Goal: Task Accomplishment & Management: Manage account settings

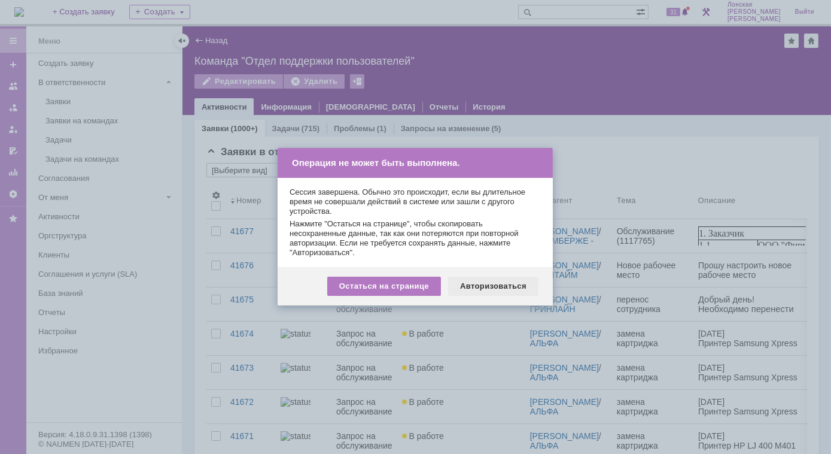
click at [504, 285] on div "Авторизоваться" at bounding box center [493, 285] width 90 height 19
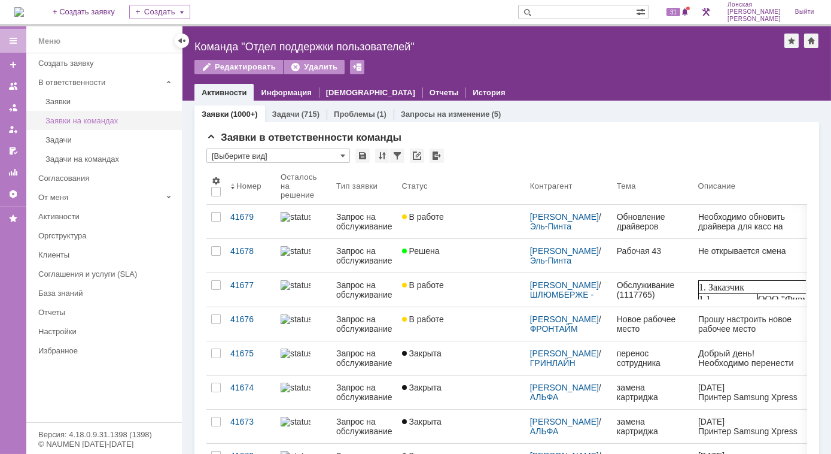
click at [72, 123] on div "Заявки на командах" at bounding box center [109, 120] width 129 height 9
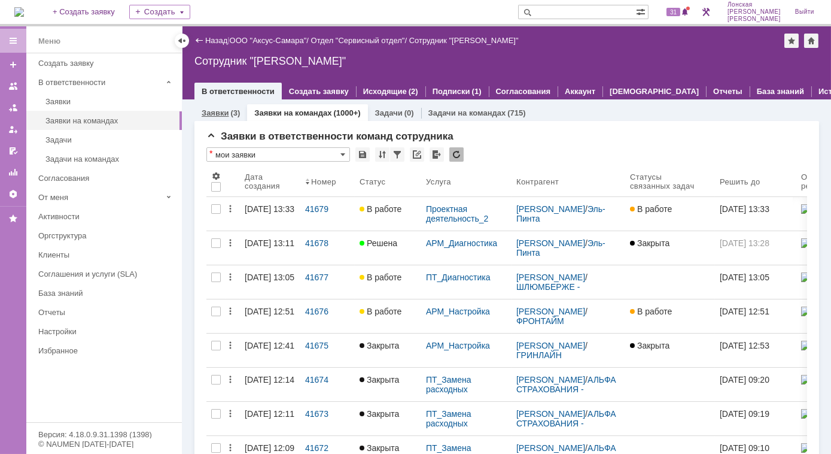
click at [215, 110] on link "Заявки" at bounding box center [215, 112] width 27 height 9
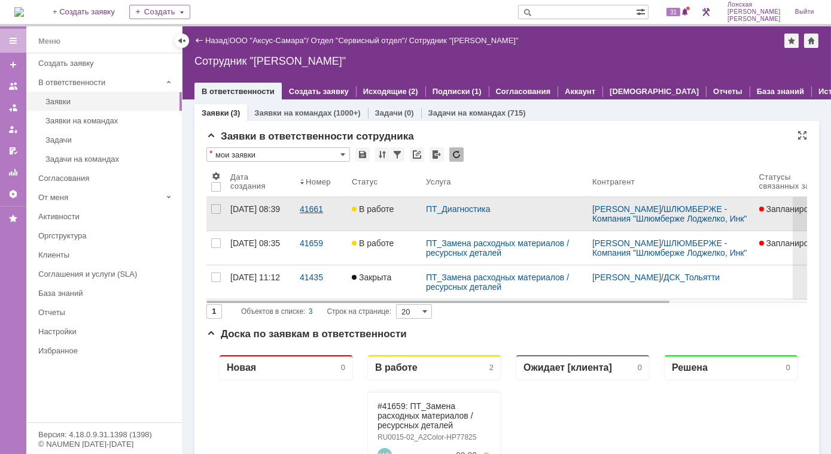
click at [316, 206] on div "41661" at bounding box center [321, 209] width 42 height 10
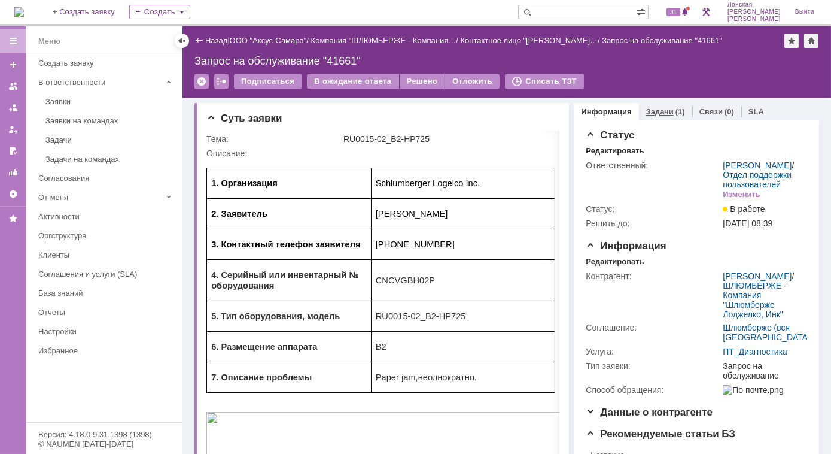
click at [656, 112] on link "Задачи" at bounding box center [660, 111] width 28 height 9
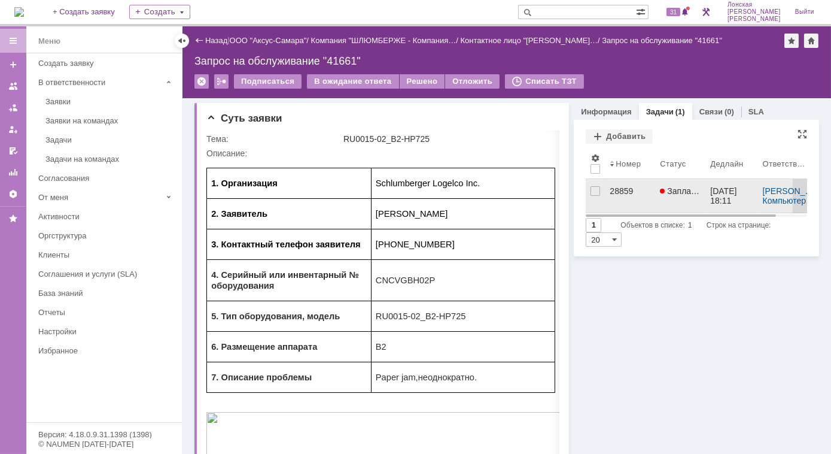
click at [671, 189] on span "Запланирована" at bounding box center [694, 191] width 68 height 10
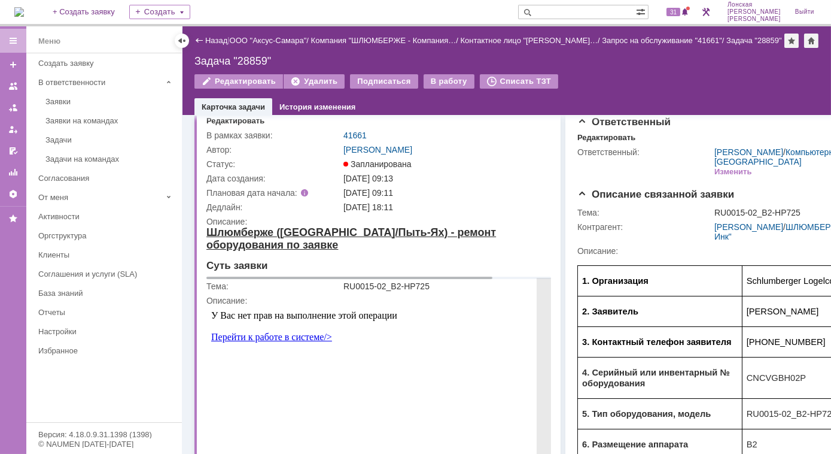
scroll to position [54, 0]
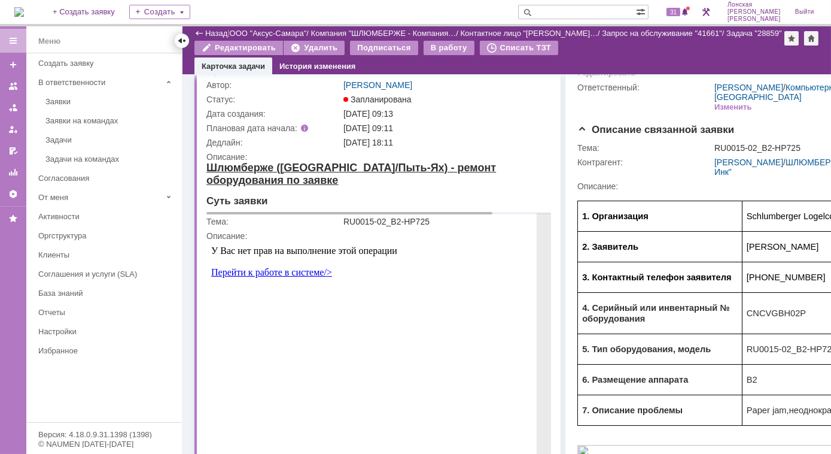
click at [178, 39] on div at bounding box center [182, 41] width 10 height 10
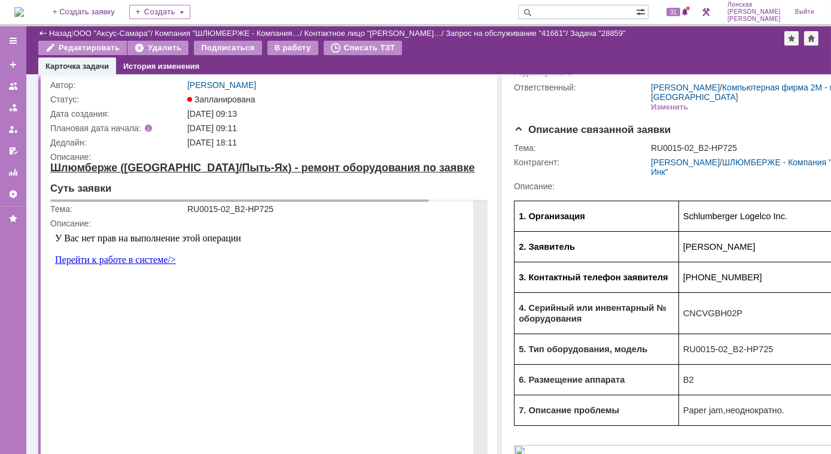
click at [20, 7] on img at bounding box center [19, 12] width 10 height 10
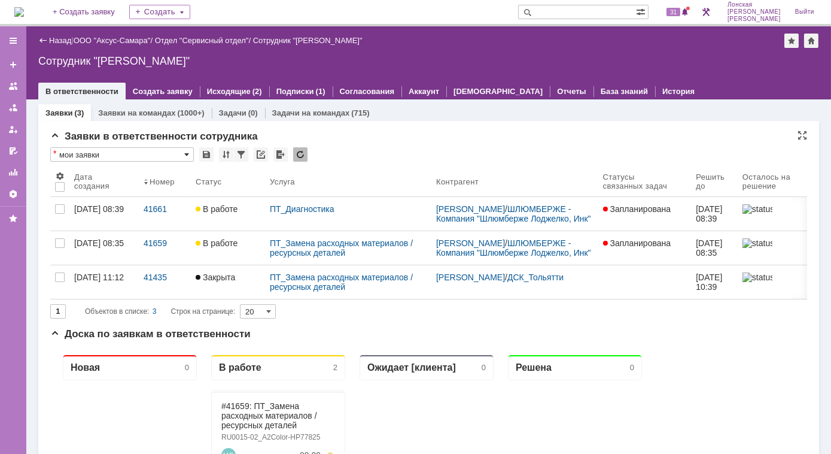
click at [187, 154] on span at bounding box center [186, 155] width 5 height 10
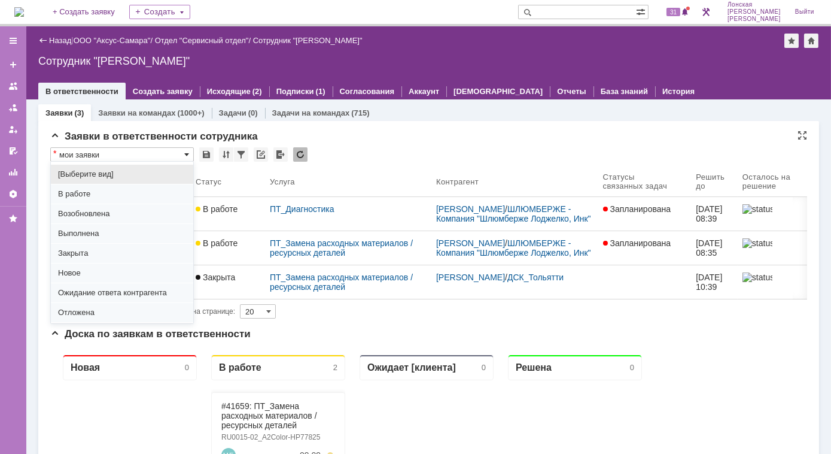
scroll to position [32, 0]
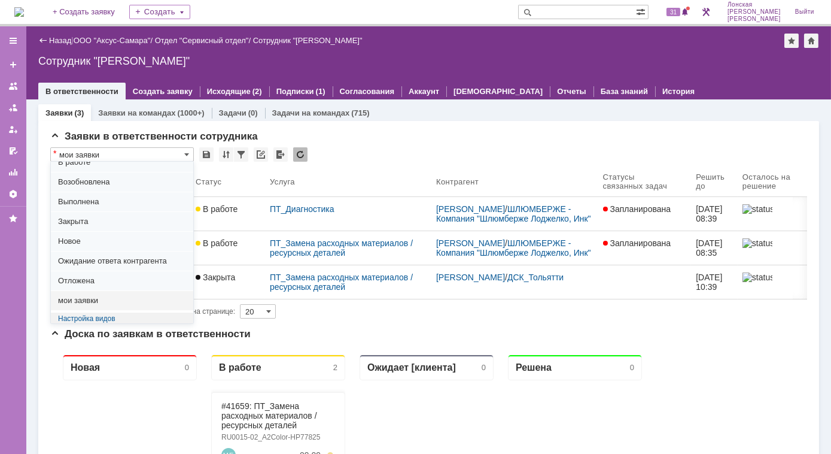
click at [124, 298] on span "мои заявки" at bounding box center [122, 301] width 128 height 10
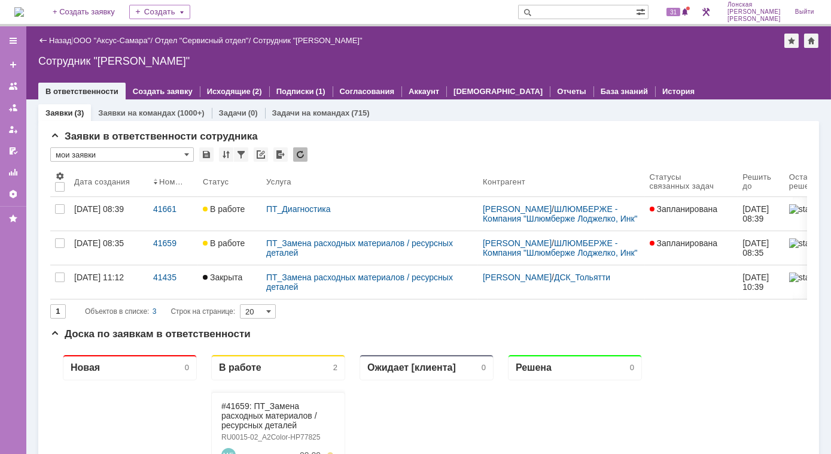
type input "мои заявки"
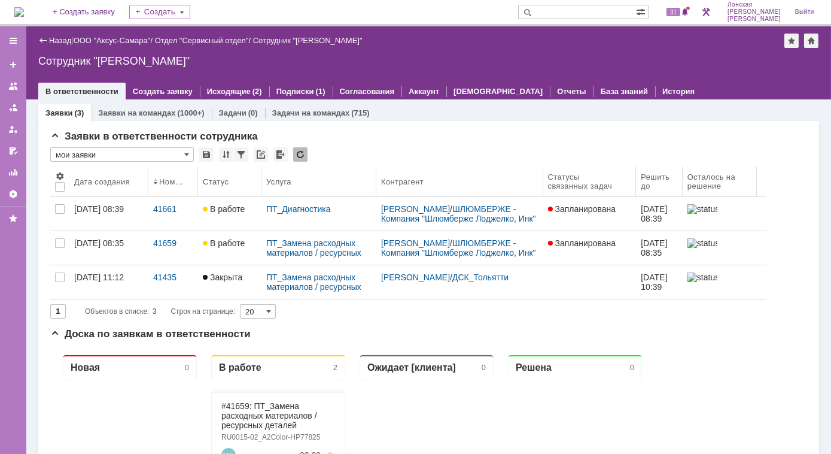
drag, startPoint x: 477, startPoint y: 188, endPoint x: 376, endPoint y: 194, distance: 100.7
click at [376, 194] on body "Идет загрузка, пожалуйста, подождите. На домашнюю + Создать заявку Создать 31 […" at bounding box center [415, 227] width 831 height 454
click at [576, 213] on link "Запланирована" at bounding box center [589, 214] width 93 height 34
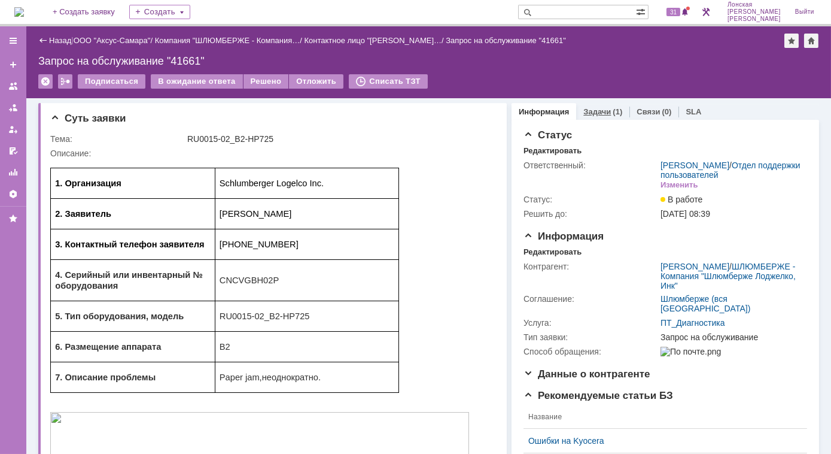
click at [587, 107] on link "Задачи" at bounding box center [597, 111] width 28 height 9
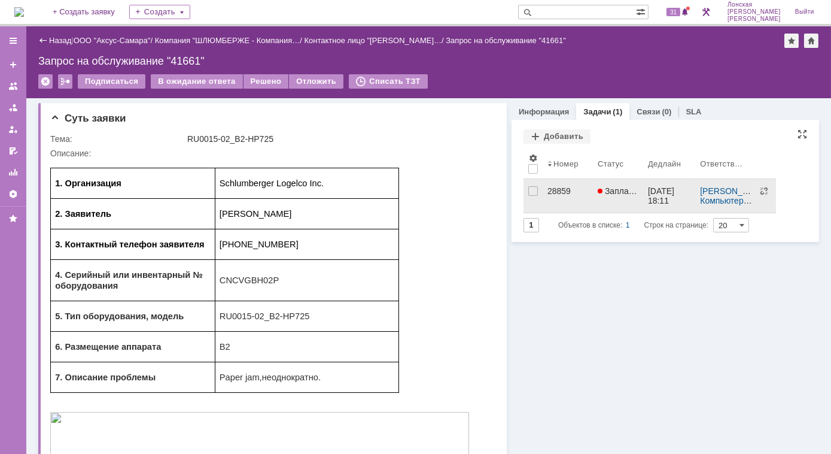
click at [670, 194] on div "[DATE] 18:11" at bounding box center [662, 195] width 29 height 19
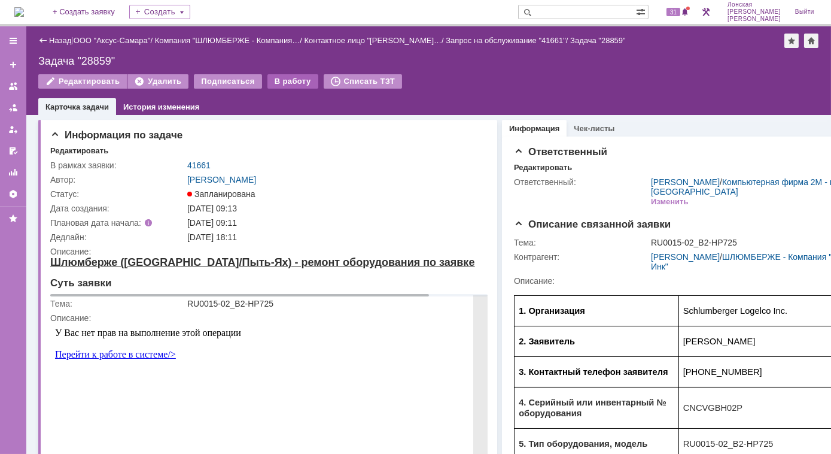
click at [282, 80] on div "В работу" at bounding box center [293, 81] width 51 height 14
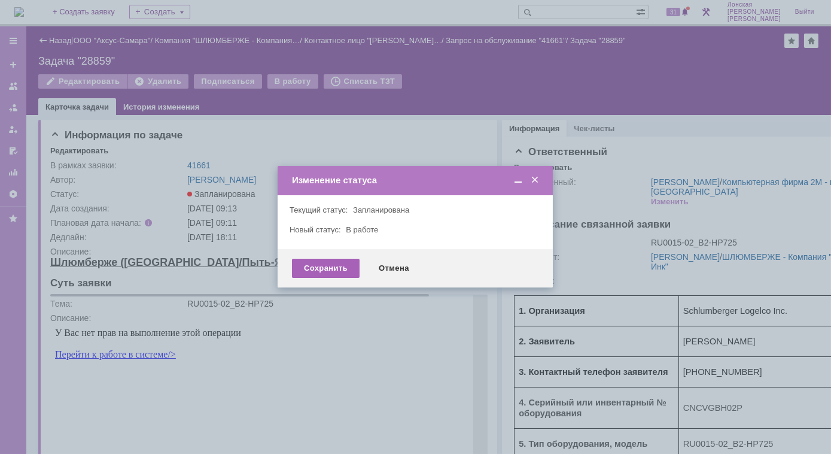
click at [319, 266] on div "Сохранить" at bounding box center [326, 268] width 68 height 19
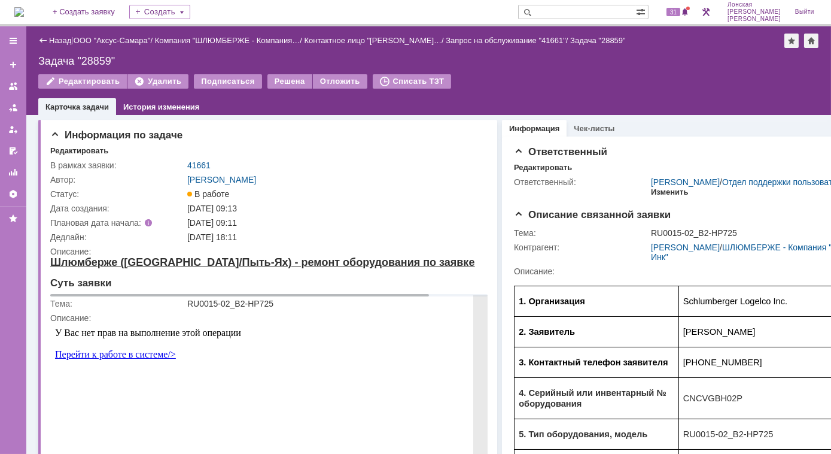
click at [671, 192] on div "Изменить" at bounding box center [670, 192] width 38 height 10
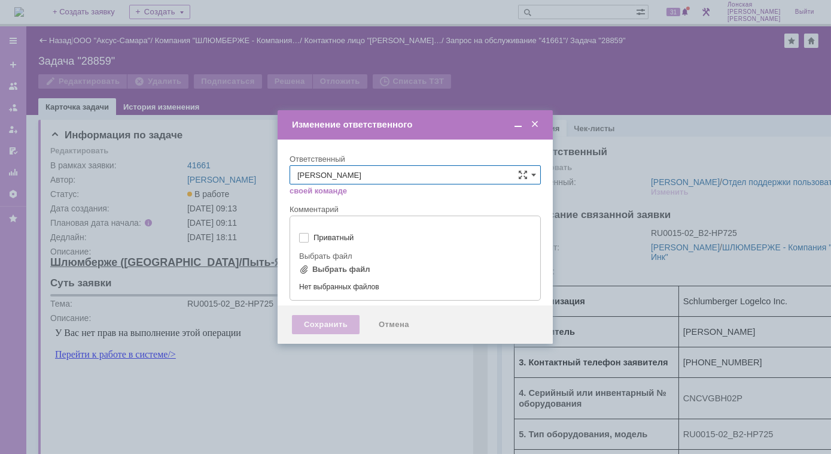
type input "[не указано]"
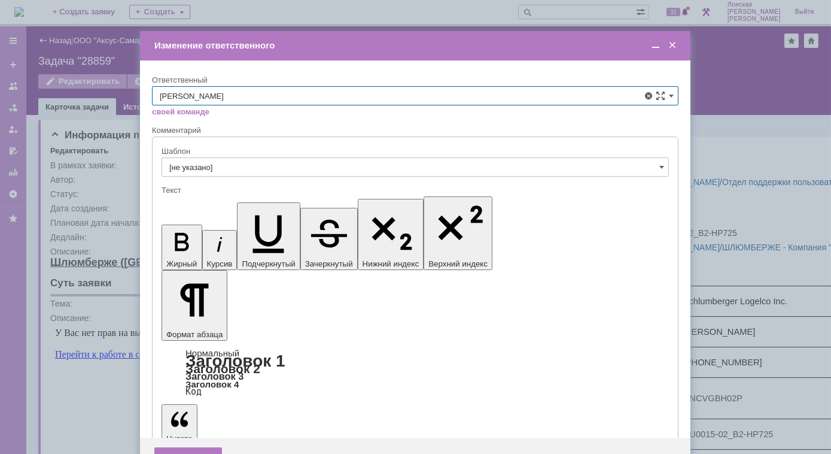
click at [188, 183] on span "[PERSON_NAME]" at bounding box center [415, 183] width 511 height 10
type input "[PERSON_NAME]"
click at [196, 447] on div "Сохранить" at bounding box center [188, 456] width 68 height 19
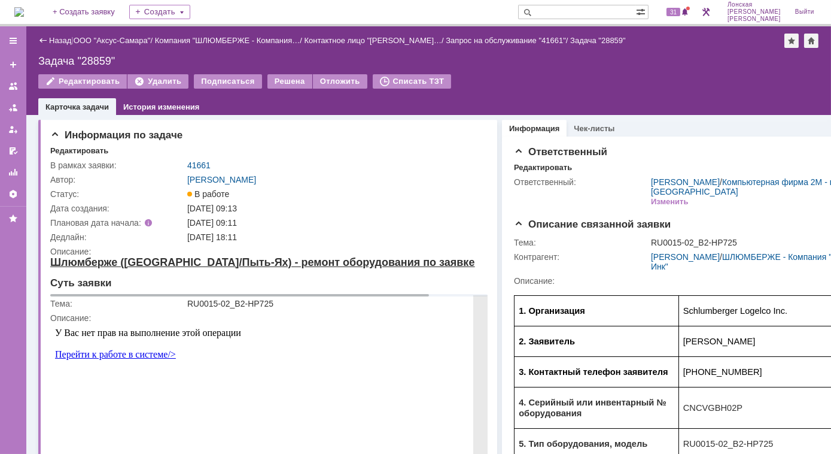
click at [39, 39] on div "Назад" at bounding box center [54, 40] width 33 height 9
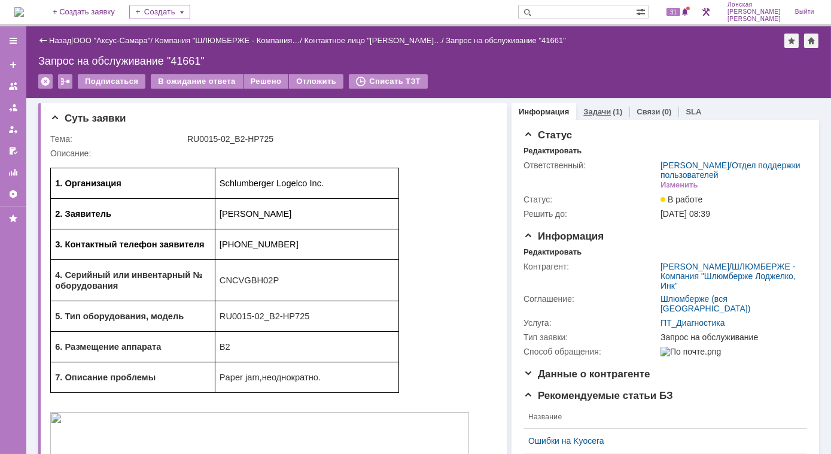
click at [602, 111] on link "Задачи" at bounding box center [597, 111] width 28 height 9
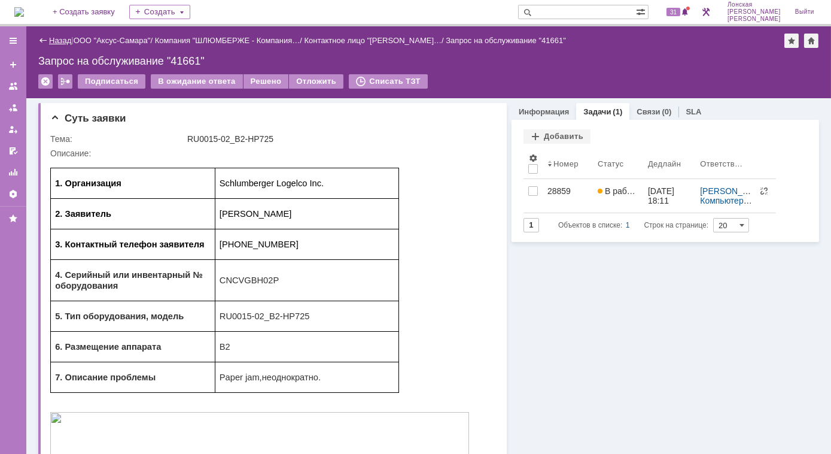
click at [51, 37] on link "Назад" at bounding box center [60, 40] width 22 height 9
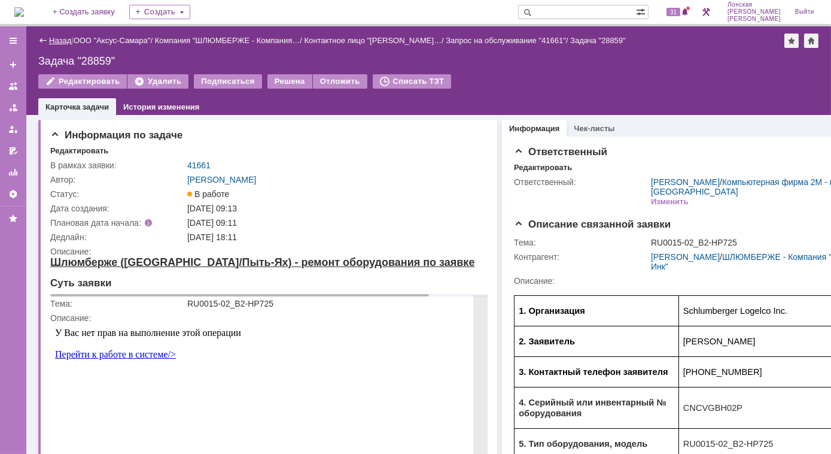
click at [56, 41] on link "Назад" at bounding box center [60, 40] width 22 height 9
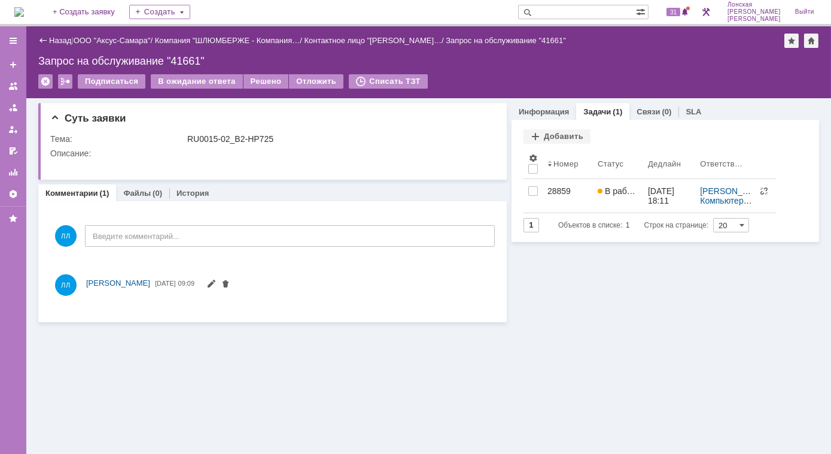
click at [24, 13] on img at bounding box center [19, 12] width 10 height 10
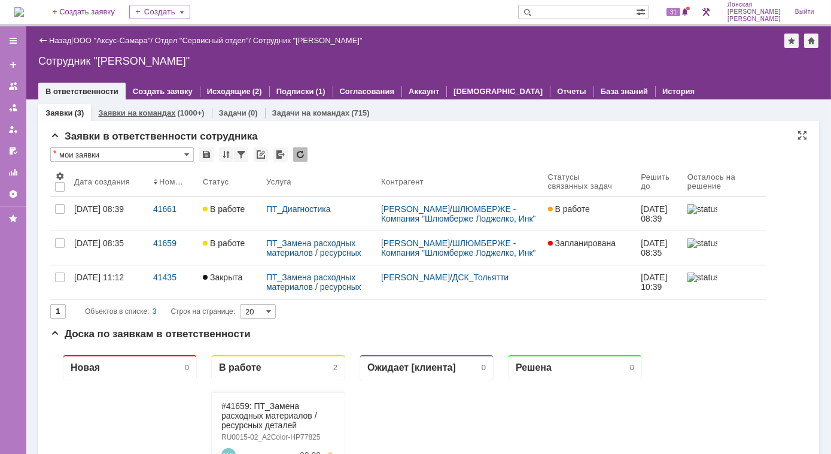
click at [159, 111] on link "Заявки на командах" at bounding box center [136, 112] width 77 height 9
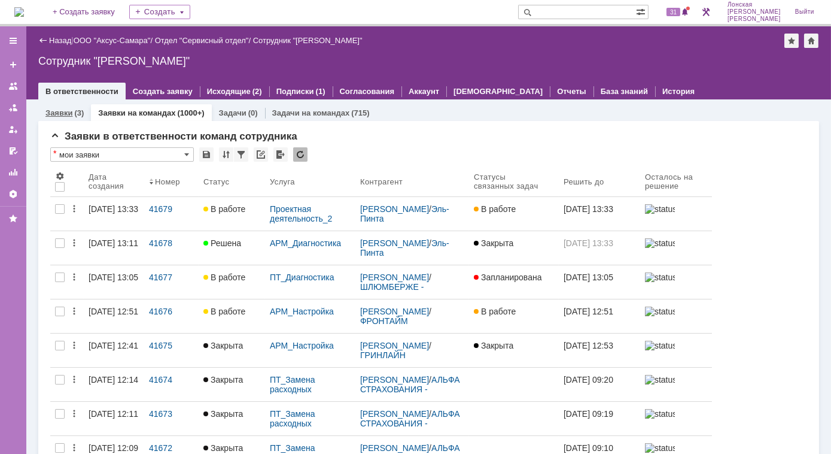
click at [74, 109] on div "(3)" at bounding box center [79, 112] width 10 height 9
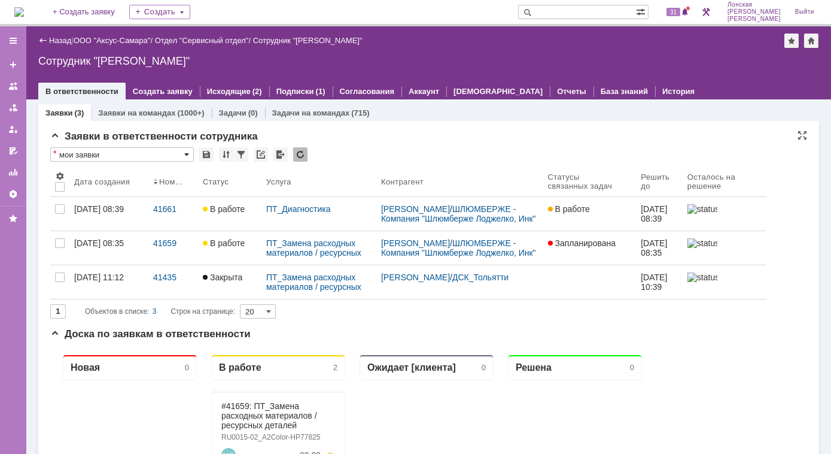
click at [188, 153] on span at bounding box center [186, 155] width 5 height 10
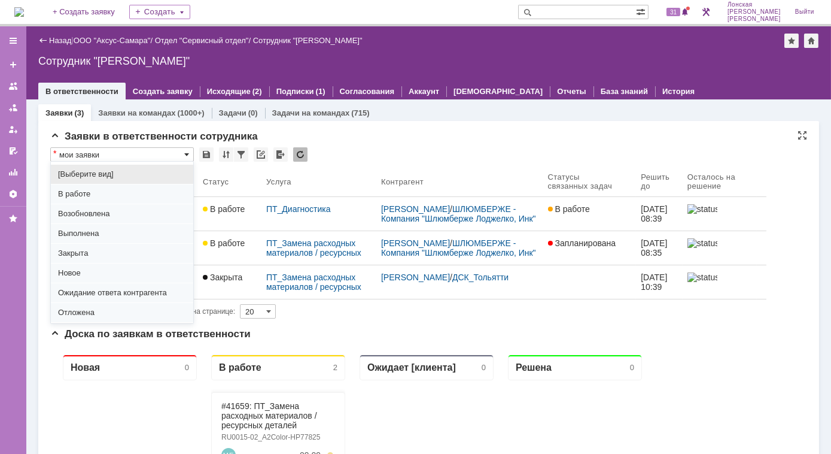
scroll to position [32, 0]
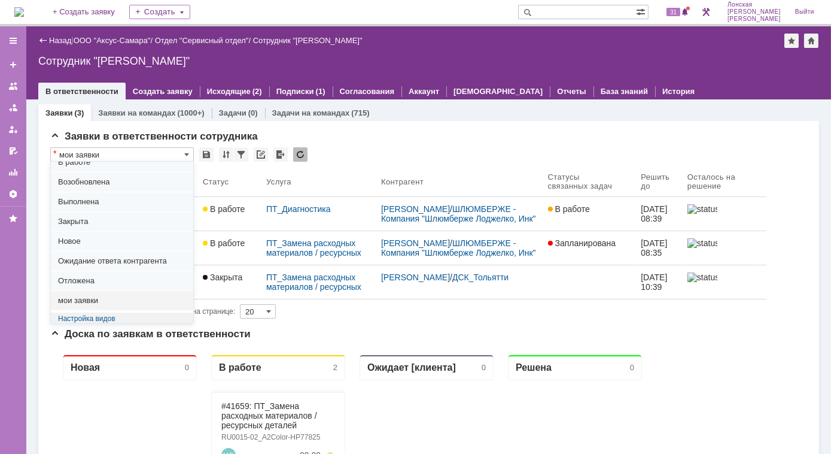
click at [79, 296] on span "мои заявки" at bounding box center [122, 301] width 128 height 10
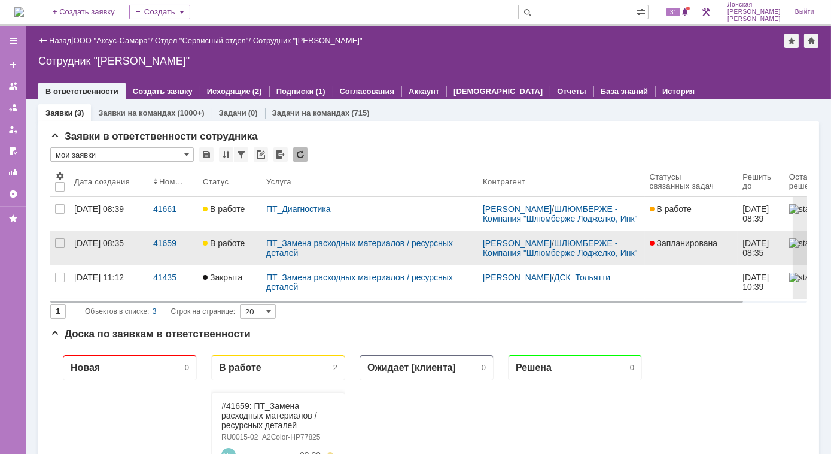
type input "мои заявки"
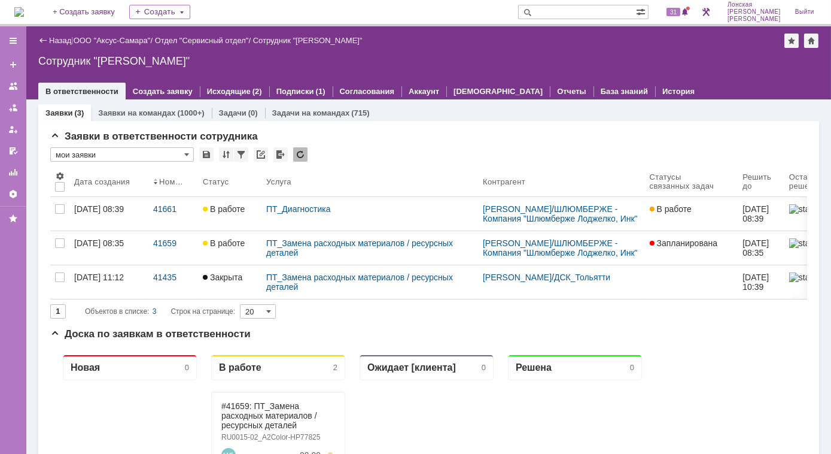
click at [244, 243] on span "В работе" at bounding box center [224, 243] width 42 height 10
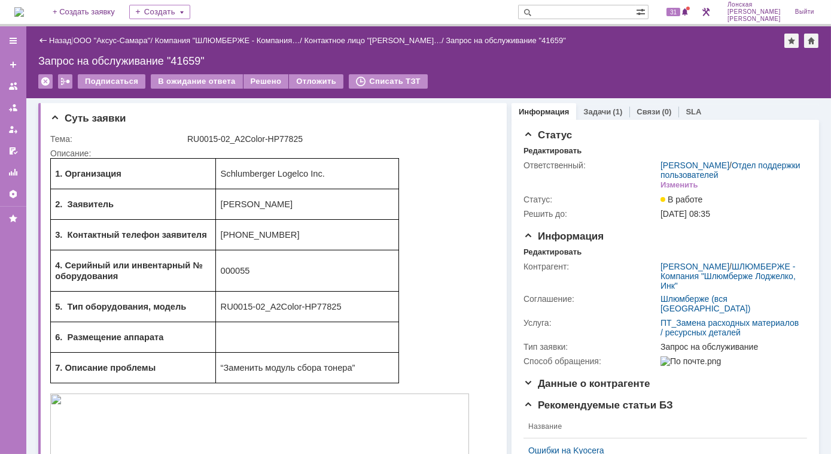
click at [583, 113] on link "Задачи" at bounding box center [597, 111] width 28 height 9
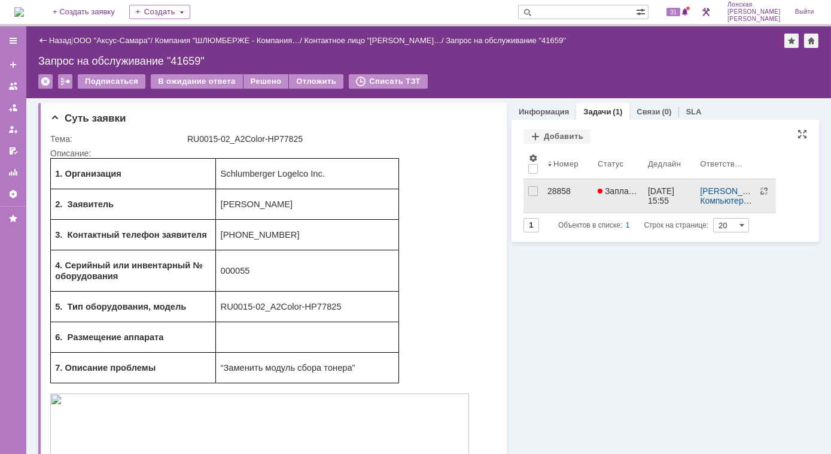
click at [601, 187] on span "Запланирована" at bounding box center [632, 191] width 68 height 10
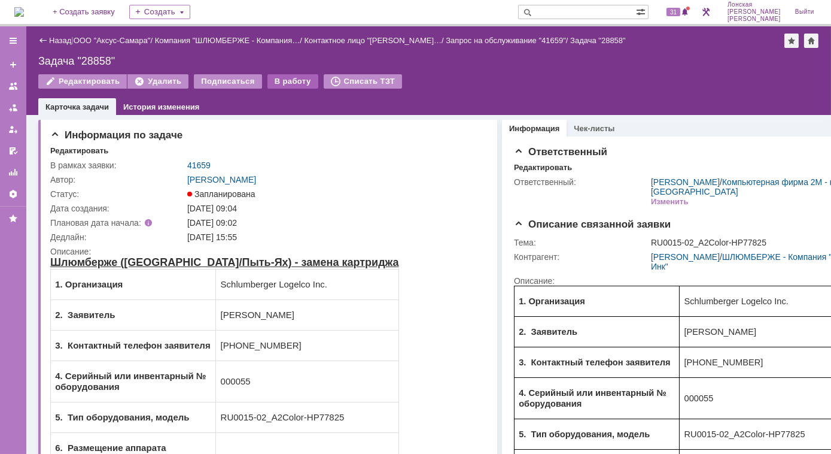
click at [282, 80] on div "В работу" at bounding box center [293, 81] width 51 height 14
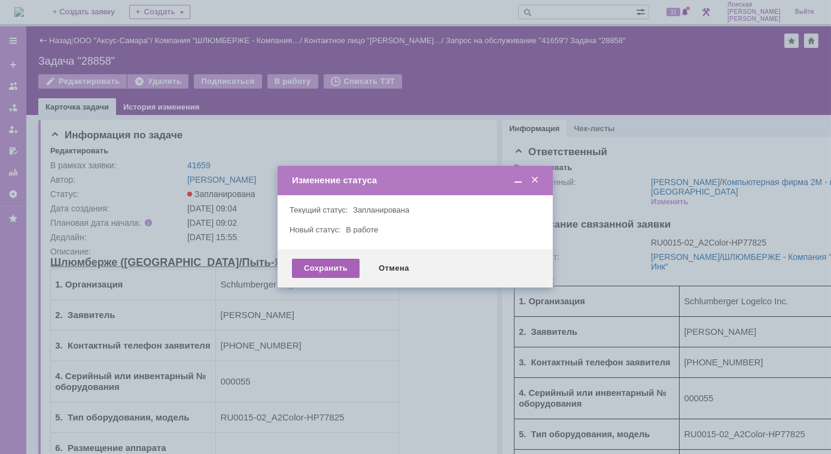
click at [332, 272] on div "Сохранить" at bounding box center [326, 268] width 68 height 19
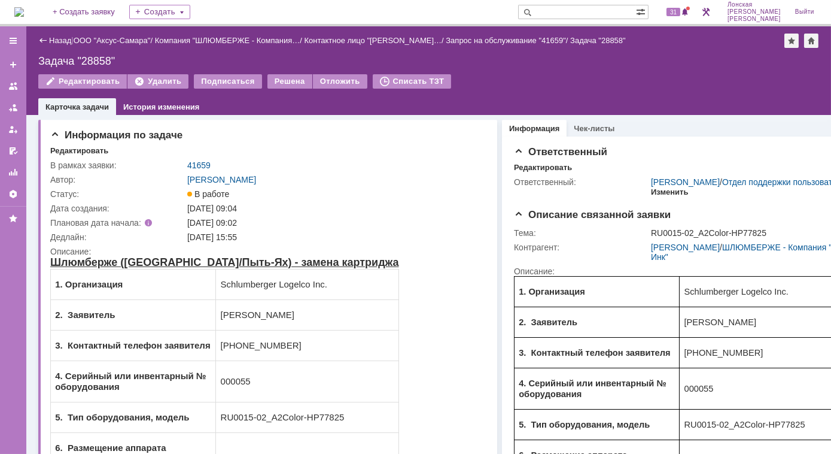
click at [673, 192] on div "Изменить" at bounding box center [670, 192] width 38 height 10
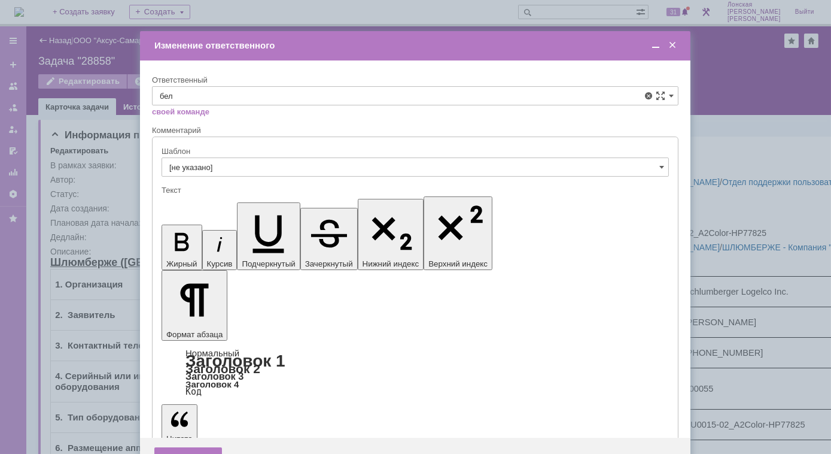
click at [332, 183] on span "[PERSON_NAME]" at bounding box center [415, 183] width 511 height 10
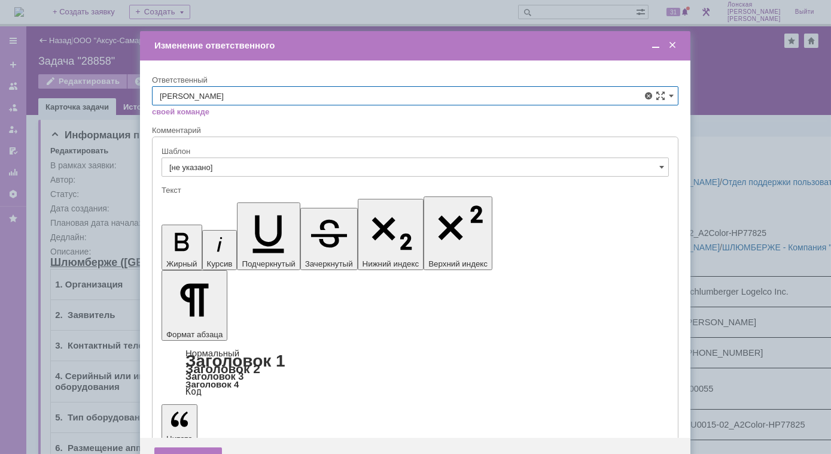
type input "[PERSON_NAME]"
click at [192, 447] on div "Сохранить" at bounding box center [188, 456] width 68 height 19
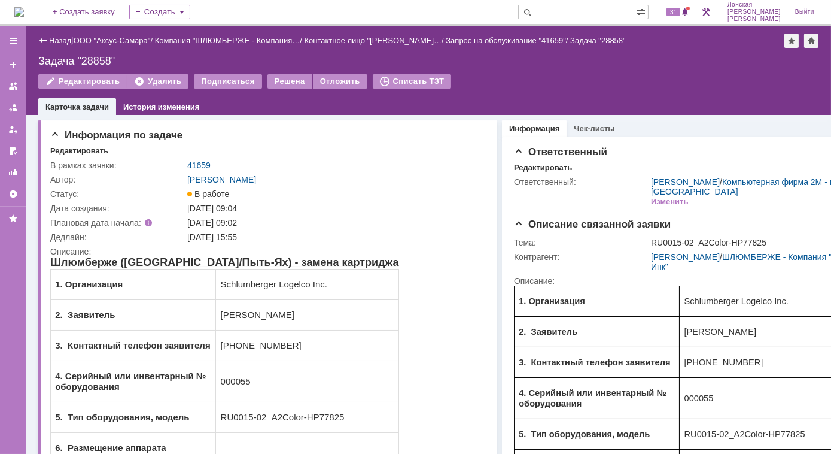
click at [24, 8] on img at bounding box center [19, 12] width 10 height 10
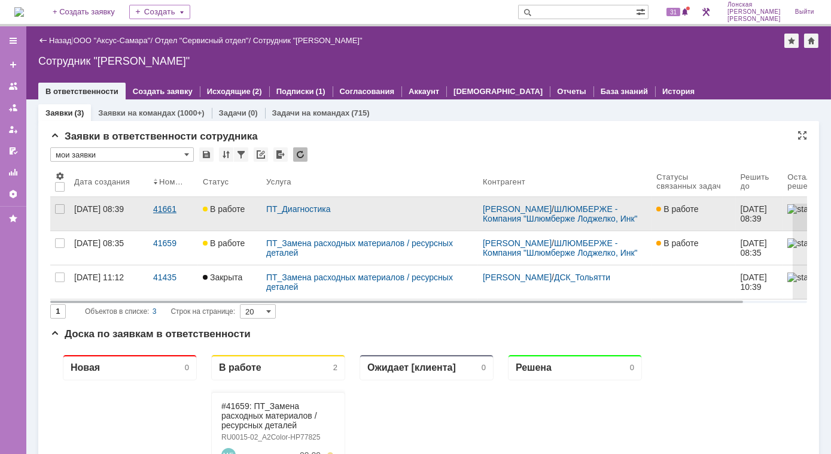
click at [166, 214] on div "41661" at bounding box center [173, 209] width 40 height 10
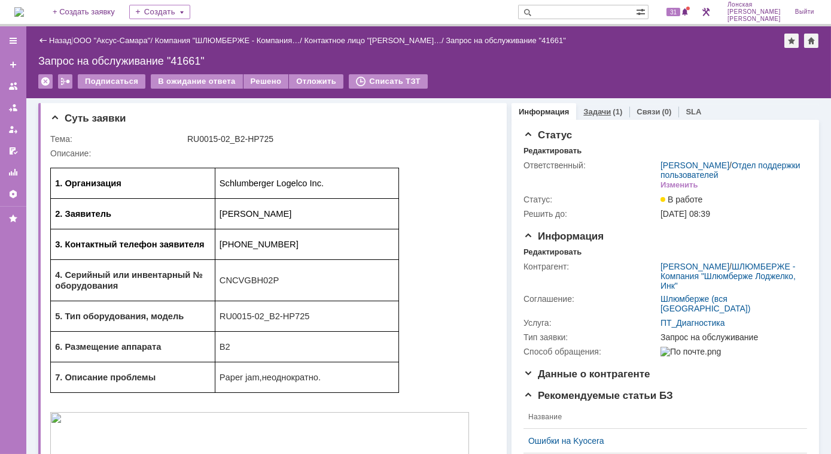
click at [583, 111] on link "Задачи" at bounding box center [597, 111] width 28 height 9
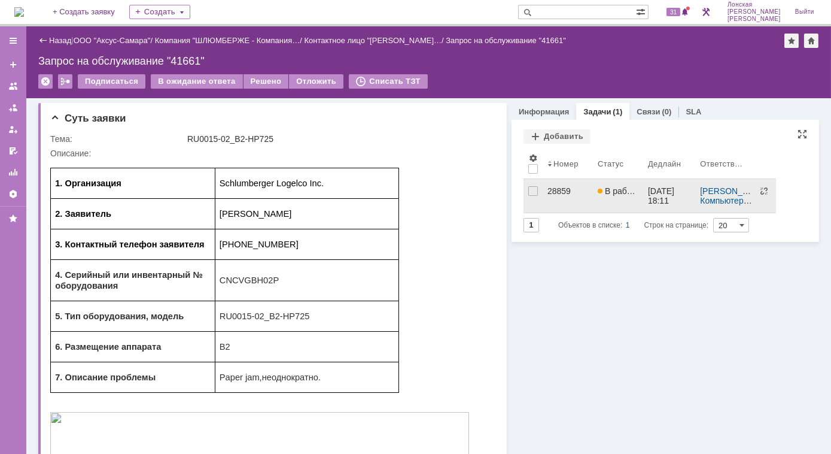
click at [552, 193] on div "28859" at bounding box center [568, 191] width 41 height 10
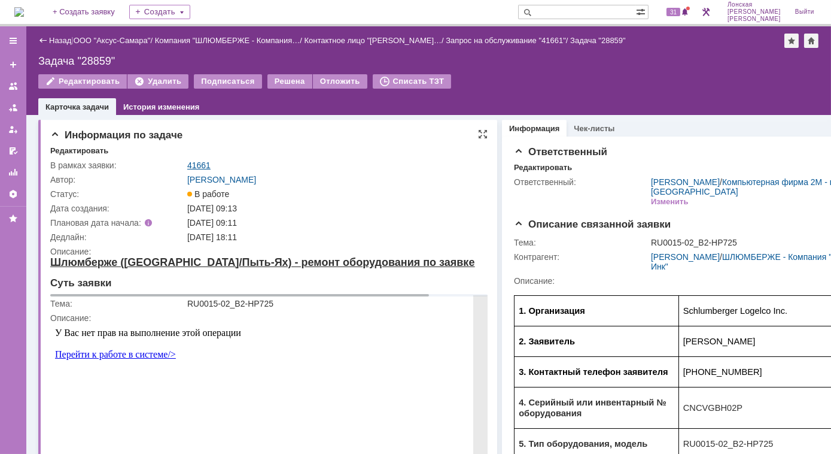
click at [207, 168] on link "41661" at bounding box center [198, 165] width 23 height 10
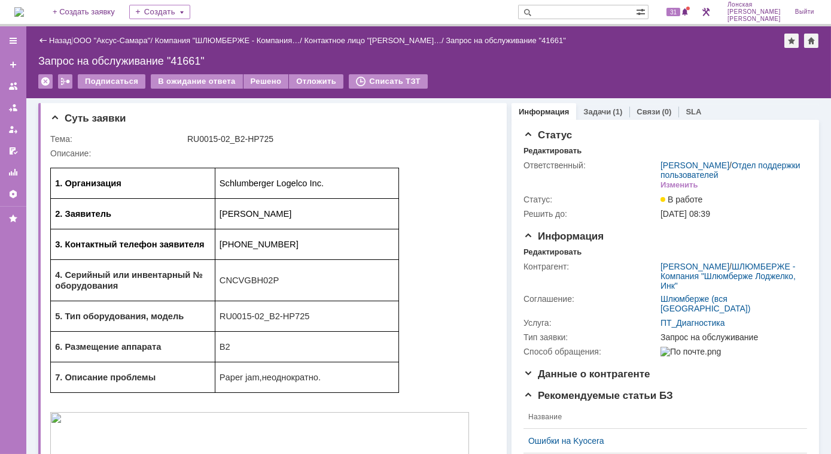
click at [24, 9] on img at bounding box center [19, 12] width 10 height 10
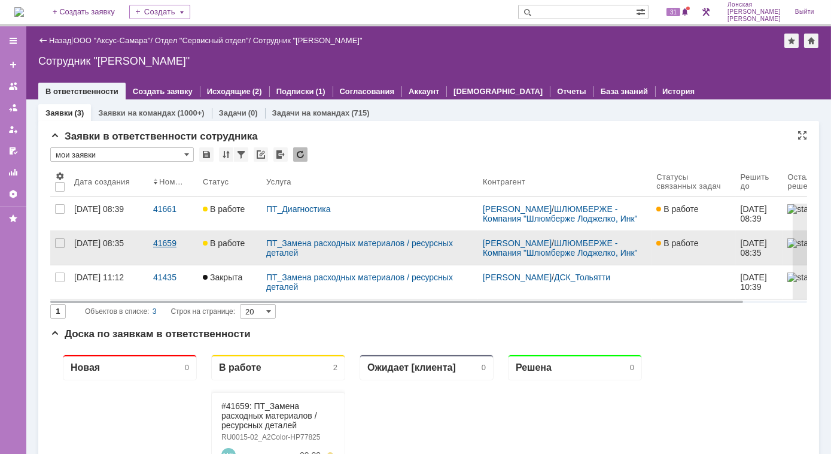
click at [174, 248] on div "41659" at bounding box center [173, 243] width 40 height 10
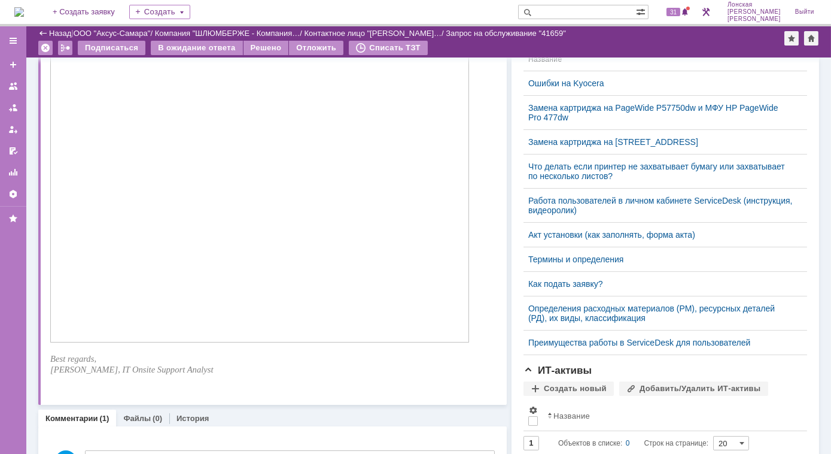
scroll to position [476, 0]
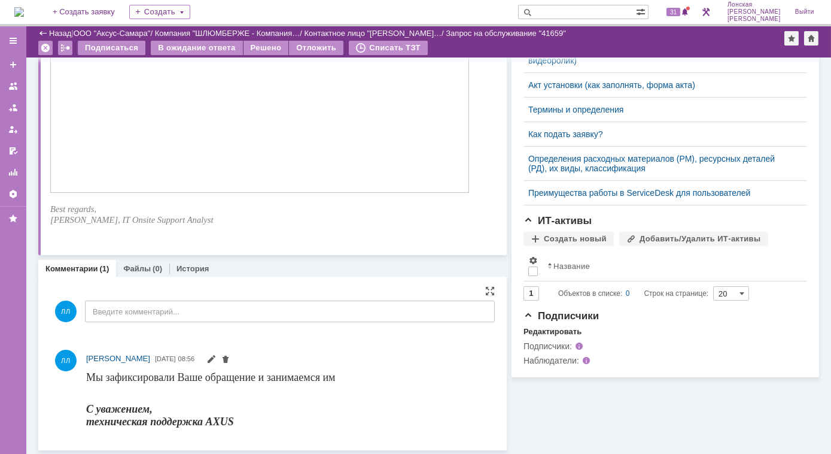
click at [199, 398] on div at bounding box center [210, 398] width 249 height 10
click at [145, 409] on span "С уважением," at bounding box center [119, 408] width 66 height 12
click at [150, 354] on span "[PERSON_NAME]" at bounding box center [118, 358] width 64 height 9
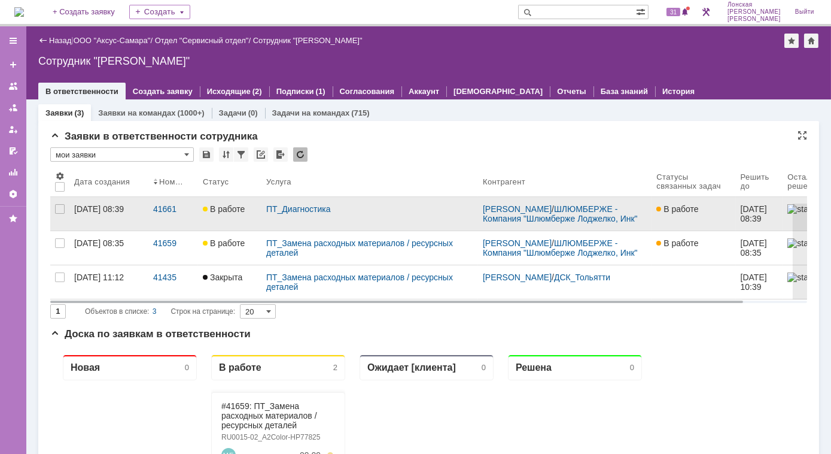
click at [229, 214] on span "В работе" at bounding box center [224, 209] width 42 height 10
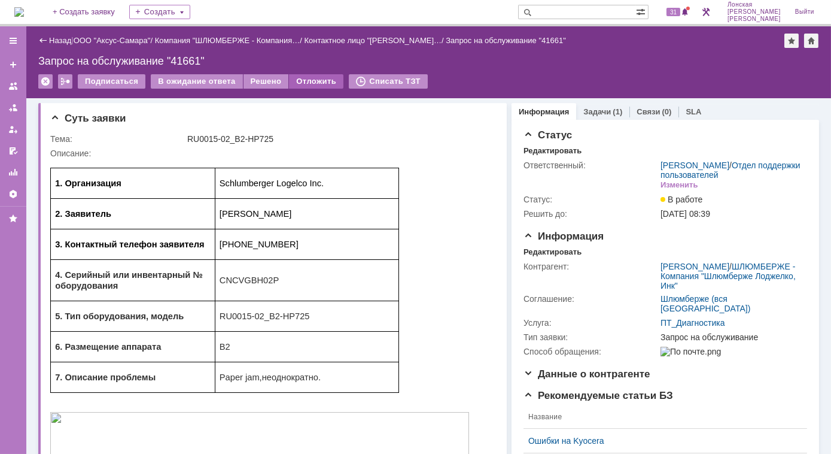
click at [312, 84] on div "Отложить" at bounding box center [316, 81] width 54 height 14
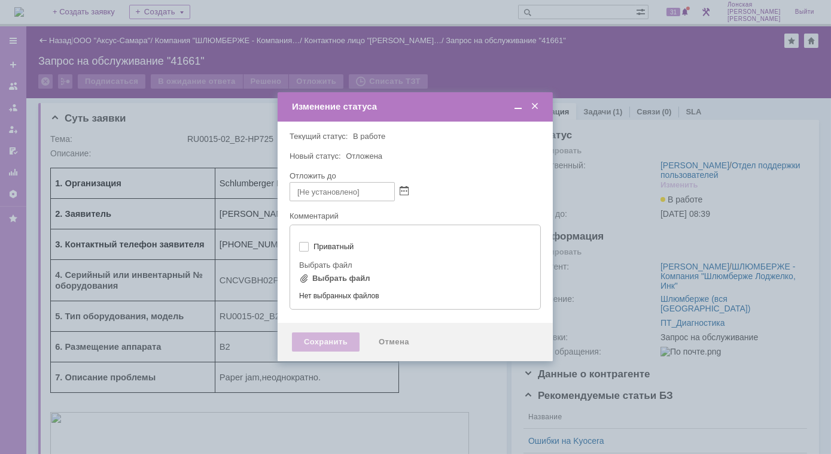
type input "[не указано]"
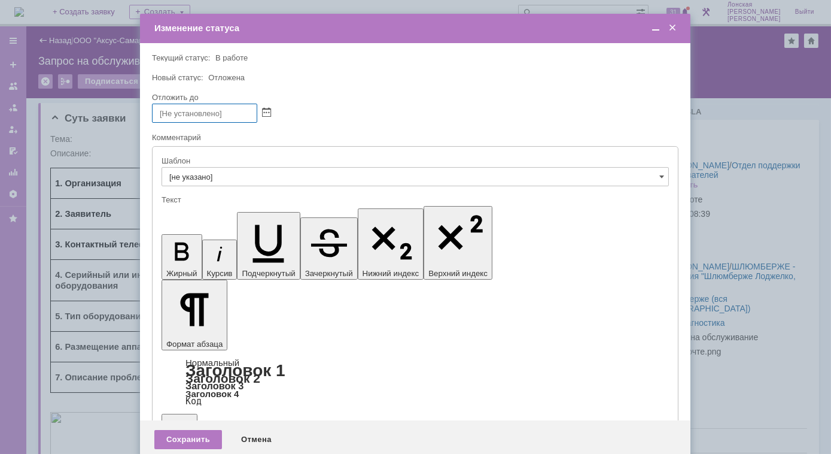
click at [247, 113] on input "text" at bounding box center [204, 113] width 105 height 19
type input "10"
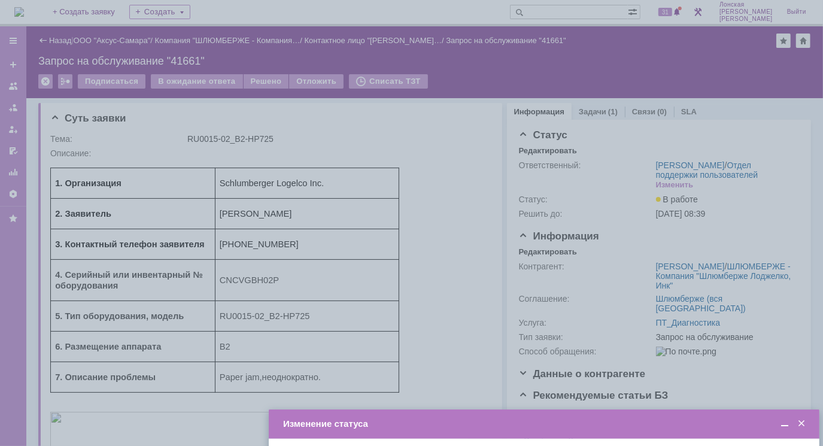
drag, startPoint x: 341, startPoint y: 30, endPoint x: 470, endPoint y: 425, distance: 416.0
click at [470, 425] on div "Изменение статуса" at bounding box center [545, 423] width 524 height 11
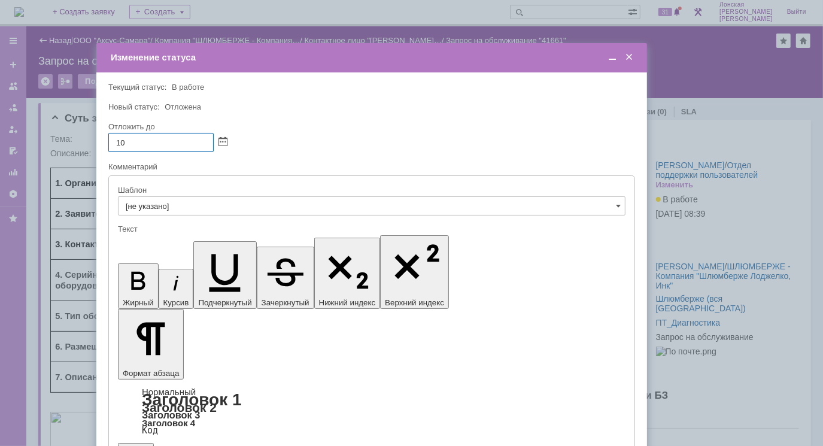
drag, startPoint x: 701, startPoint y: 433, endPoint x: 534, endPoint y: 62, distance: 407.4
click at [532, 63] on td "Изменение статуса" at bounding box center [371, 57] width 551 height 29
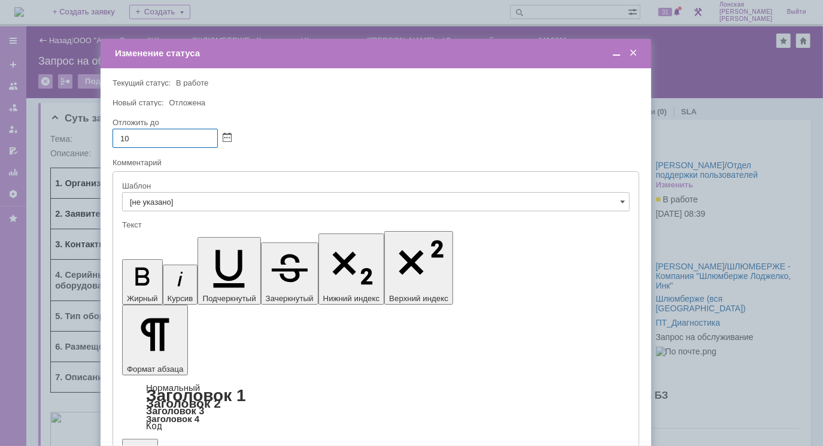
click at [633, 58] on span at bounding box center [633, 53] width 12 height 11
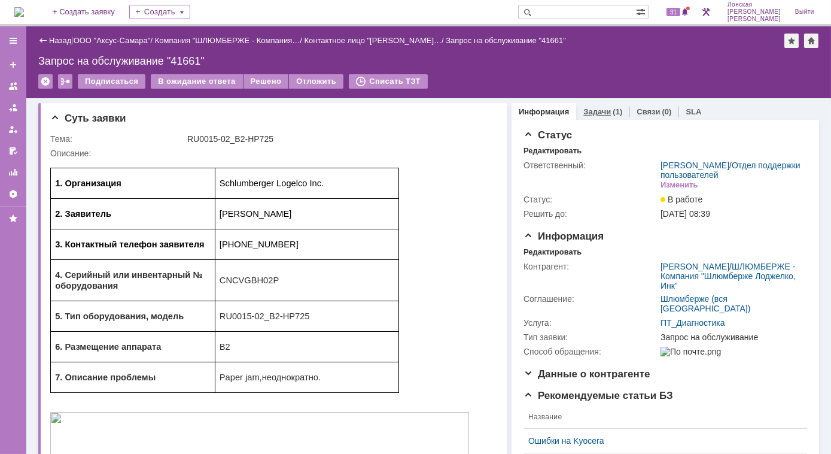
click at [597, 106] on div "Задачи (1)" at bounding box center [602, 111] width 53 height 17
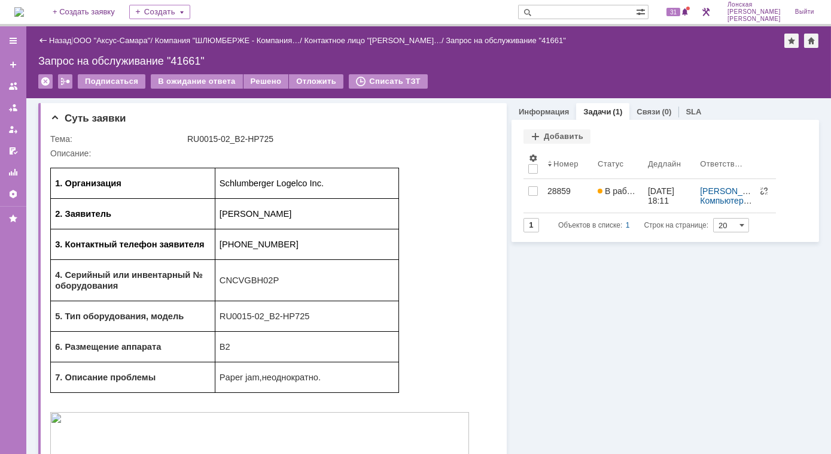
click at [614, 192] on span "В работе" at bounding box center [619, 191] width 42 height 10
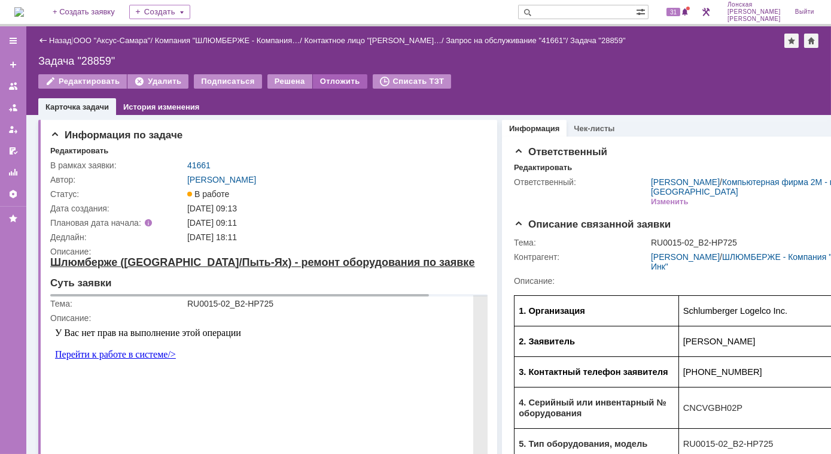
click at [333, 81] on div "Отложить" at bounding box center [340, 81] width 54 height 14
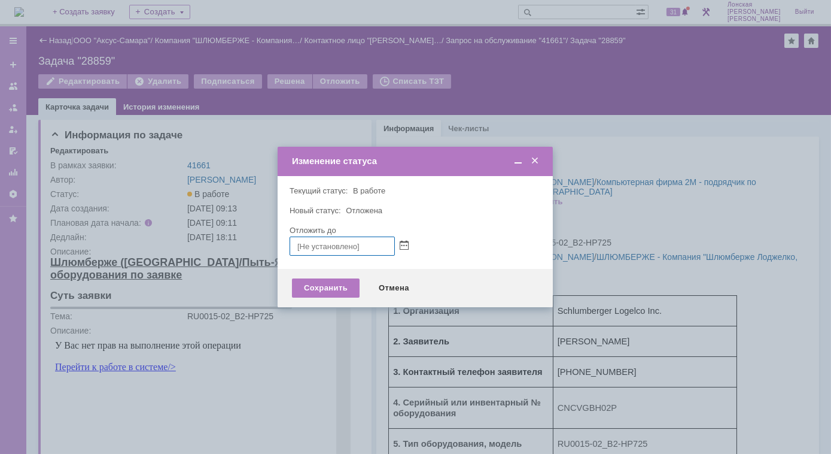
click at [536, 160] on span at bounding box center [535, 161] width 12 height 11
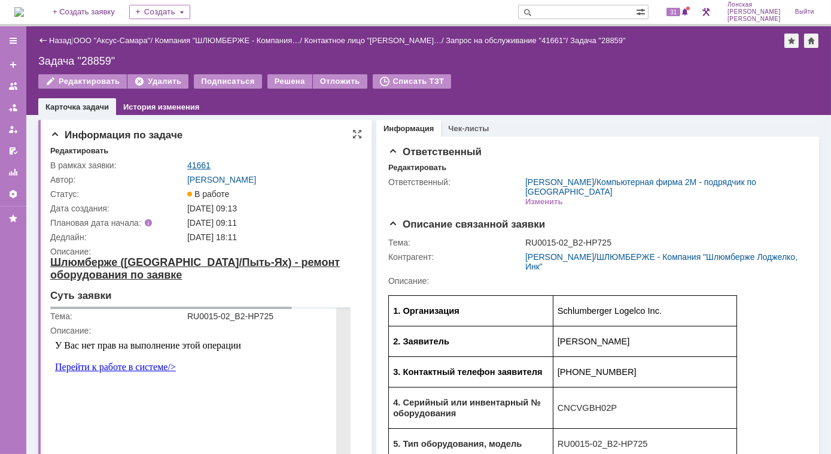
click at [193, 163] on link "41661" at bounding box center [198, 165] width 23 height 10
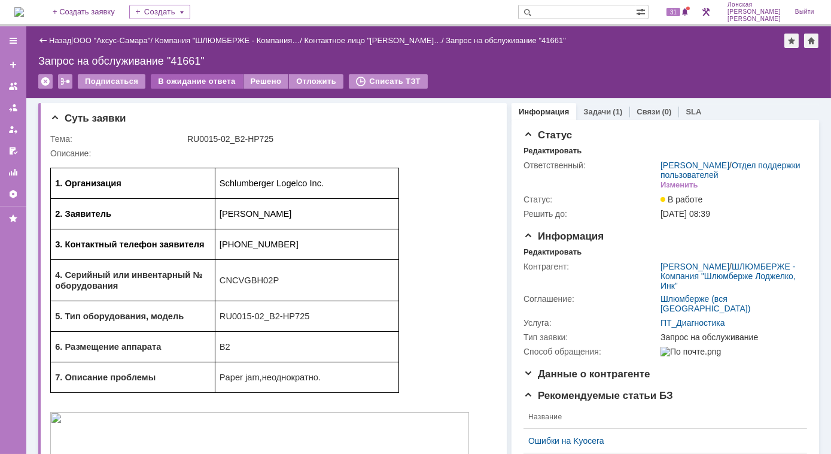
click at [228, 80] on div "В ожидание ответа" at bounding box center [197, 81] width 92 height 14
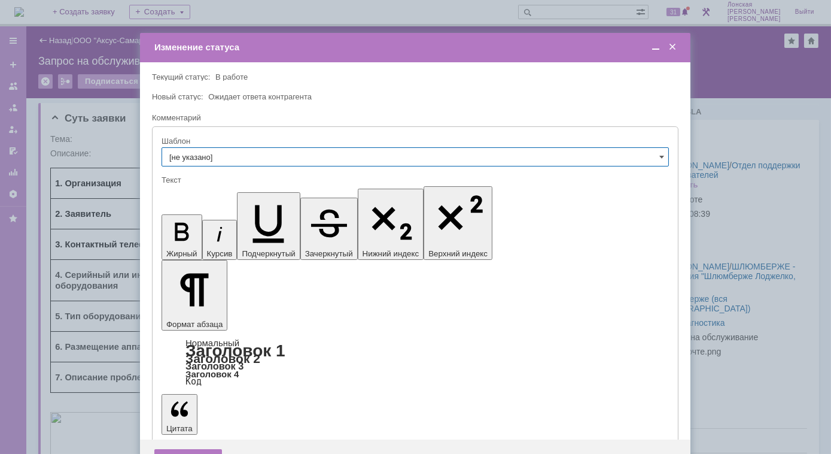
click at [679, 47] on div "Изменение статуса" at bounding box center [415, 48] width 551 height 14
click at [671, 47] on span at bounding box center [673, 47] width 12 height 11
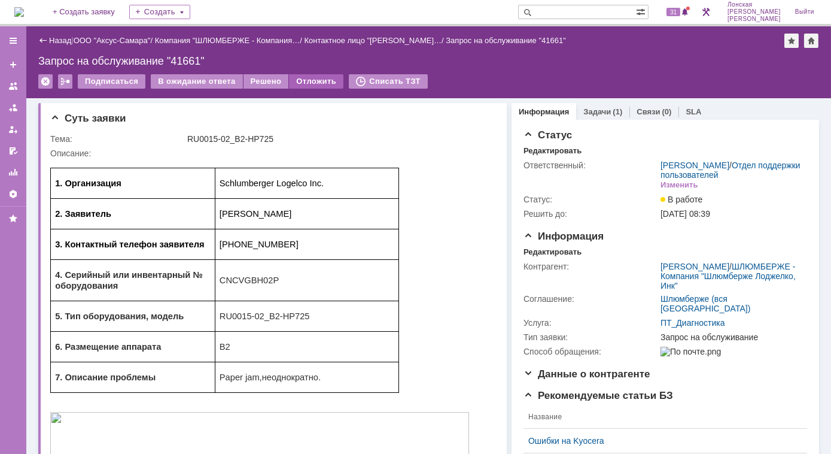
click at [305, 78] on div "Отложить" at bounding box center [316, 81] width 54 height 14
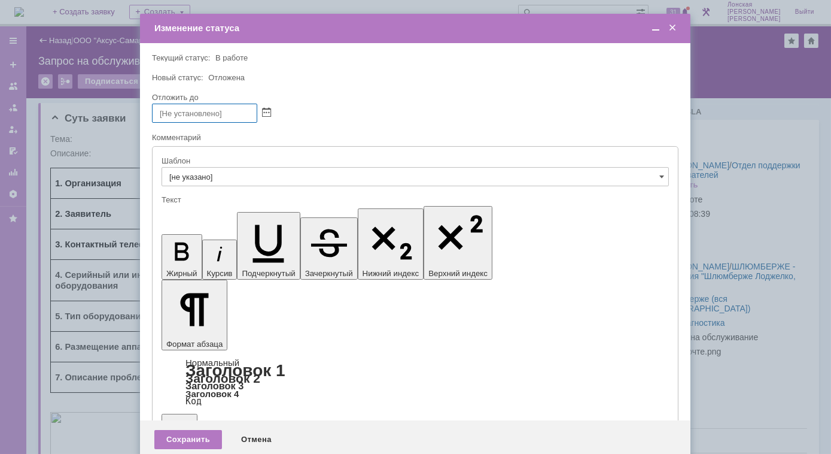
click at [246, 114] on input "text" at bounding box center [204, 113] width 105 height 19
click at [268, 113] on span at bounding box center [266, 113] width 9 height 10
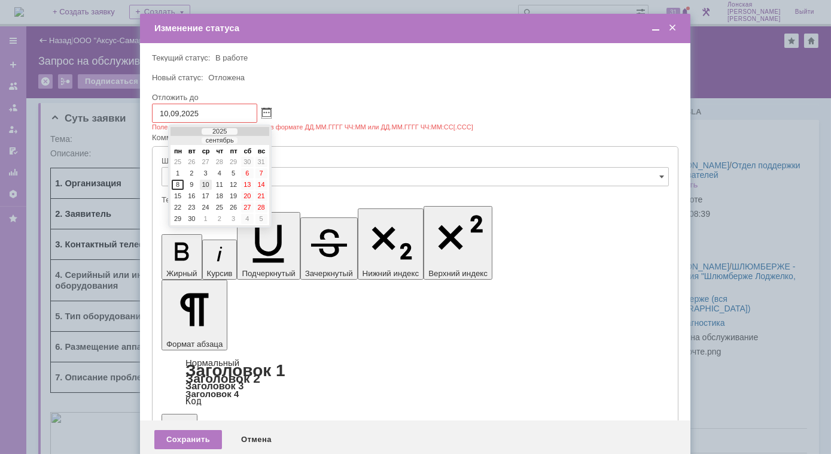
click at [207, 186] on div "10" at bounding box center [206, 185] width 12 height 10
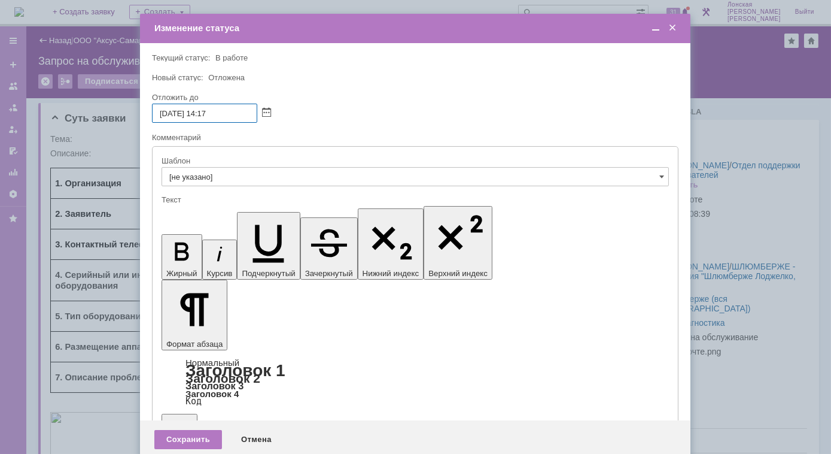
click at [225, 115] on input "[DATE] 14:17" at bounding box center [204, 113] width 105 height 19
type input "[DATE] 16:00"
click at [662, 177] on span at bounding box center [661, 177] width 5 height 10
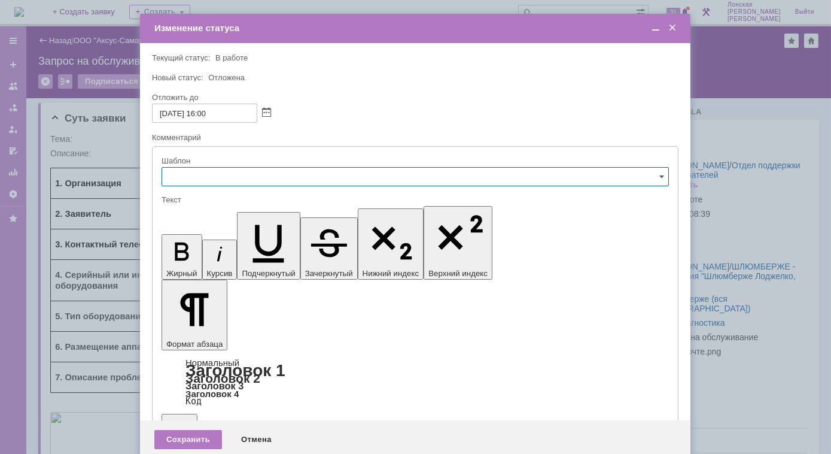
click at [308, 178] on input "text" at bounding box center [415, 176] width 507 height 19
type input "[не указано]"
click at [184, 175] on input "[не указано]" at bounding box center [415, 176] width 507 height 19
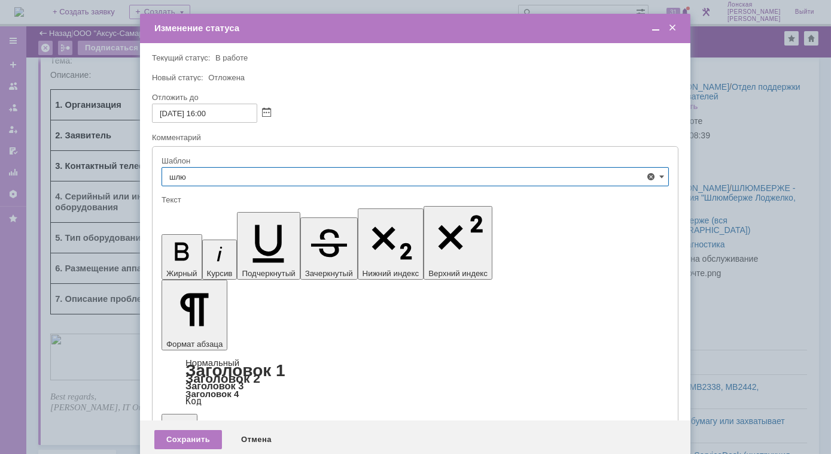
scroll to position [54, 0]
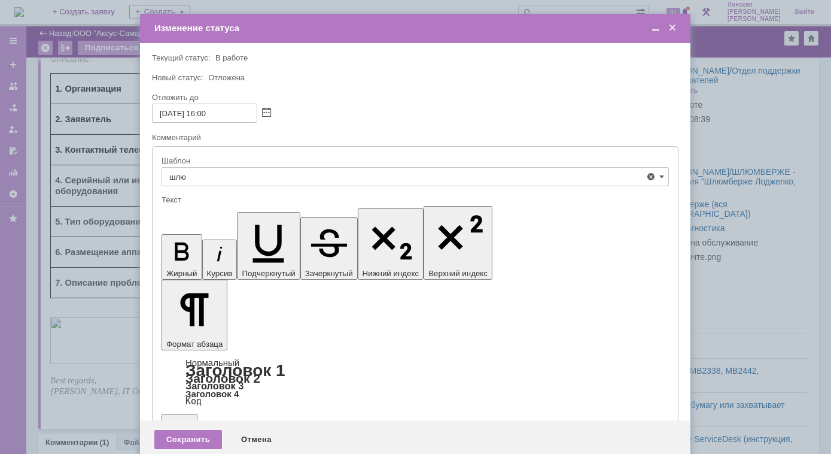
click at [393, 260] on span "2_Порядок подачи заявок (для Шлюмов)" at bounding box center [415, 264] width 493 height 10
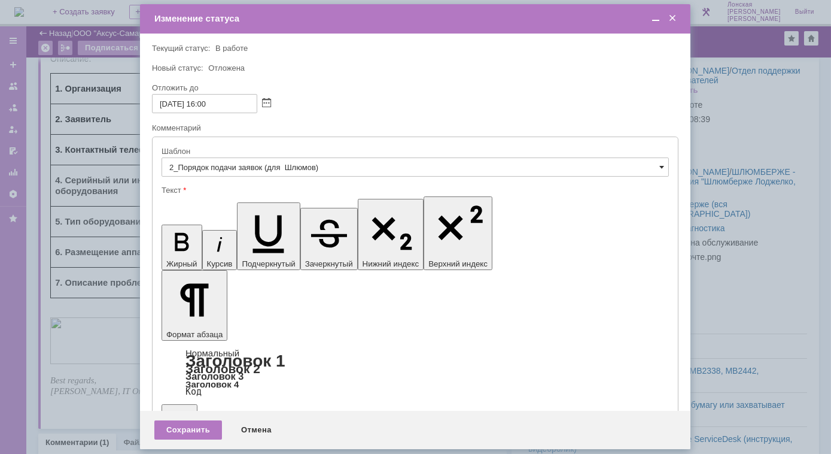
click at [659, 169] on span at bounding box center [661, 167] width 5 height 10
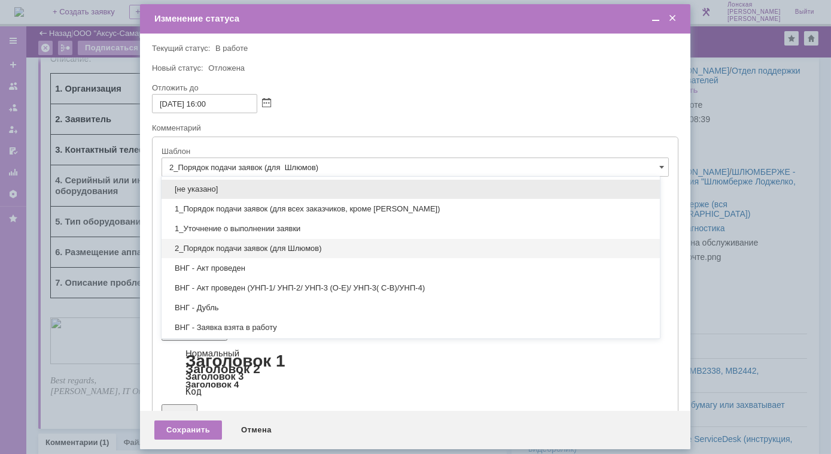
click at [242, 187] on span "[не указано]" at bounding box center [411, 189] width 484 height 10
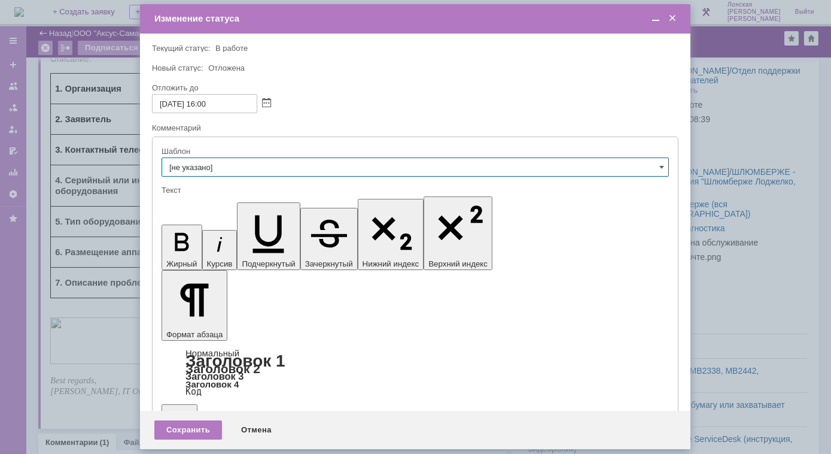
type input "[не указано]"
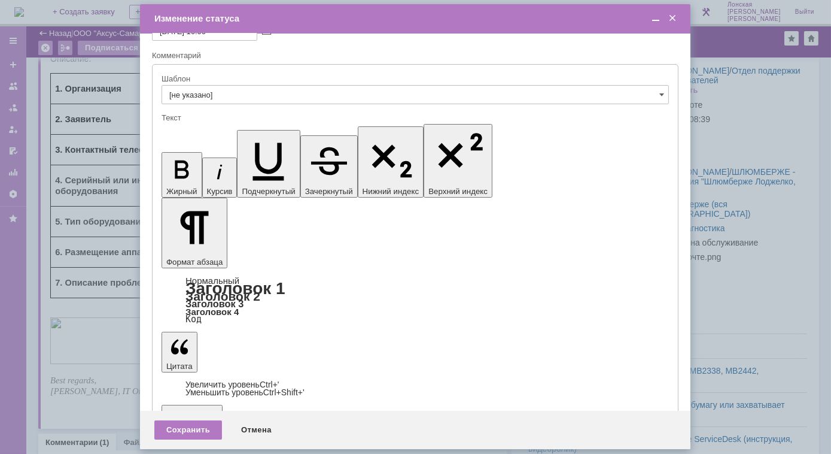
drag, startPoint x: 172, startPoint y: 3002, endPoint x: 440, endPoint y: 3583, distance: 639.2
click at [189, 428] on div "Сохранить" at bounding box center [188, 429] width 68 height 19
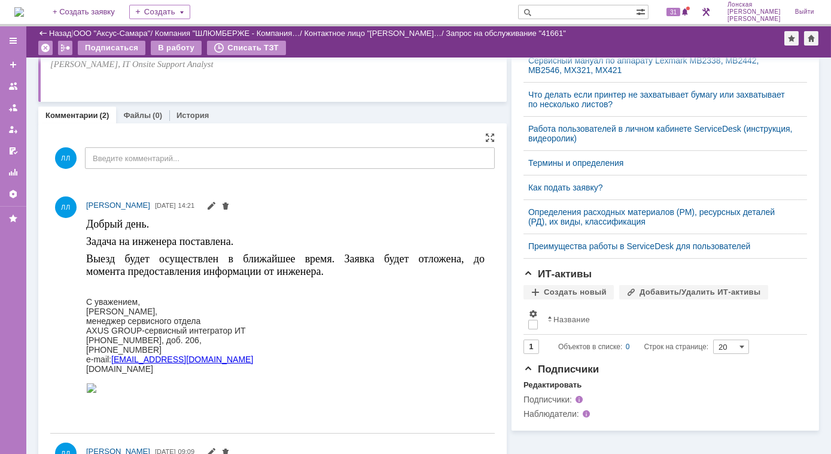
scroll to position [435, 0]
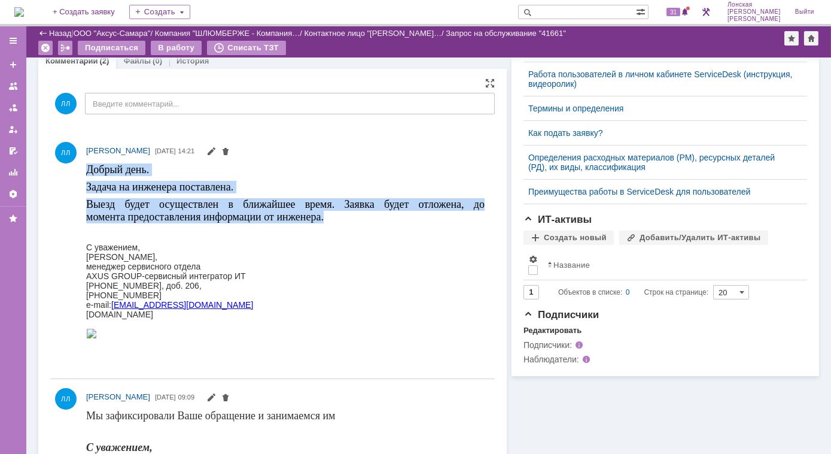
drag, startPoint x: 332, startPoint y: 215, endPoint x: 72, endPoint y: 188, distance: 260.5
click at [86, 188] on html "Добрый день. Задача на инженера поставлена. Выезд будет осуществлен в ближайшее…" at bounding box center [285, 251] width 399 height 177
copy body "Добрый день. Задача на инженера поставлена. Выезд будет осуществлен в ближайшее…"
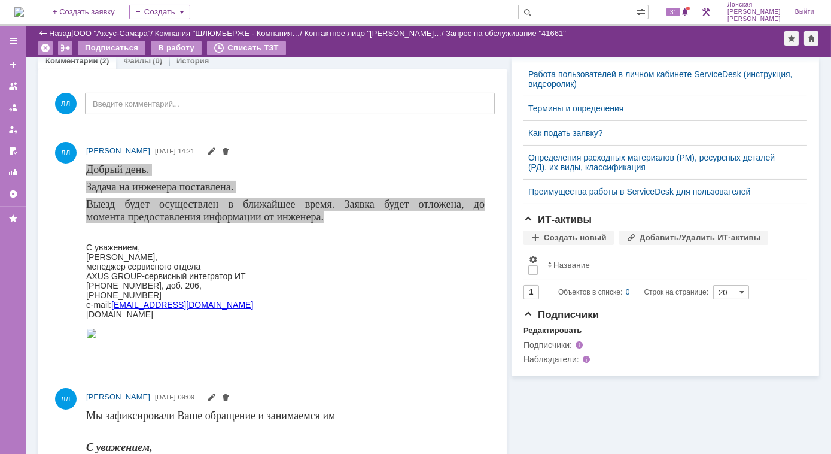
click at [41, 32] on div "Назад" at bounding box center [54, 33] width 33 height 9
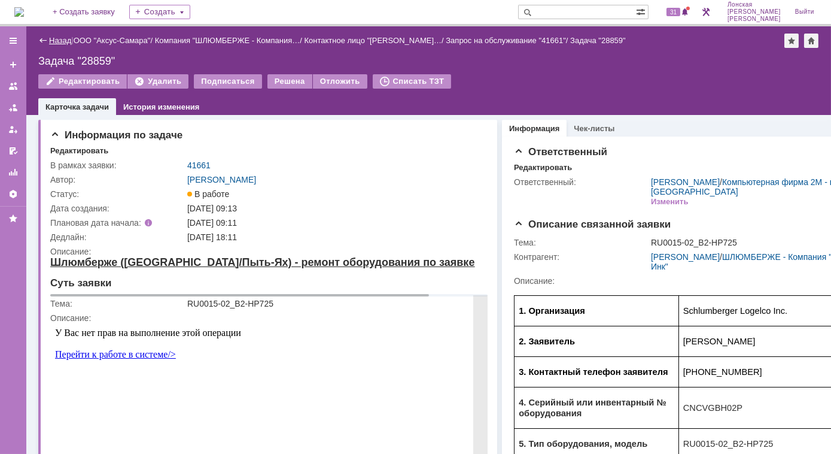
click at [51, 40] on link "Назад" at bounding box center [60, 40] width 22 height 9
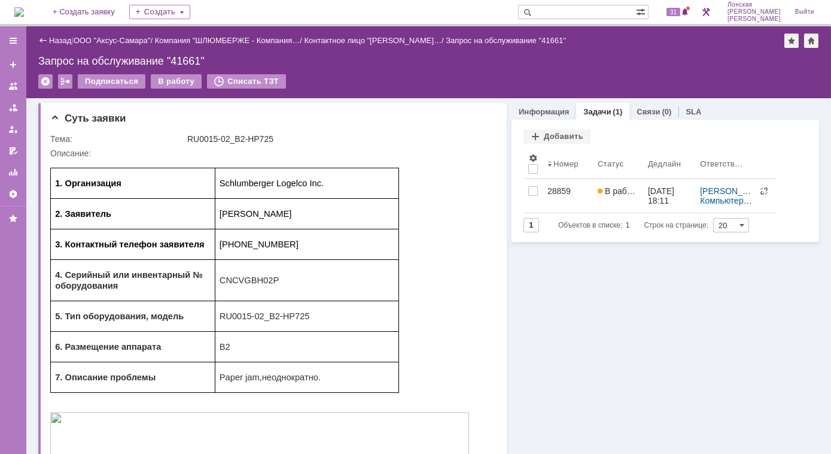
click at [24, 7] on img at bounding box center [19, 12] width 10 height 10
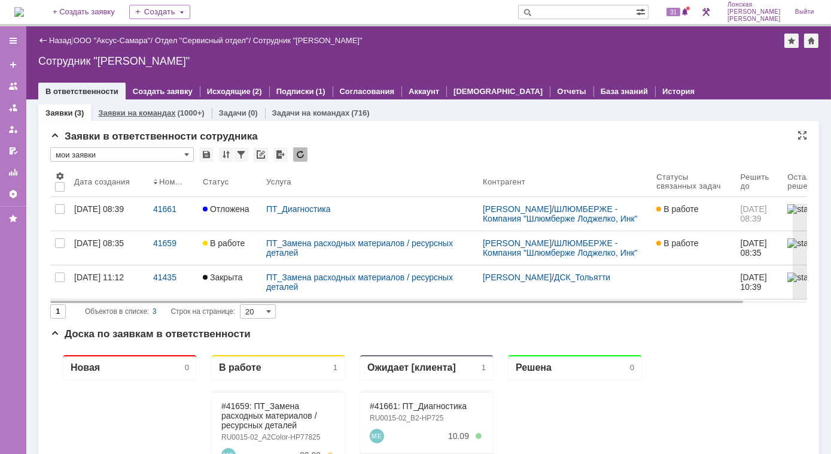
click at [149, 112] on link "Заявки на командах" at bounding box center [136, 112] width 77 height 9
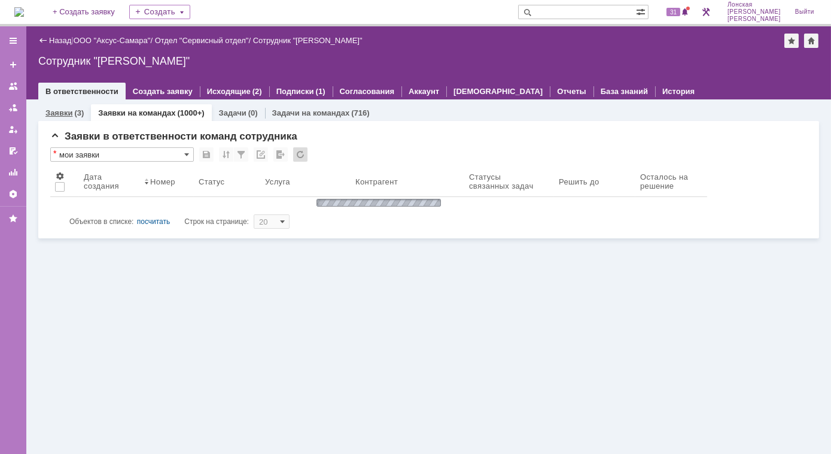
click at [76, 114] on div "(3)" at bounding box center [79, 112] width 10 height 9
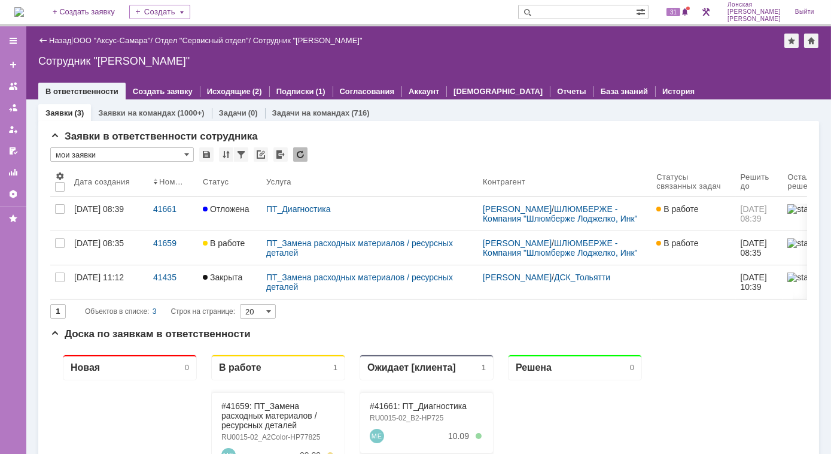
click at [151, 244] on link "41659" at bounding box center [173, 248] width 50 height 34
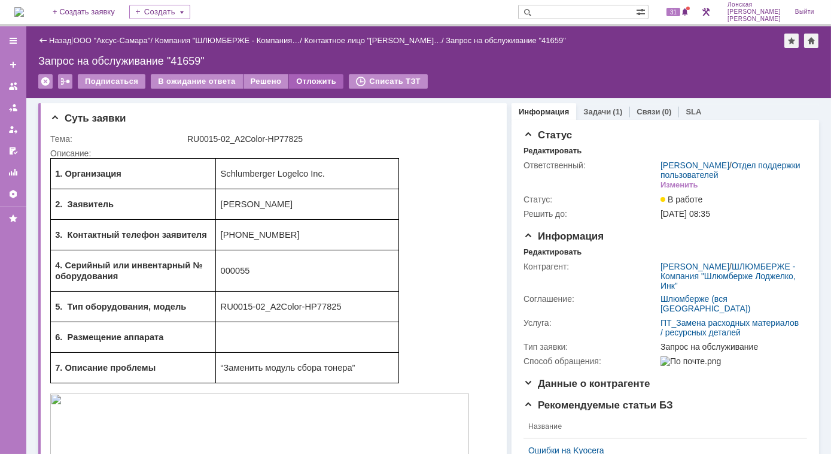
click at [314, 81] on div "Отложить" at bounding box center [316, 81] width 54 height 14
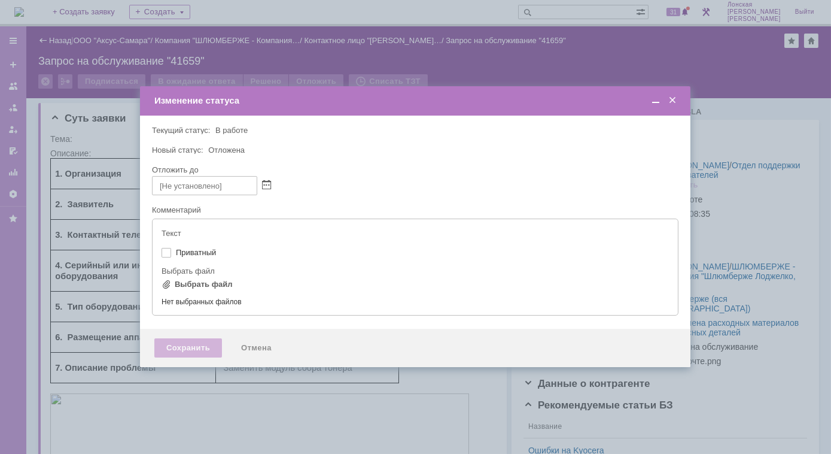
type input "[не указано]"
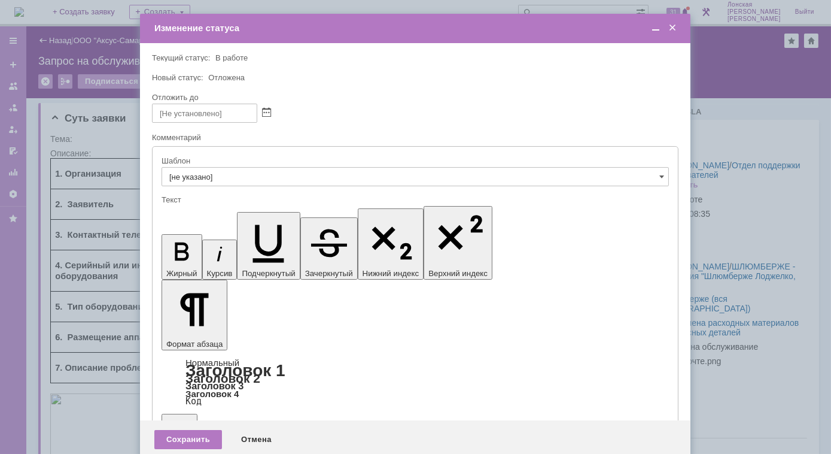
click at [247, 113] on input "text" at bounding box center [204, 113] width 105 height 19
type input "[DATE] 16:00"
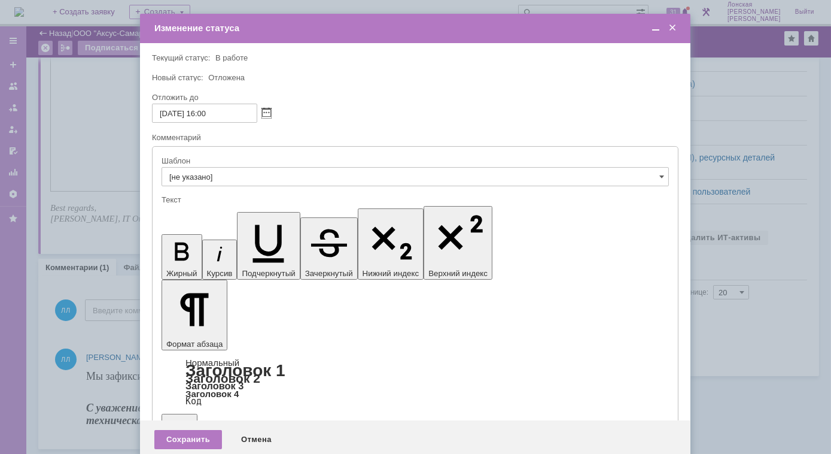
scroll to position [476, 0]
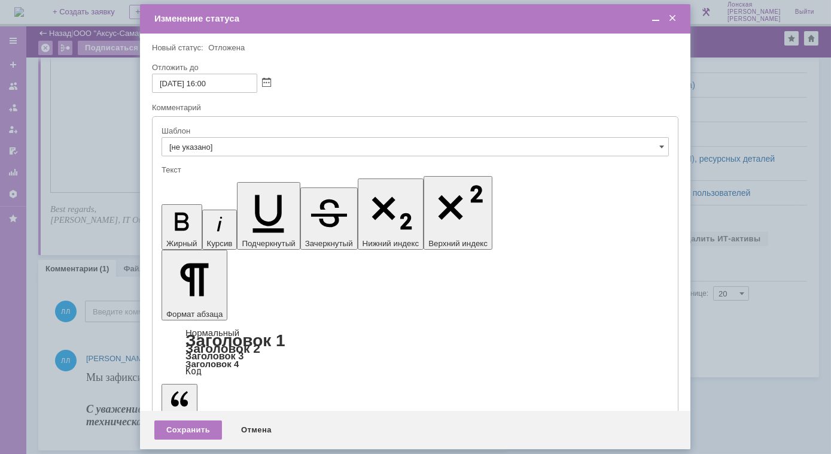
scroll to position [0, 0]
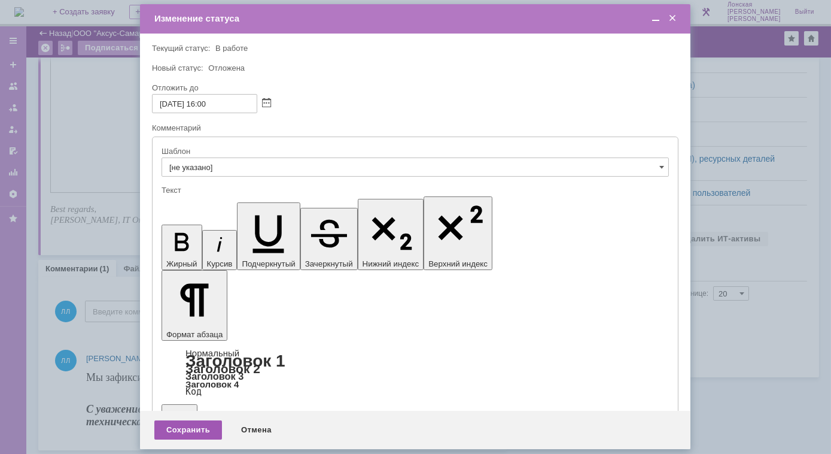
click at [192, 431] on div "Сохранить" at bounding box center [188, 429] width 68 height 19
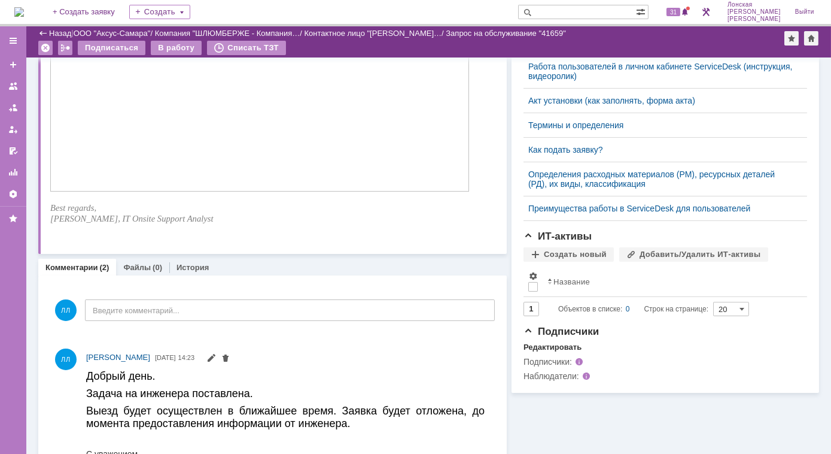
click at [24, 7] on img at bounding box center [19, 12] width 10 height 10
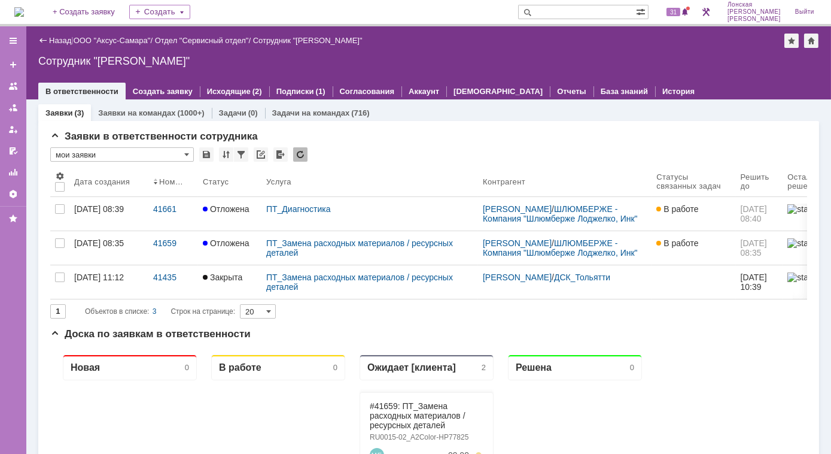
click at [22, 7] on img at bounding box center [19, 12] width 10 height 10
click at [144, 111] on link "Заявки на командах" at bounding box center [136, 112] width 77 height 9
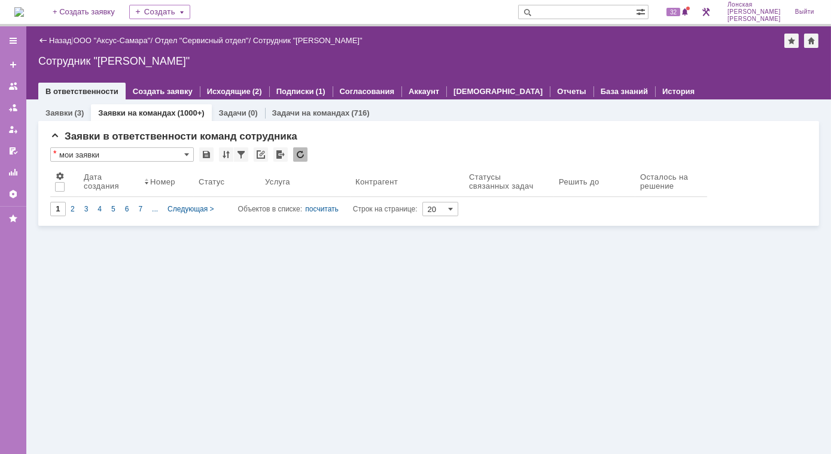
click at [145, 120] on div "Заявки на командах (1000+)" at bounding box center [151, 112] width 120 height 17
click at [14, 41] on div at bounding box center [13, 41] width 10 height 10
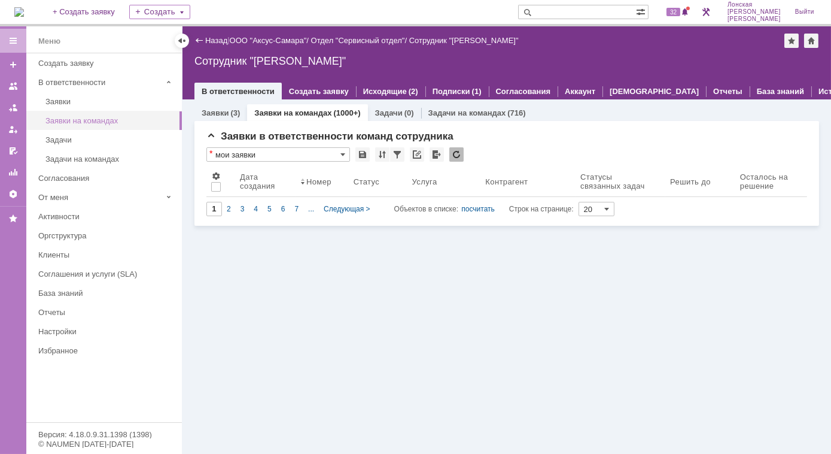
click at [84, 120] on div "Заявки на командах" at bounding box center [109, 120] width 129 height 9
click at [298, 113] on link "Заявки на командах" at bounding box center [292, 112] width 77 height 9
click at [212, 209] on input "1" at bounding box center [214, 209] width 16 height 14
click at [113, 120] on div "Заявки на командах" at bounding box center [109, 120] width 129 height 9
click at [342, 152] on span at bounding box center [343, 155] width 5 height 10
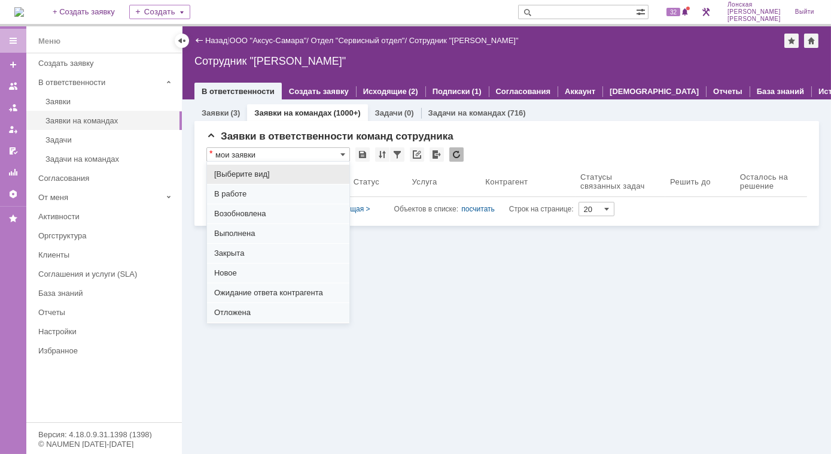
click at [259, 172] on span "[Выберите вид]" at bounding box center [278, 174] width 128 height 10
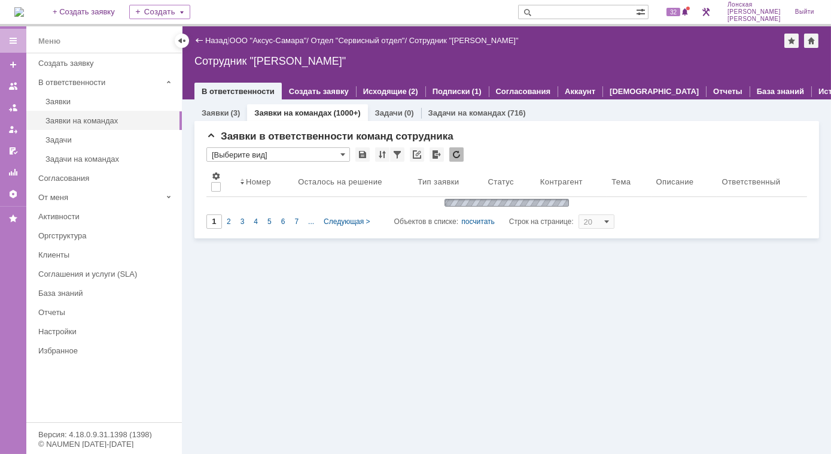
type input "[Выберите вид]"
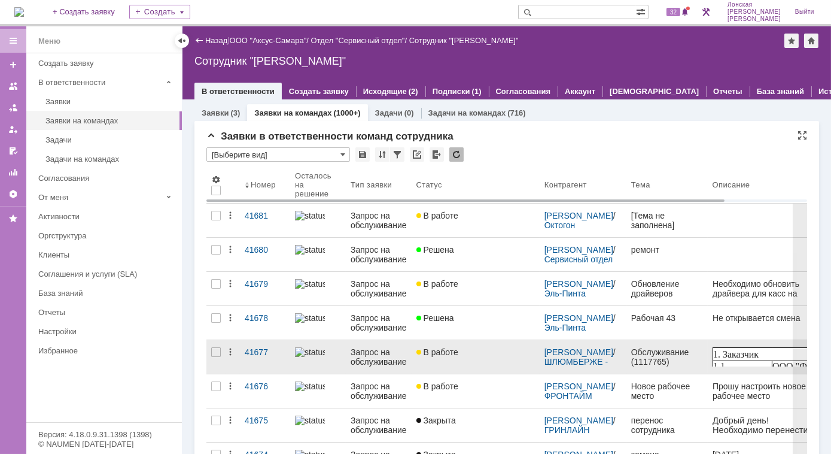
click at [429, 347] on span "В работе" at bounding box center [438, 352] width 42 height 10
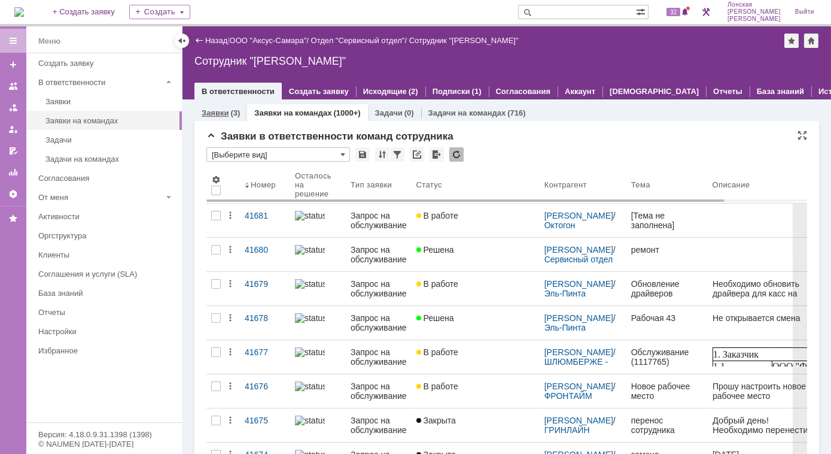
click at [215, 117] on link "Заявки" at bounding box center [215, 112] width 27 height 9
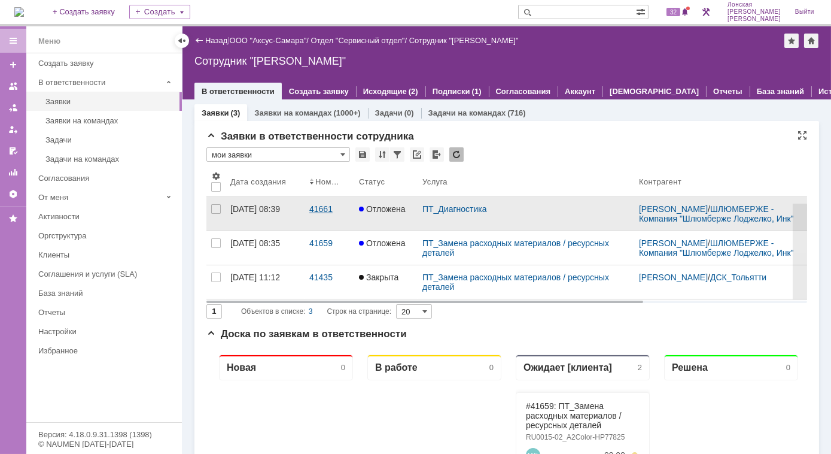
click at [324, 214] on div "41661" at bounding box center [329, 209] width 40 height 10
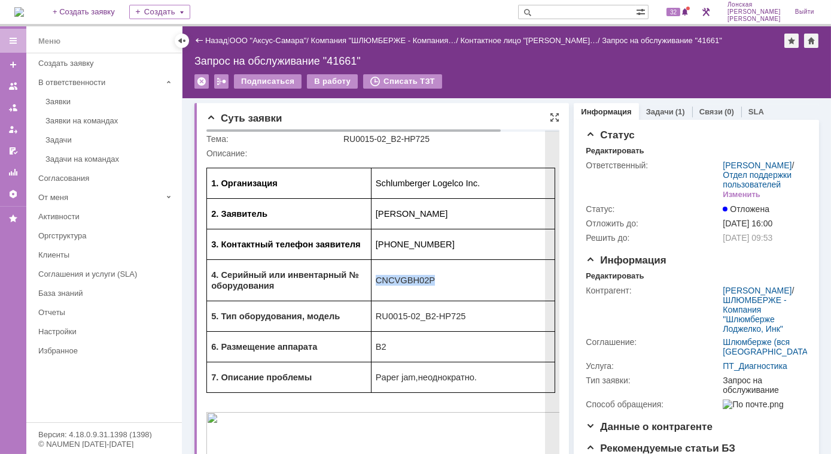
drag, startPoint x: 437, startPoint y: 285, endPoint x: 375, endPoint y: 285, distance: 62.8
click at [375, 285] on td "CNCVGBH02P" at bounding box center [462, 279] width 184 height 41
copy span "CNCVGBH02P"
click at [375, 270] on td "CNCVGBH02P" at bounding box center [462, 279] width 184 height 41
click at [316, 296] on td "4. Серийный или инвентарный № оборудования" at bounding box center [288, 279] width 165 height 41
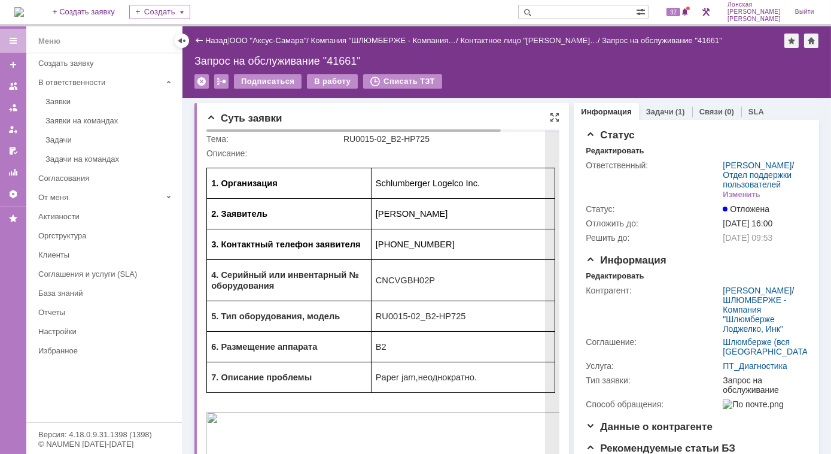
click at [436, 324] on td "RU0015-02_B2-HP725" at bounding box center [462, 315] width 184 height 31
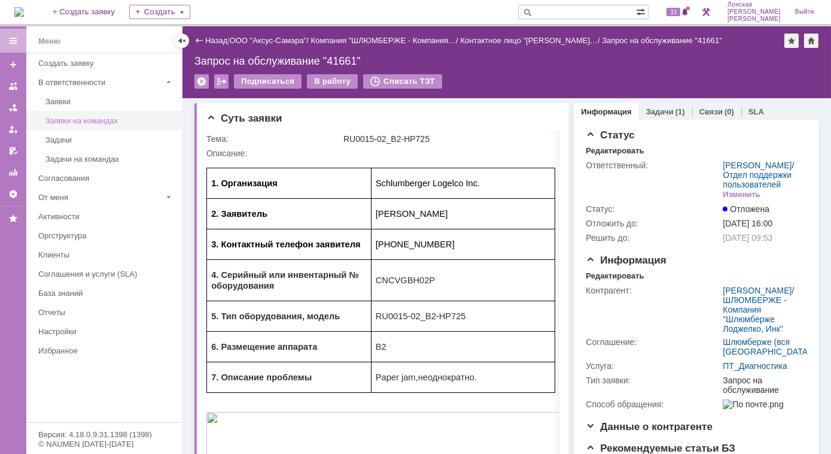
click at [94, 118] on div "Заявки на командах" at bounding box center [109, 120] width 129 height 9
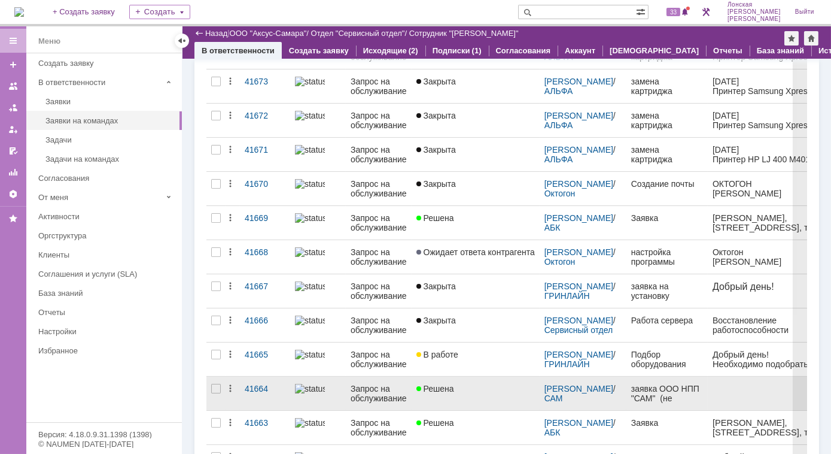
scroll to position [421, 0]
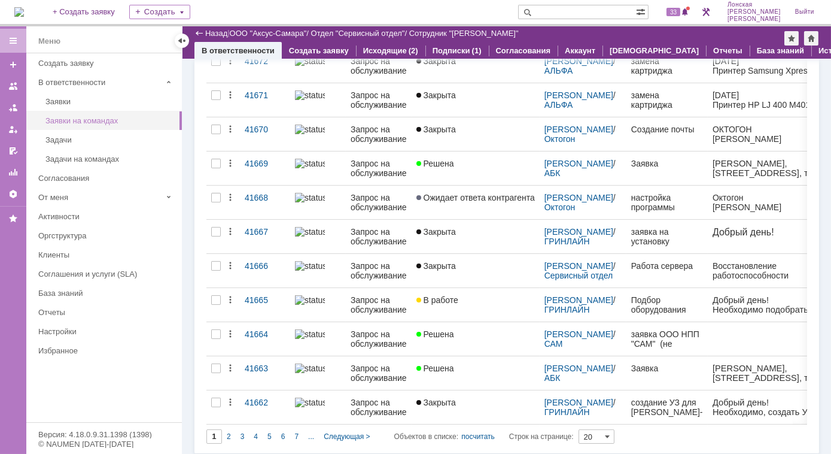
click at [78, 116] on div "Заявки на командах" at bounding box center [109, 120] width 129 height 9
click at [228, 437] on div "2" at bounding box center [229, 436] width 14 height 14
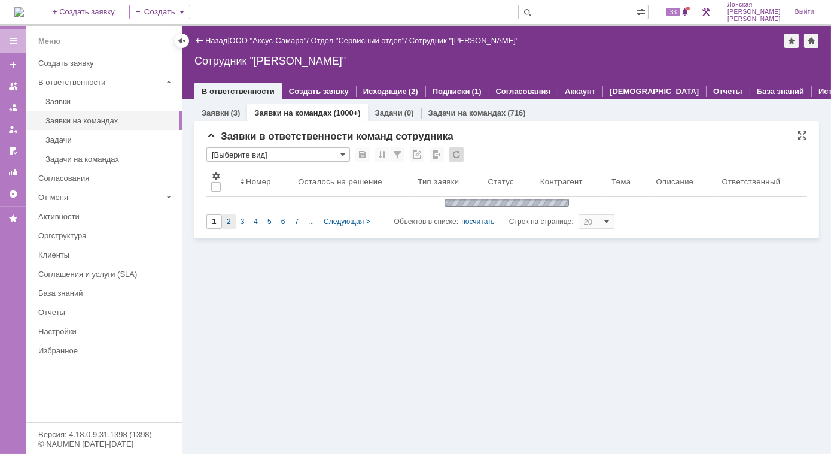
scroll to position [0, 0]
type input "2"
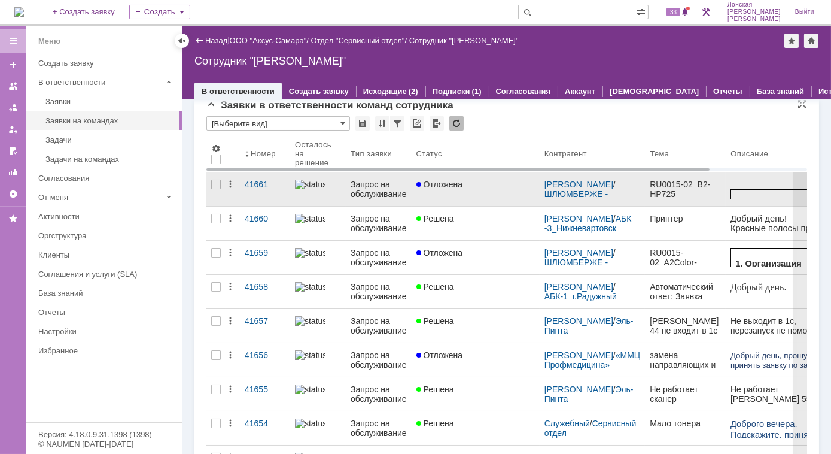
click at [403, 186] on div "Запрос на обслуживание" at bounding box center [379, 189] width 56 height 19
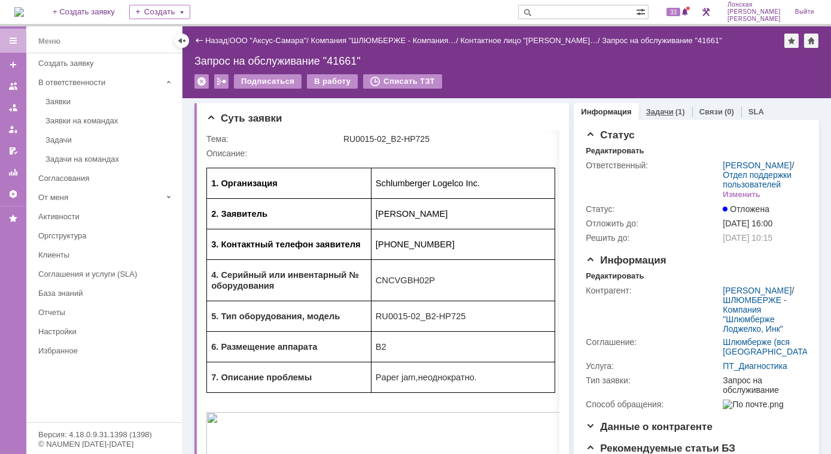
click at [654, 111] on link "Задачи" at bounding box center [660, 111] width 28 height 9
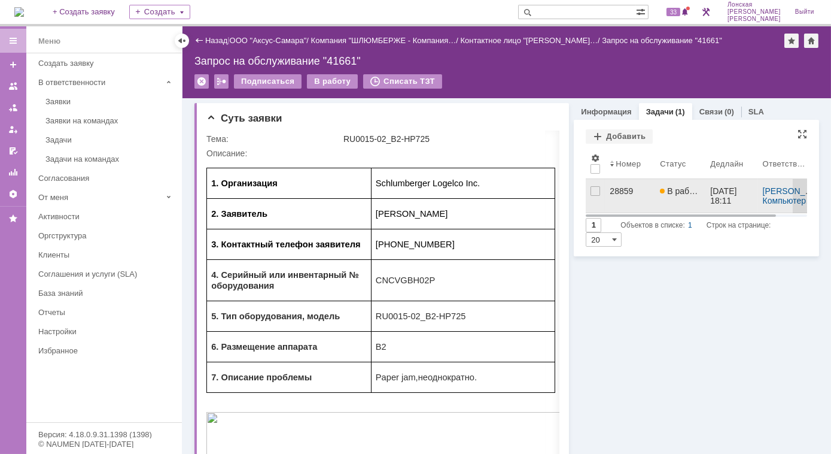
click at [671, 189] on span "В работе" at bounding box center [681, 191] width 42 height 10
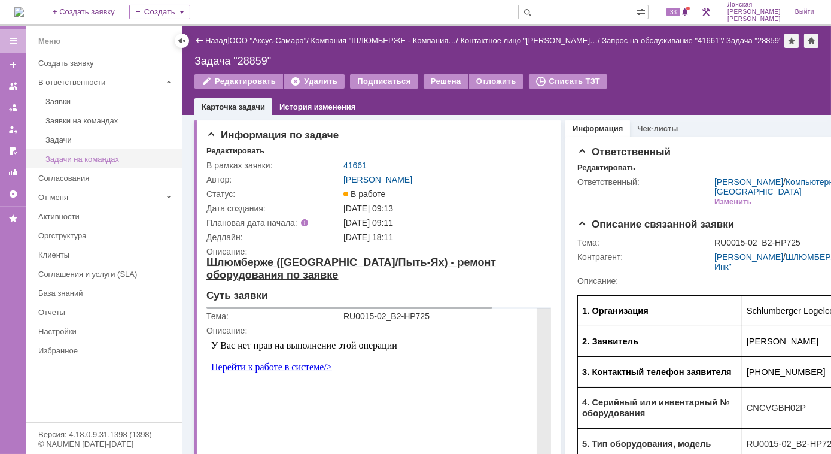
click at [73, 157] on div "Задачи на командах" at bounding box center [109, 158] width 129 height 9
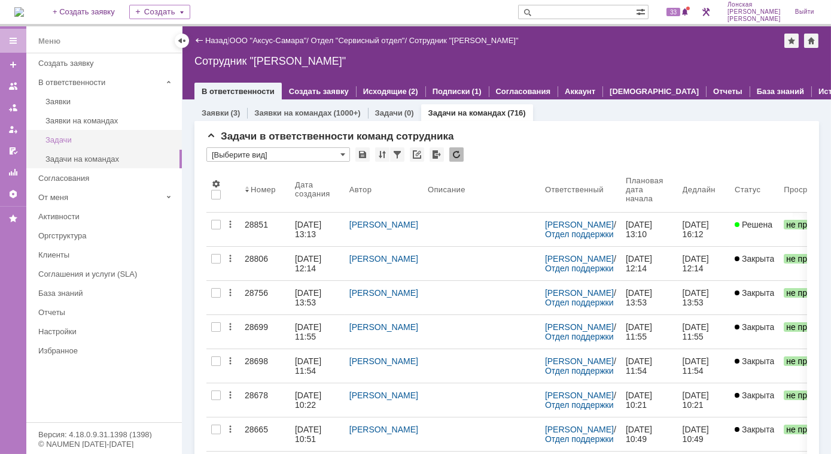
click at [66, 139] on div "Задачи" at bounding box center [109, 139] width 129 height 9
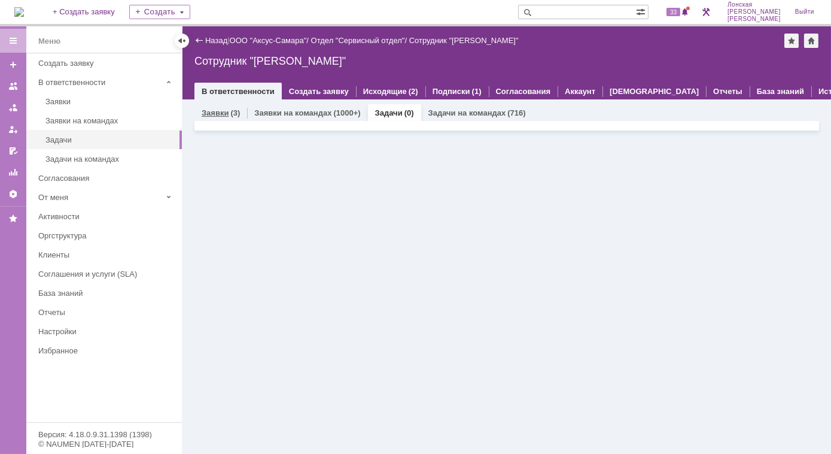
click at [217, 113] on link "Заявки" at bounding box center [215, 112] width 27 height 9
click at [375, 117] on div "Задачи (0)" at bounding box center [394, 112] width 53 height 17
click at [228, 114] on link "Заявки" at bounding box center [215, 112] width 27 height 9
click at [221, 112] on link "Заявки" at bounding box center [215, 112] width 27 height 9
click at [81, 98] on div "Заявки" at bounding box center [109, 101] width 129 height 9
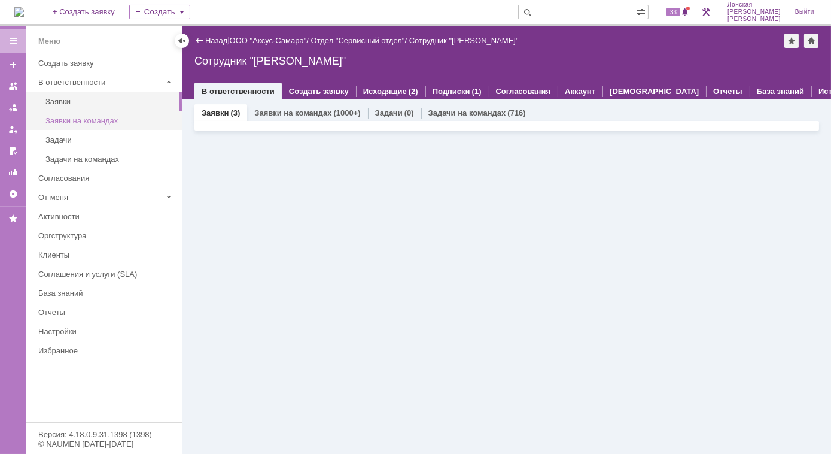
click at [72, 117] on div "Заявки на командах" at bounding box center [109, 120] width 129 height 9
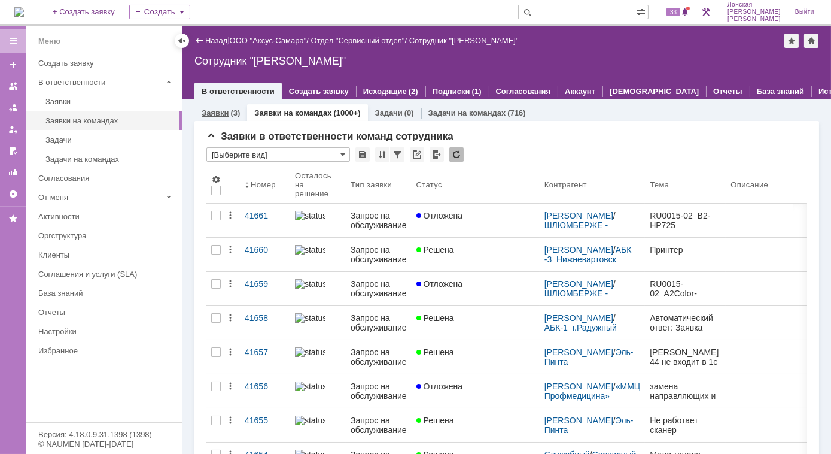
click at [224, 112] on link "Заявки" at bounding box center [215, 112] width 27 height 9
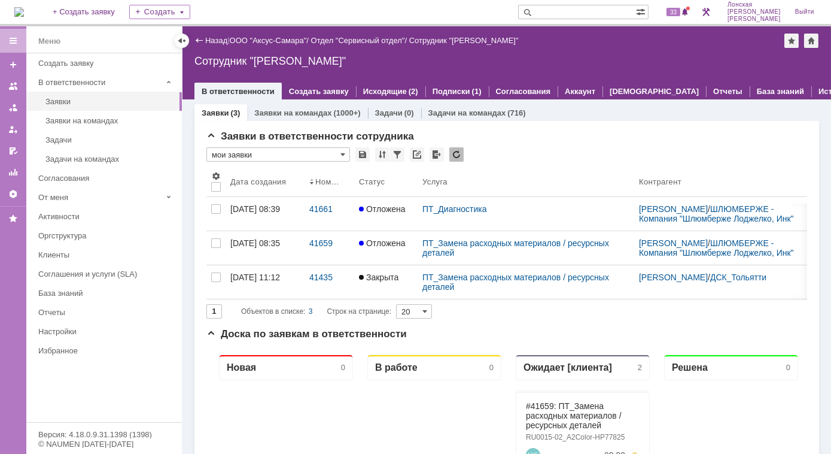
click at [303, 251] on link "[DATE] 08:35" at bounding box center [265, 248] width 79 height 34
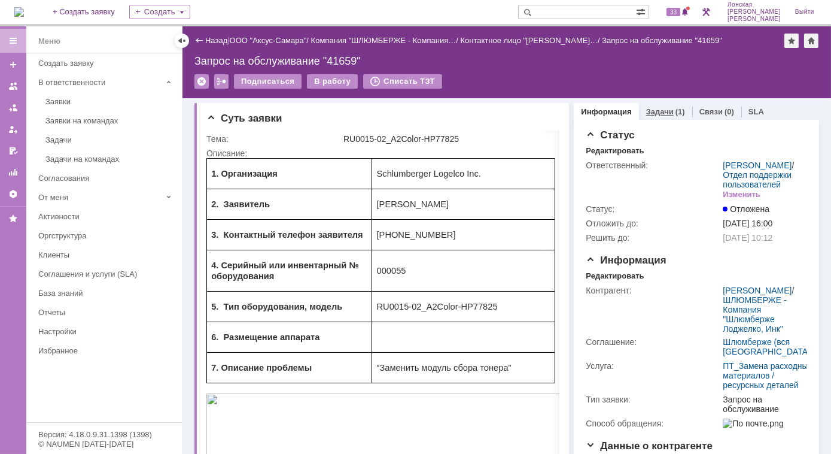
click at [656, 113] on link "Задачи" at bounding box center [660, 111] width 28 height 9
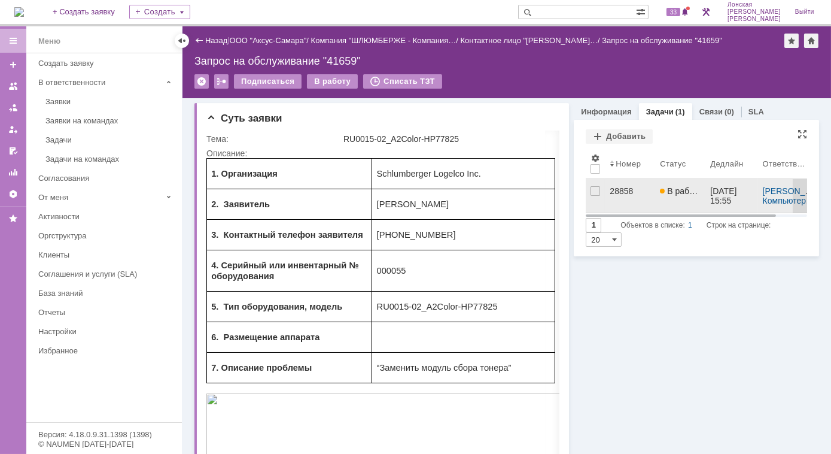
click at [613, 191] on div "28858" at bounding box center [630, 191] width 41 height 10
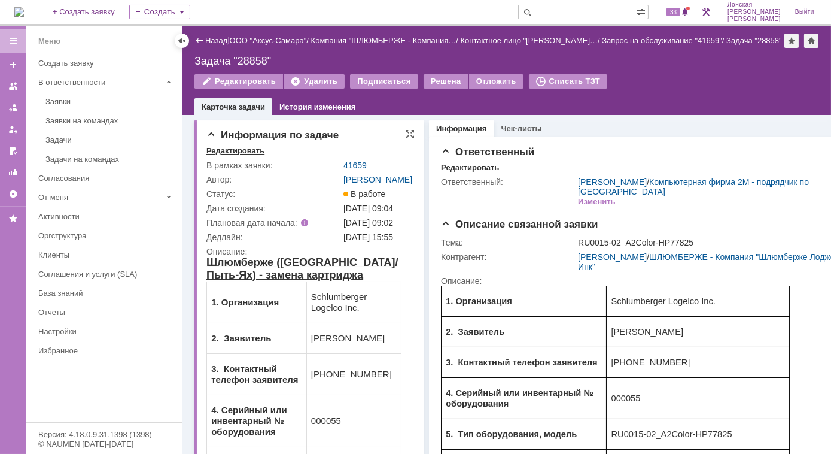
click at [225, 156] on div "Редактировать" at bounding box center [235, 151] width 58 height 10
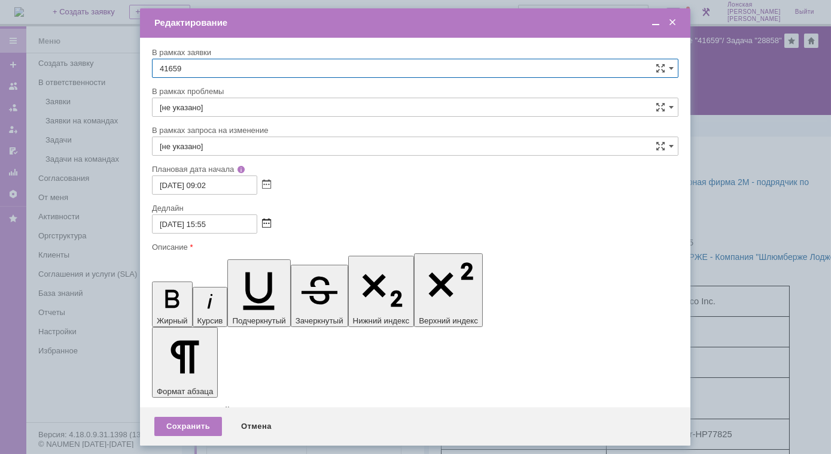
click at [268, 222] on span at bounding box center [266, 224] width 9 height 10
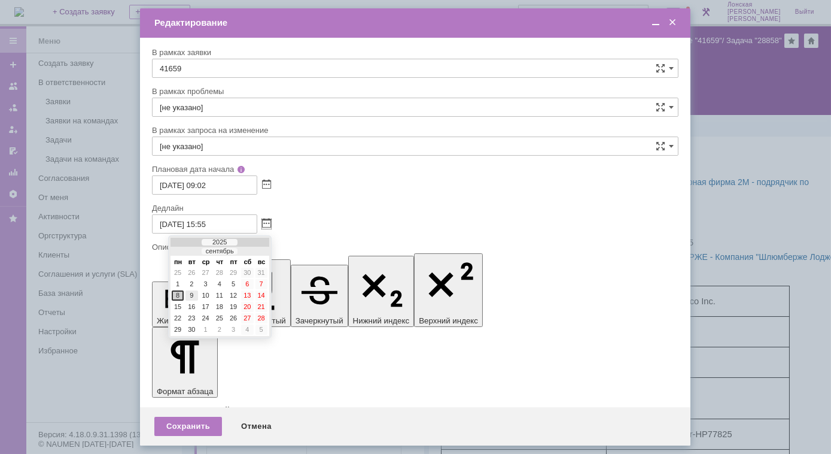
click at [188, 293] on div "9" at bounding box center [192, 295] width 12 height 10
type input "[DATE] 15:55"
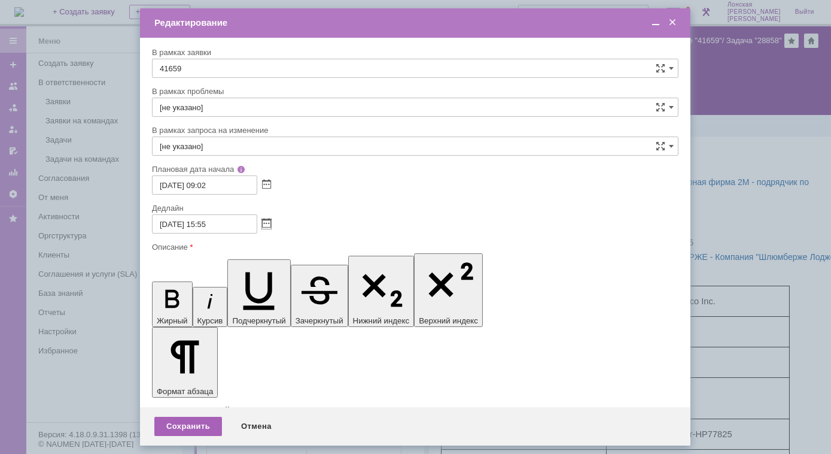
click at [182, 429] on div "Сохранить" at bounding box center [188, 426] width 68 height 19
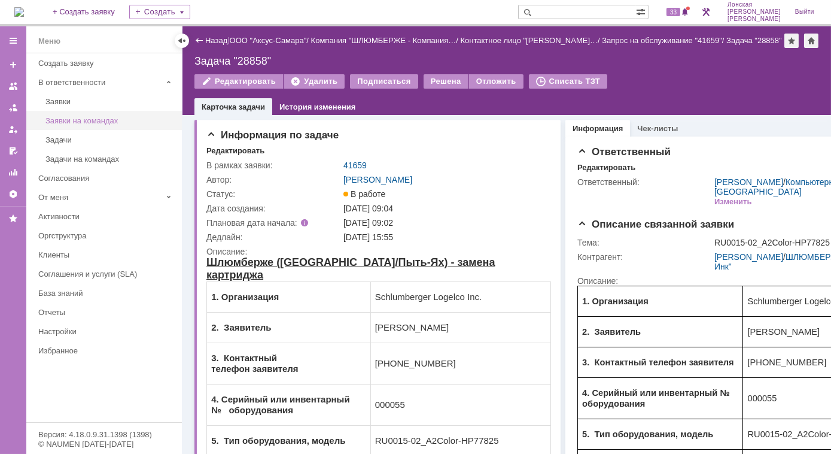
click at [77, 118] on div "Заявки на командах" at bounding box center [109, 120] width 129 height 9
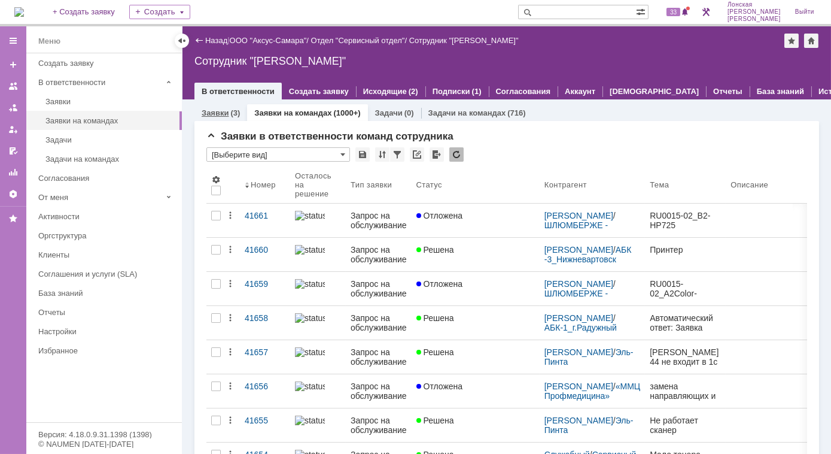
click at [224, 114] on link "Заявки" at bounding box center [215, 112] width 27 height 9
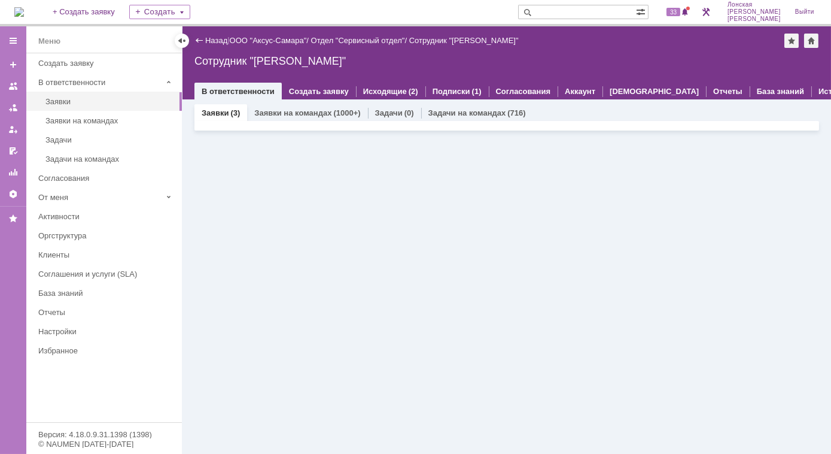
click at [223, 114] on link "Заявки" at bounding box center [215, 112] width 27 height 9
click at [282, 117] on div "Заявки на командах (1000+)" at bounding box center [307, 112] width 120 height 17
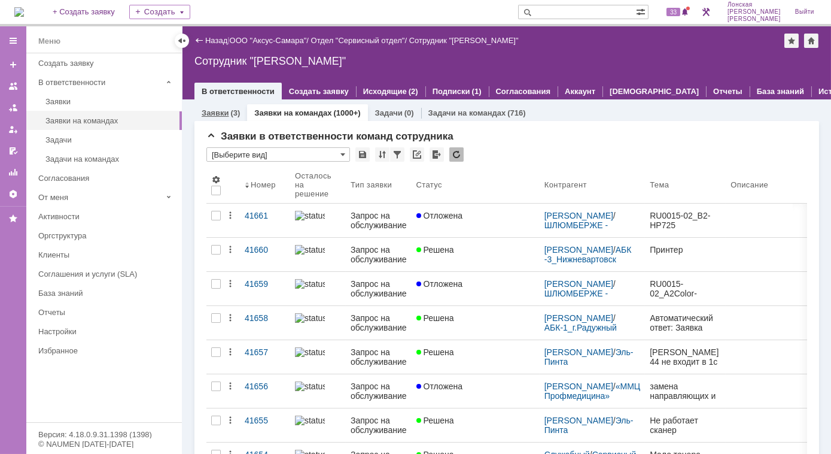
click at [231, 114] on div "(3)" at bounding box center [235, 112] width 10 height 9
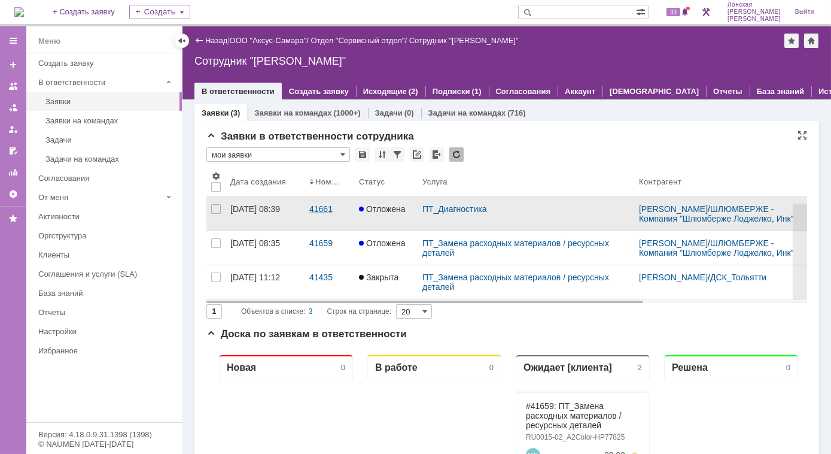
click at [321, 213] on div "41661" at bounding box center [329, 209] width 40 height 10
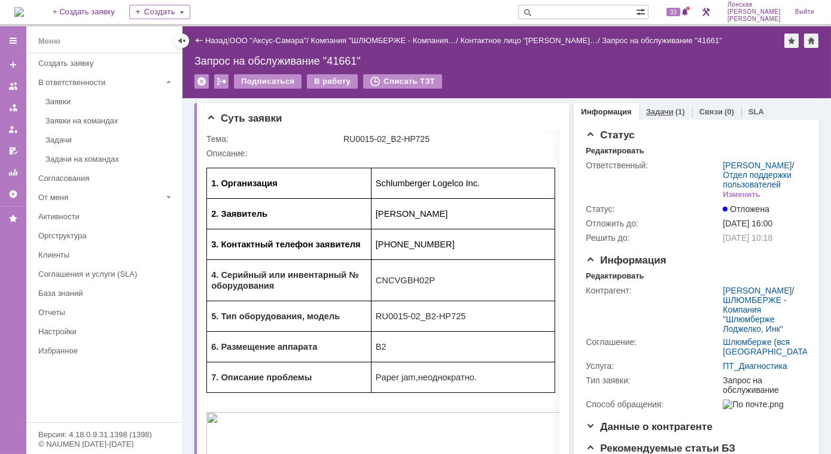
click at [646, 114] on link "Задачи" at bounding box center [660, 111] width 28 height 9
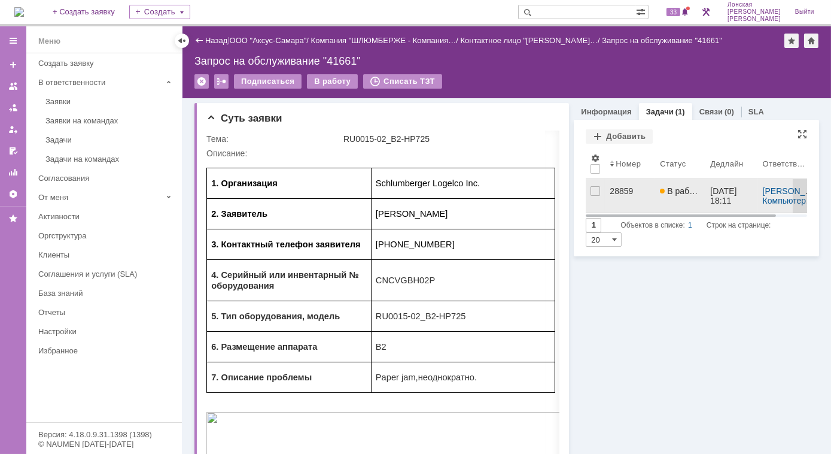
click at [615, 190] on div "28859" at bounding box center [630, 191] width 41 height 10
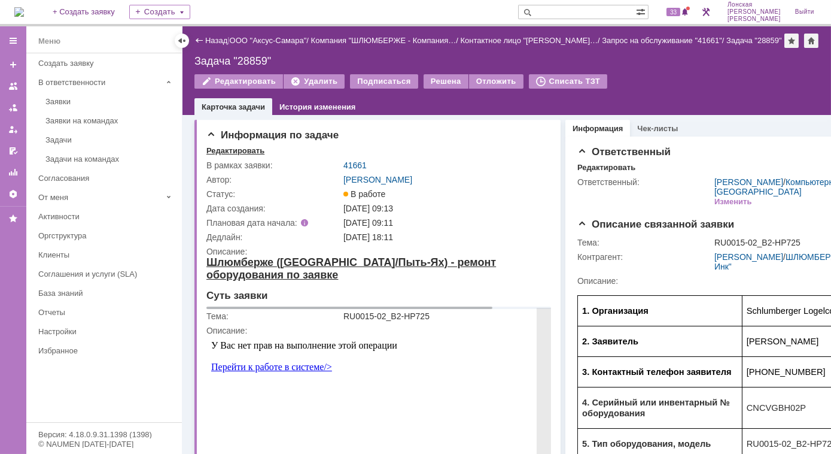
click at [235, 156] on div "Редактировать" at bounding box center [235, 151] width 58 height 10
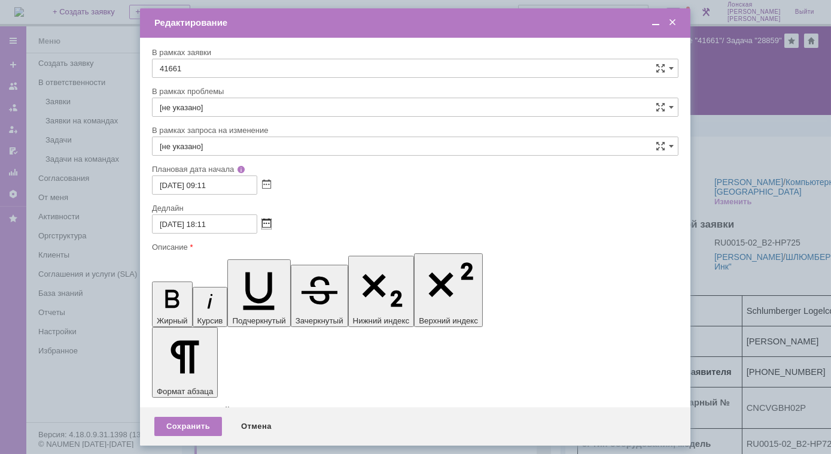
click at [266, 224] on span at bounding box center [266, 224] width 9 height 10
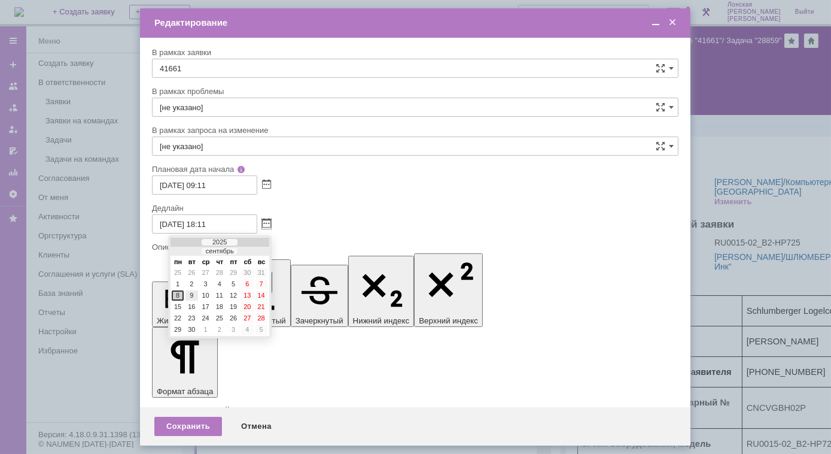
click at [190, 294] on div "9" at bounding box center [192, 295] width 12 height 10
type input "[DATE] 18:11"
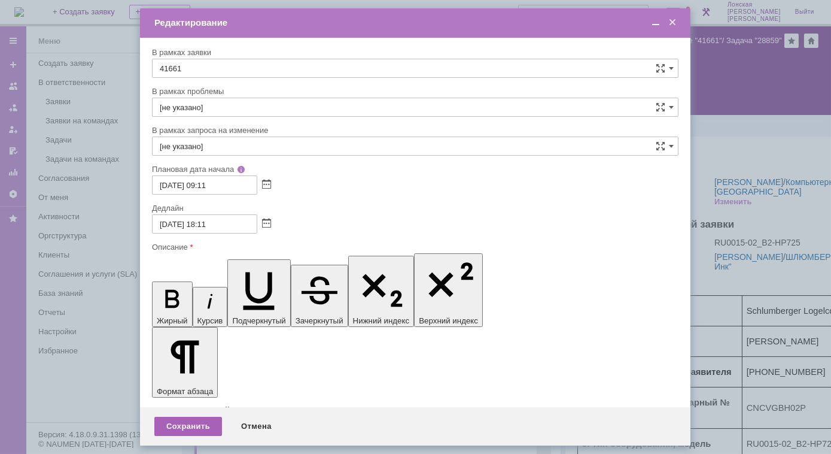
click at [192, 425] on div "Сохранить" at bounding box center [188, 426] width 68 height 19
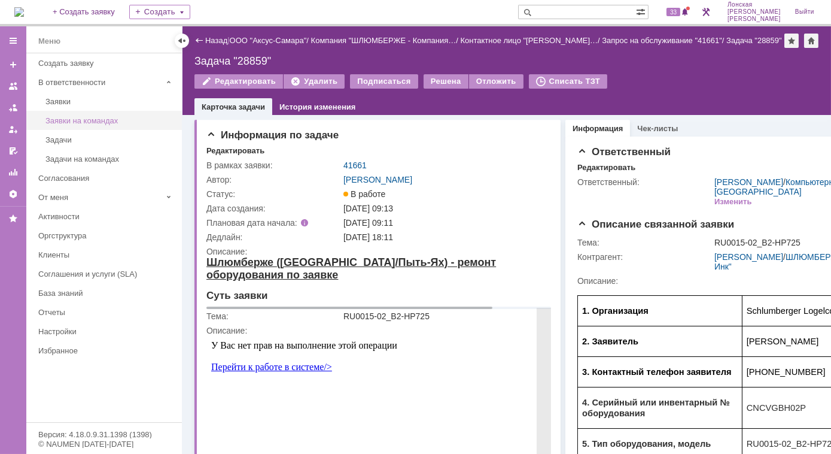
click at [84, 118] on div "Заявки на командах" at bounding box center [109, 120] width 129 height 9
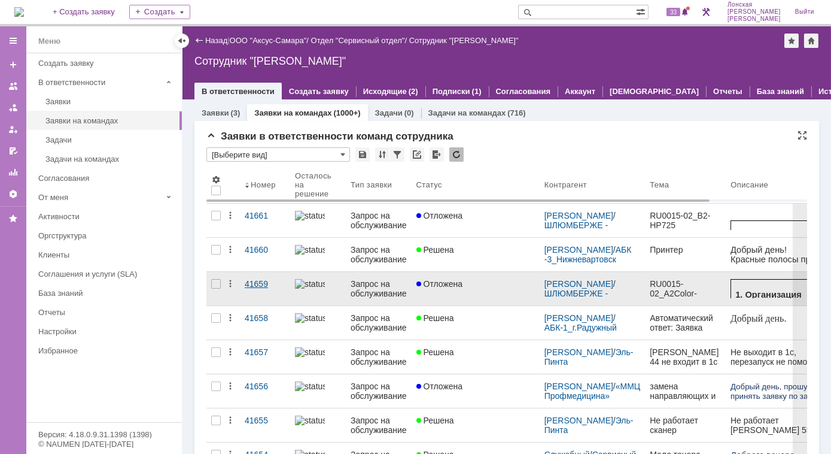
click at [268, 280] on div "41659" at bounding box center [265, 284] width 41 height 10
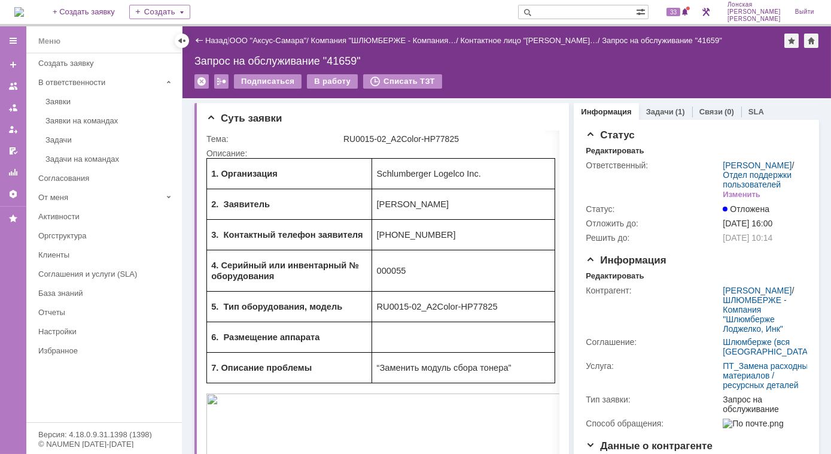
click at [86, 120] on div "Заявки на командах" at bounding box center [109, 120] width 129 height 9
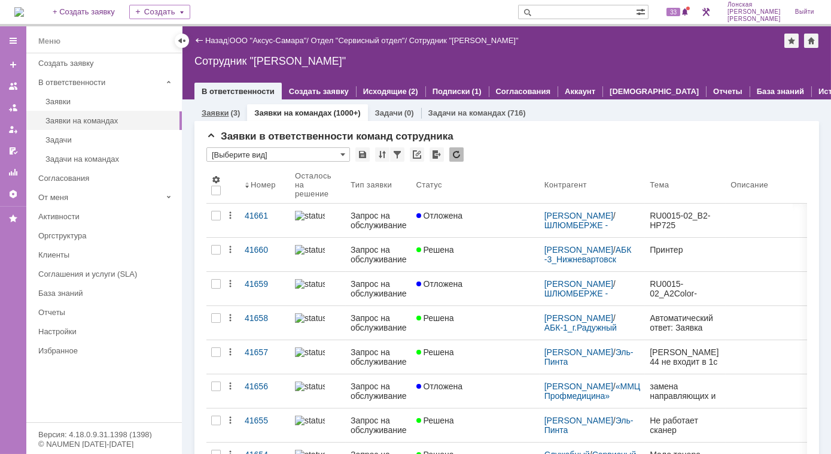
click at [228, 107] on div "Заявки (3)" at bounding box center [220, 112] width 53 height 17
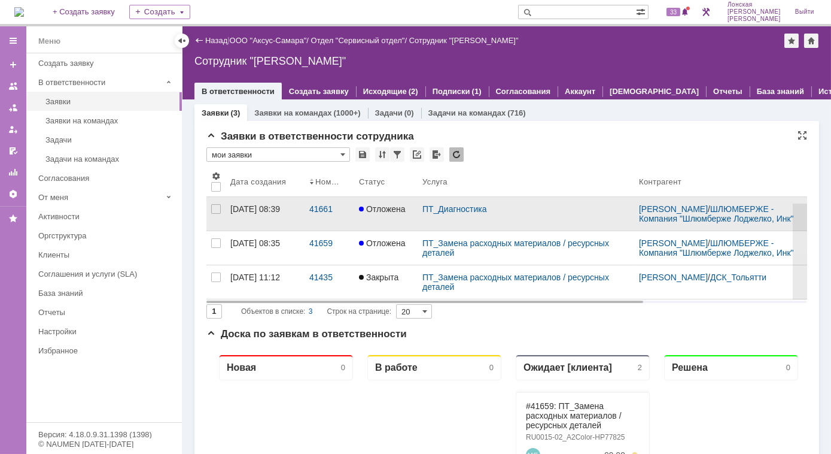
click at [280, 214] on div "[DATE] 08:39" at bounding box center [255, 209] width 50 height 10
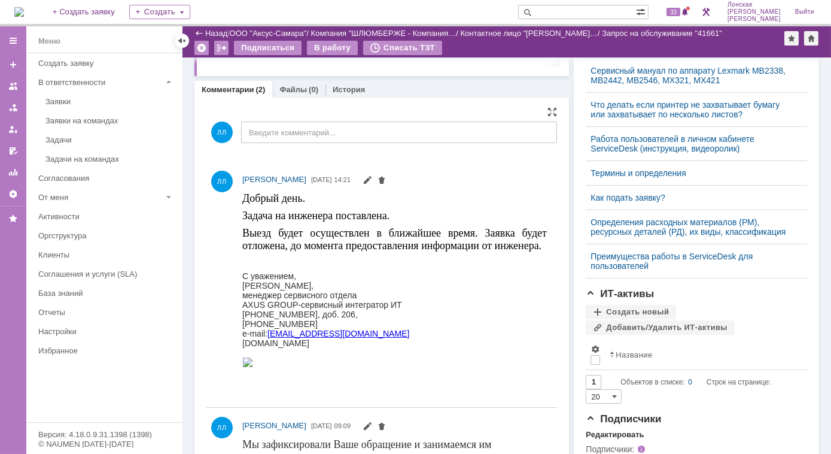
scroll to position [364, 0]
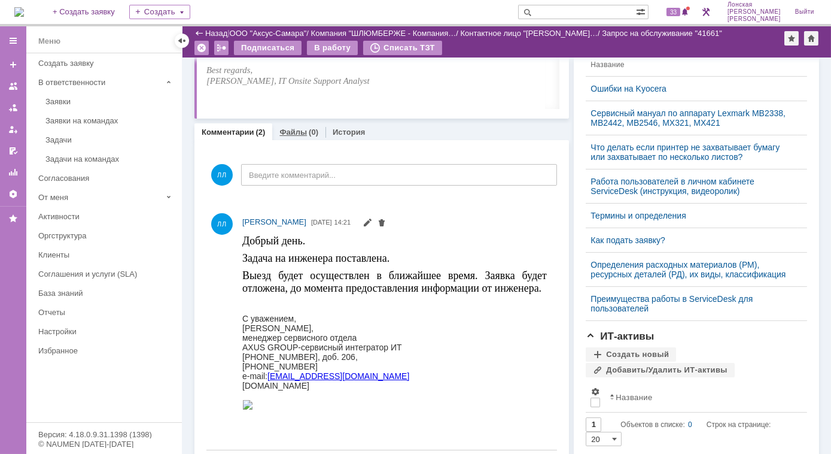
click at [291, 128] on link "Файлы" at bounding box center [293, 131] width 28 height 9
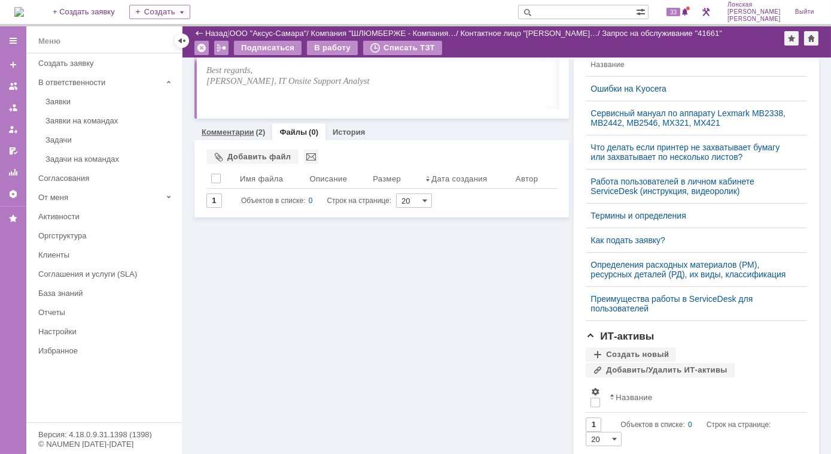
click at [239, 129] on link "Комментарии" at bounding box center [228, 131] width 53 height 9
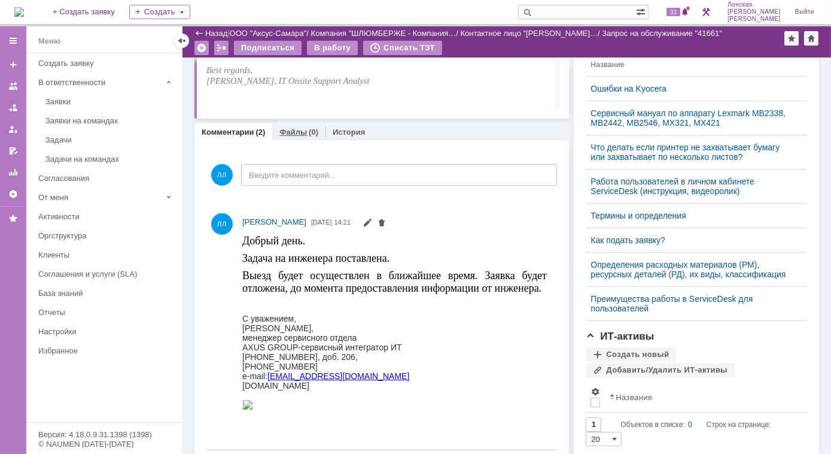
click at [282, 133] on link "Файлы" at bounding box center [293, 131] width 28 height 9
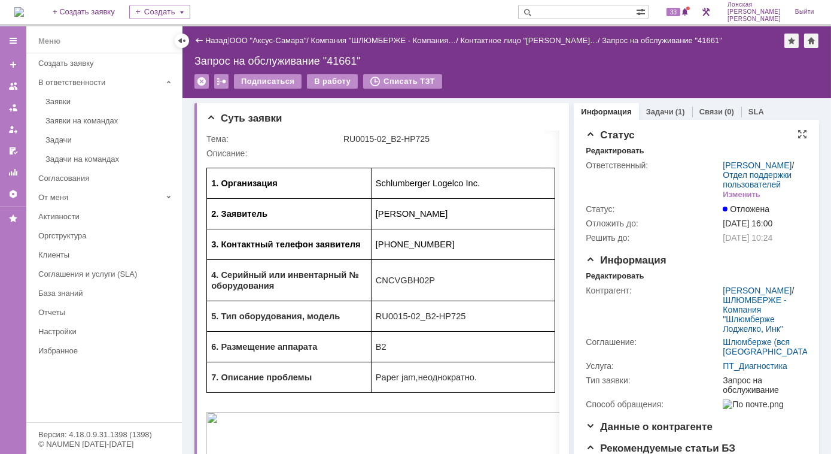
click at [662, 202] on td "Ответственный:" at bounding box center [653, 180] width 135 height 44
click at [661, 111] on link "Задачи" at bounding box center [660, 111] width 28 height 9
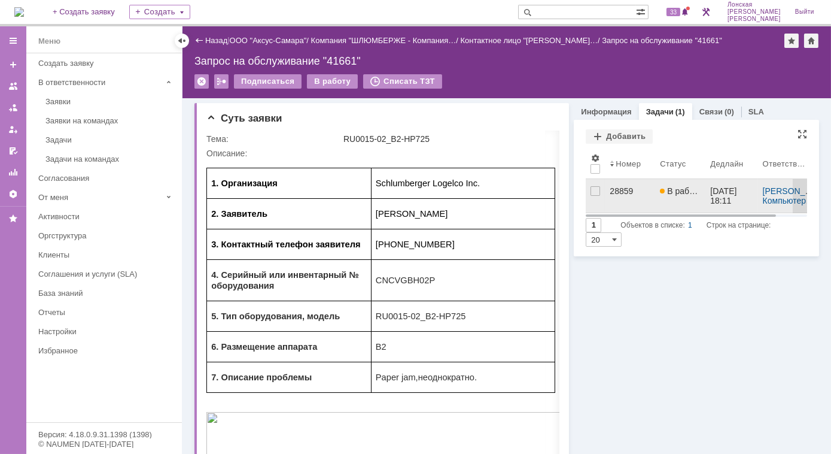
click at [613, 189] on div "28859" at bounding box center [630, 191] width 41 height 10
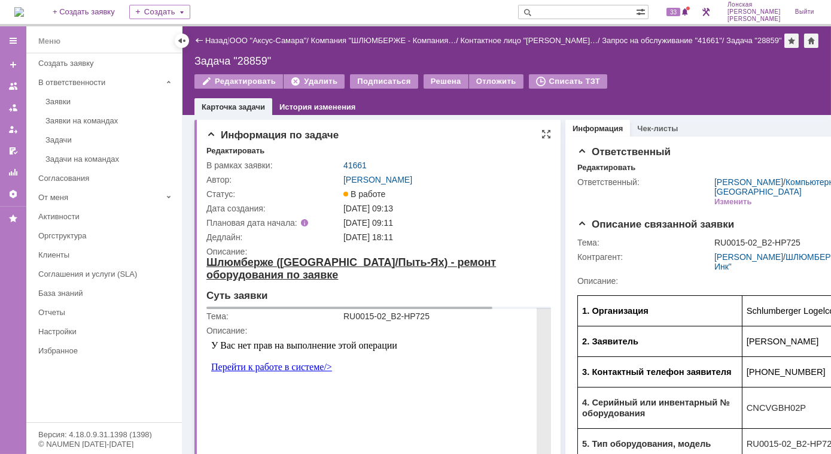
click at [236, 298] on span "Суть заявки" at bounding box center [236, 294] width 61 height 11
click at [320, 111] on link "История изменения" at bounding box center [317, 106] width 76 height 9
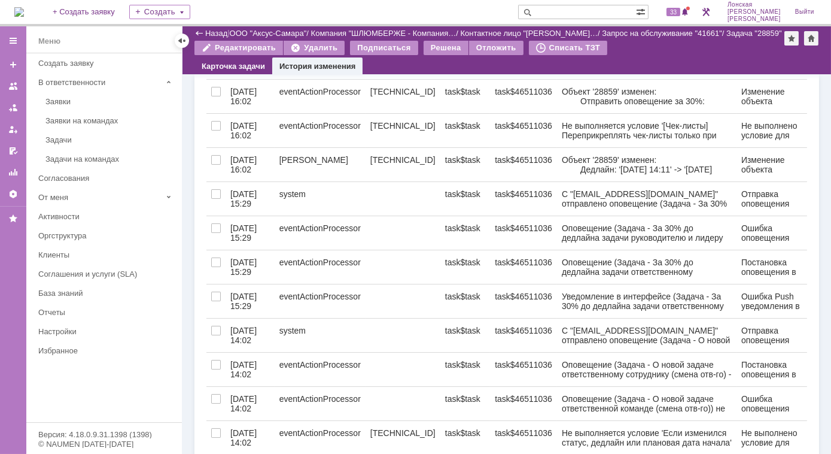
scroll to position [3, 0]
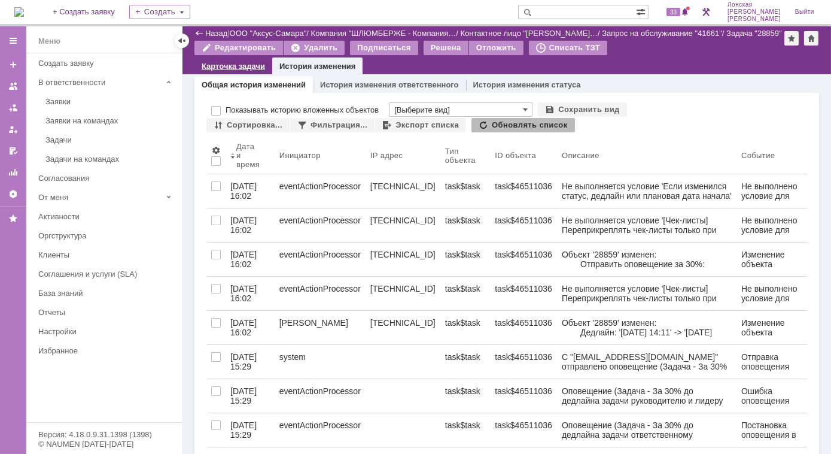
click at [243, 71] on link "Карточка задачи" at bounding box center [233, 66] width 63 height 9
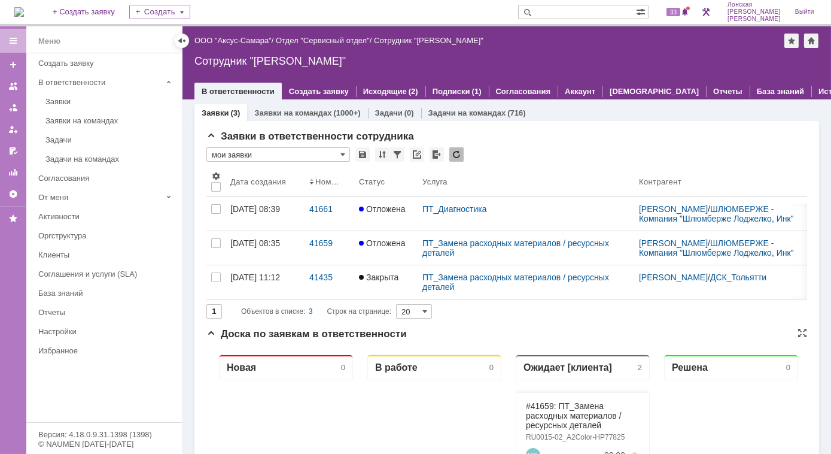
click at [648, 414] on div "#41659: ПТ_Замена расходных материалов / ресурсных деталей RU0015-02_A2Color-HP…" at bounding box center [582, 431] width 134 height 80
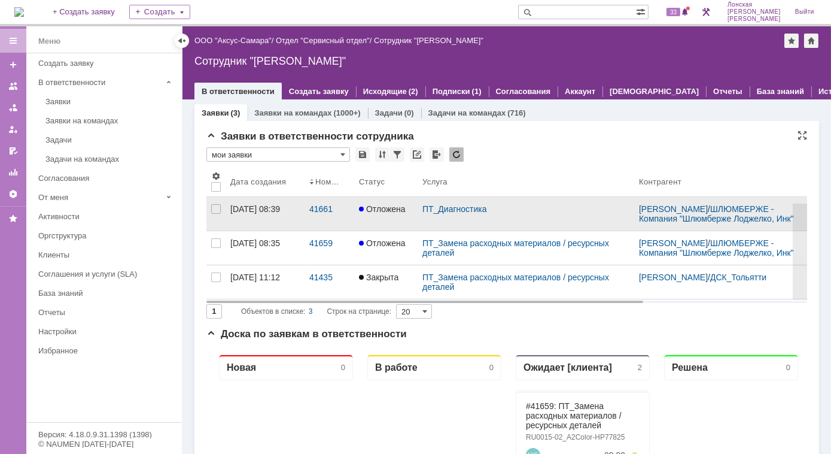
click at [296, 214] on div "[DATE] 08:39" at bounding box center [264, 209] width 69 height 10
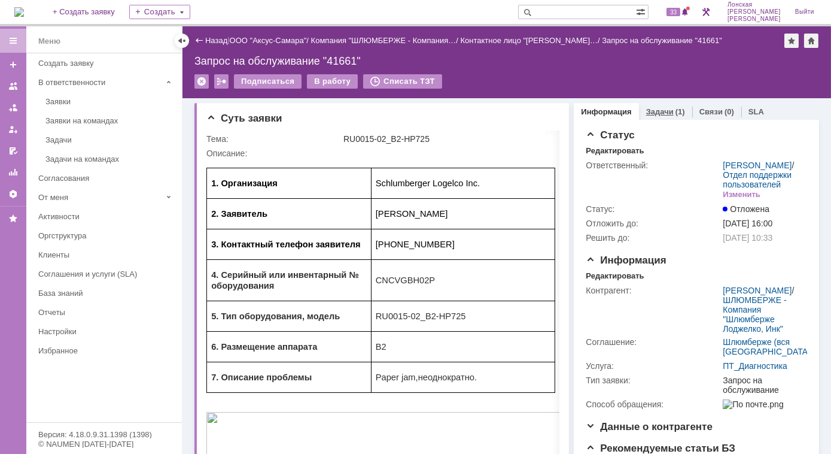
click at [654, 114] on link "Задачи" at bounding box center [660, 111] width 28 height 9
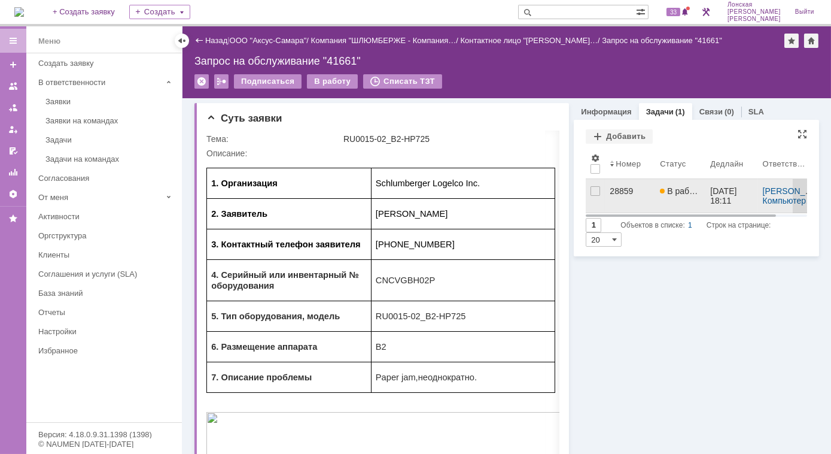
click at [628, 193] on div "28859" at bounding box center [630, 191] width 41 height 10
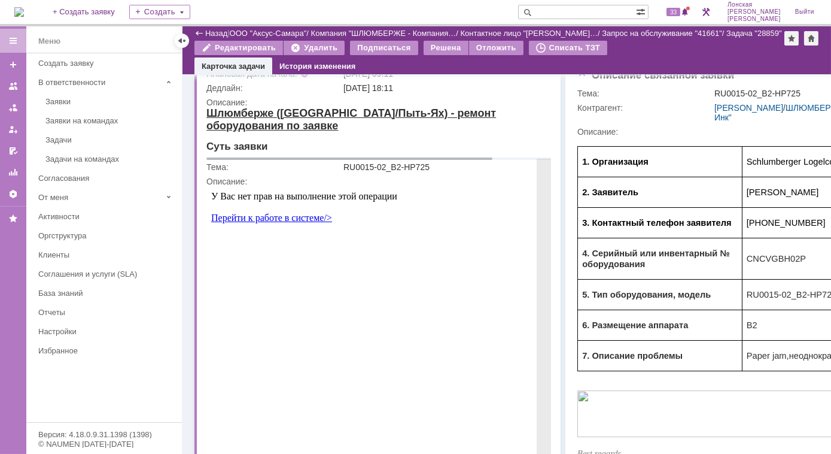
scroll to position [163, 0]
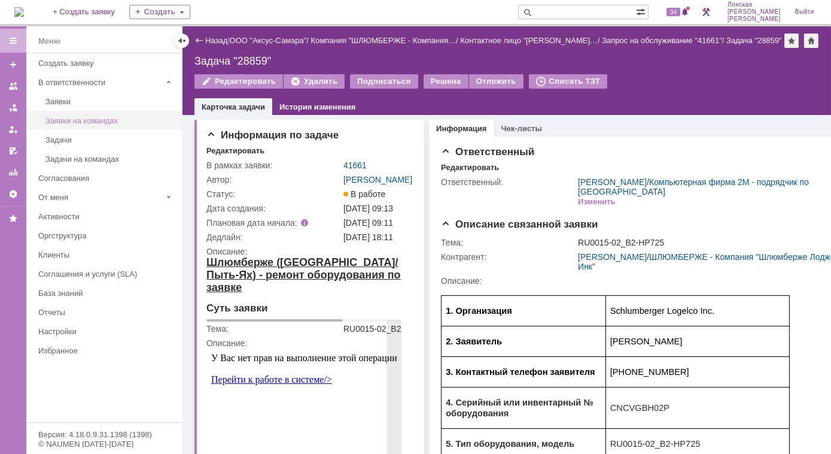
click at [112, 123] on div "Заявки на командах" at bounding box center [109, 120] width 129 height 9
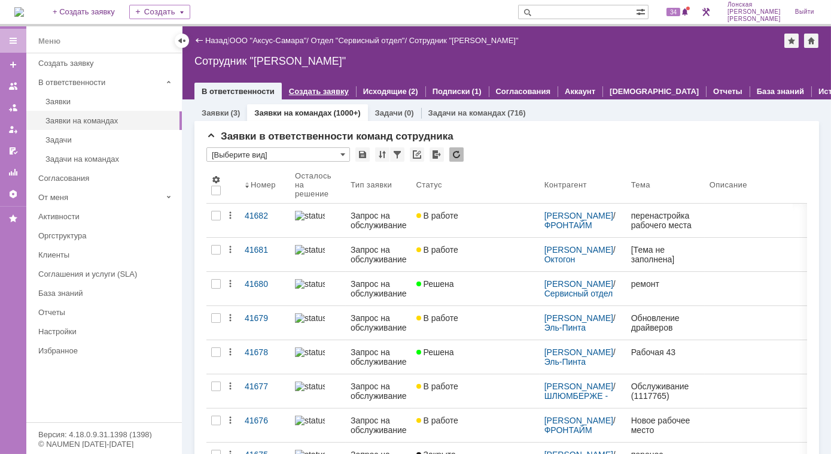
click at [299, 92] on link "Создать заявку" at bounding box center [319, 91] width 60 height 9
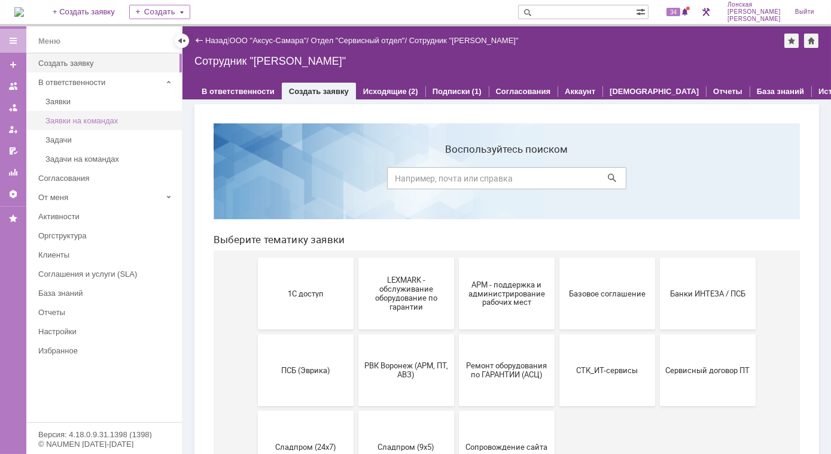
click at [87, 121] on div "Заявки на командах" at bounding box center [109, 120] width 129 height 9
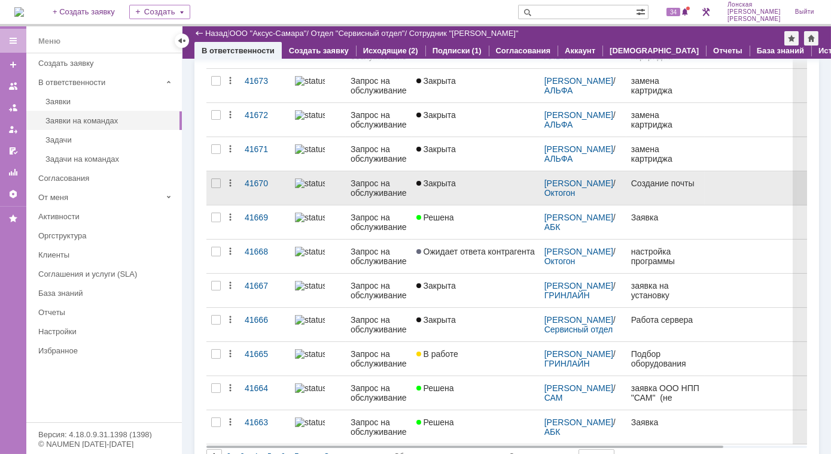
scroll to position [421, 0]
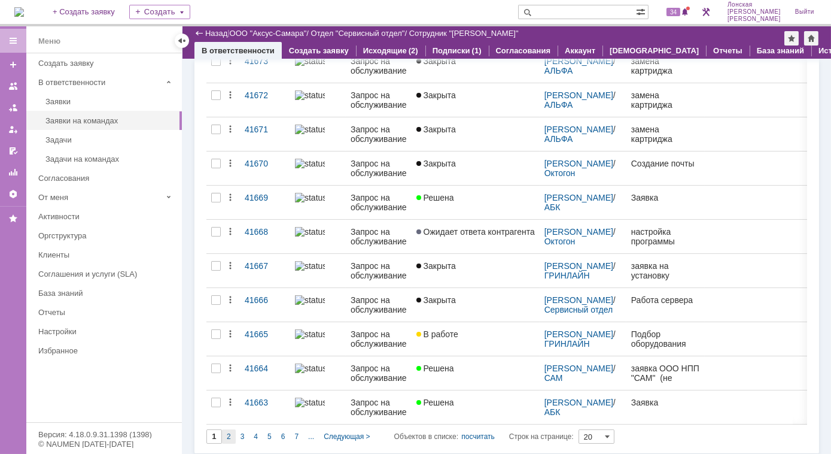
click at [230, 432] on span "2" at bounding box center [229, 436] width 4 height 8
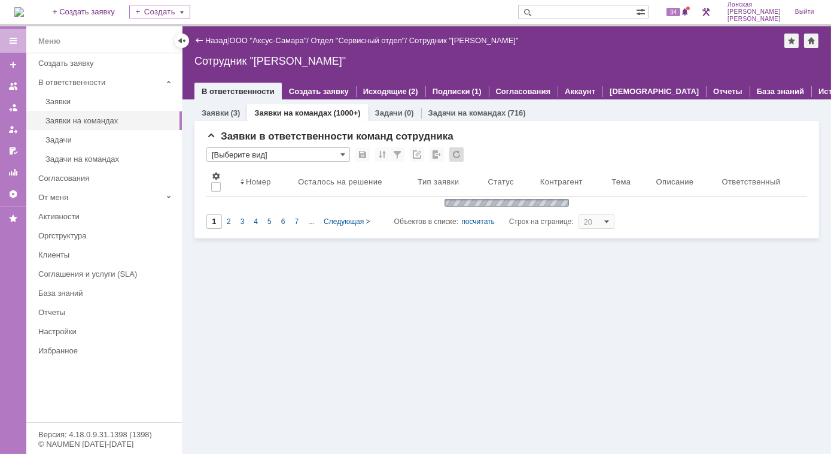
scroll to position [0, 0]
type input "2"
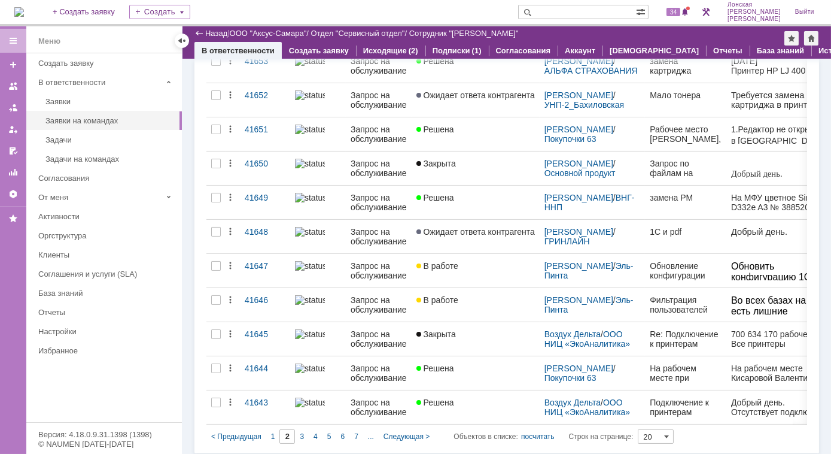
click at [271, 434] on span "1" at bounding box center [273, 436] width 4 height 8
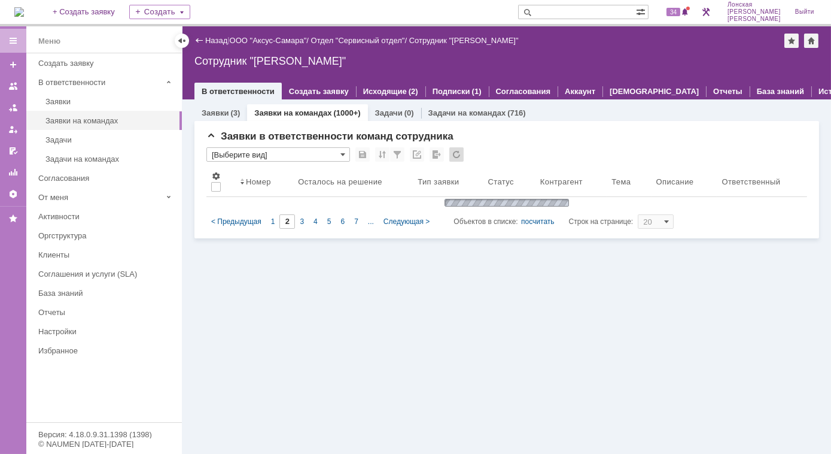
type input "1"
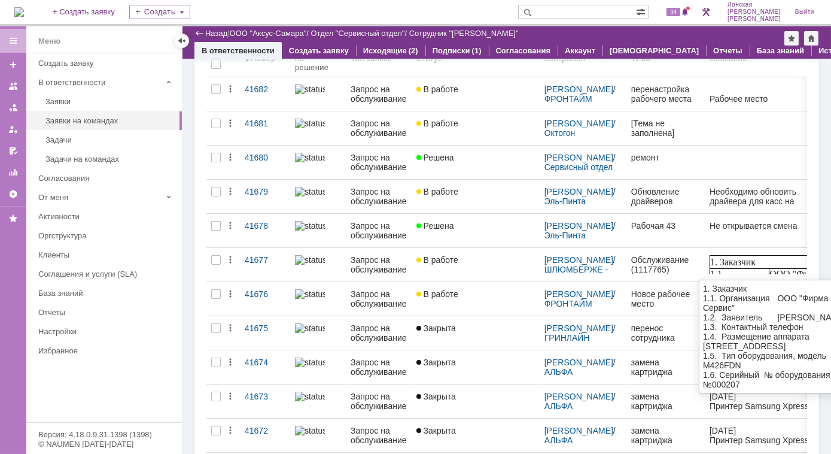
click at [748, 268] on td "1.1. Организация" at bounding box center [739, 279] width 59 height 22
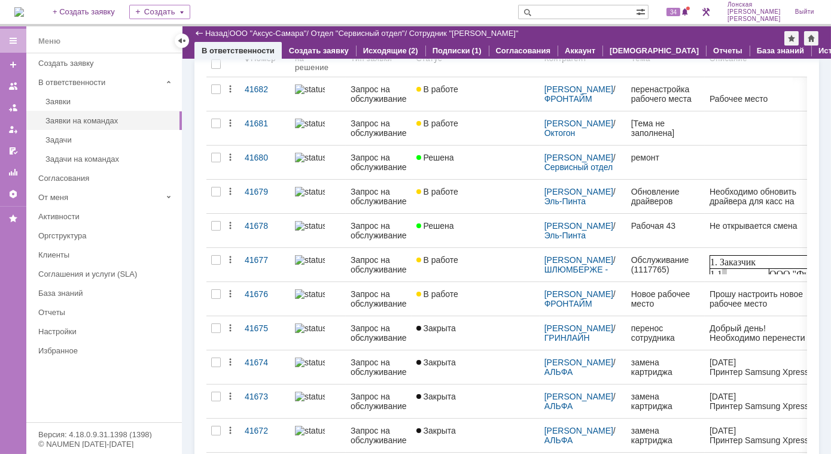
click at [491, 267] on link "В работе" at bounding box center [476, 265] width 128 height 34
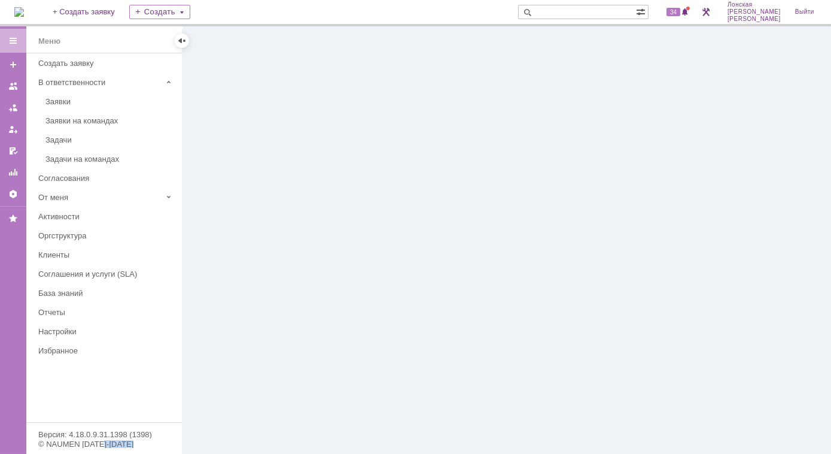
click at [491, 267] on div at bounding box center [507, 239] width 649 height 427
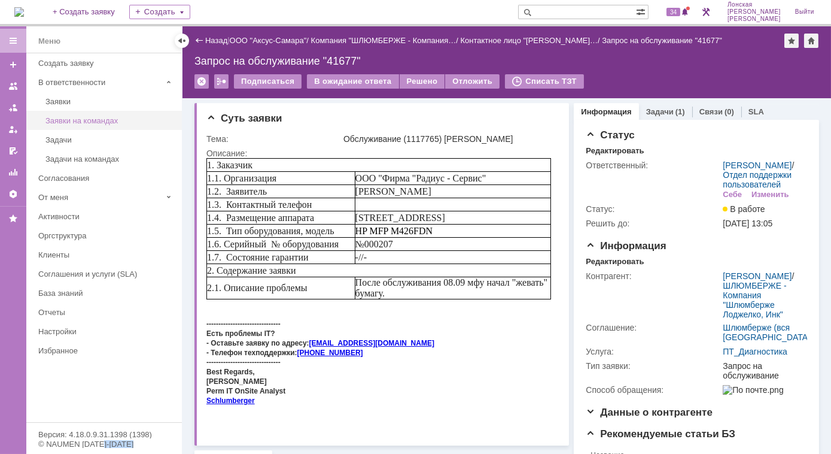
click at [84, 120] on div "Заявки на командах" at bounding box center [109, 120] width 129 height 9
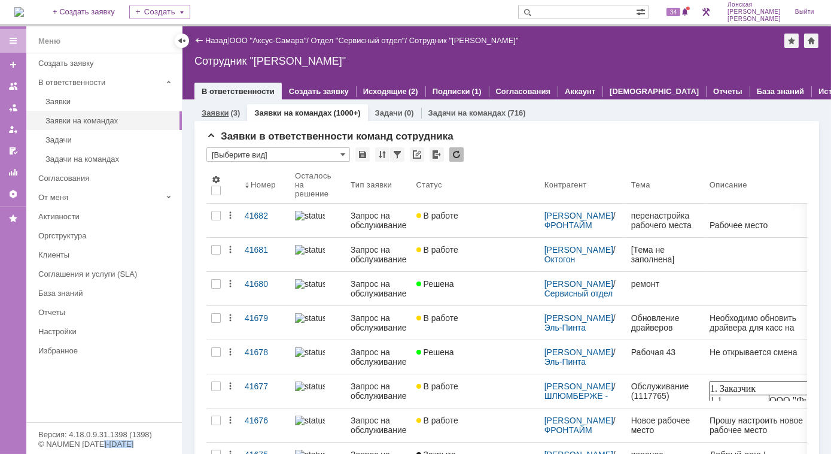
click at [226, 115] on link "Заявки" at bounding box center [215, 112] width 27 height 9
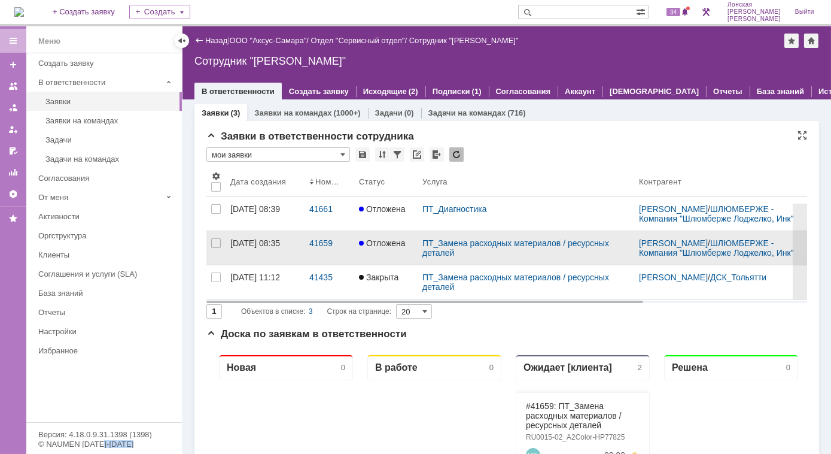
click at [280, 248] on div "[DATE] 08:35" at bounding box center [255, 243] width 50 height 10
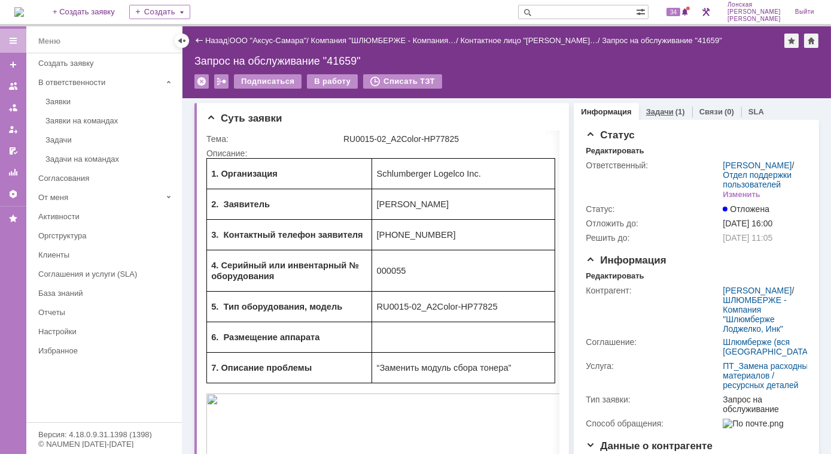
click at [676, 108] on div "(1)" at bounding box center [681, 111] width 10 height 9
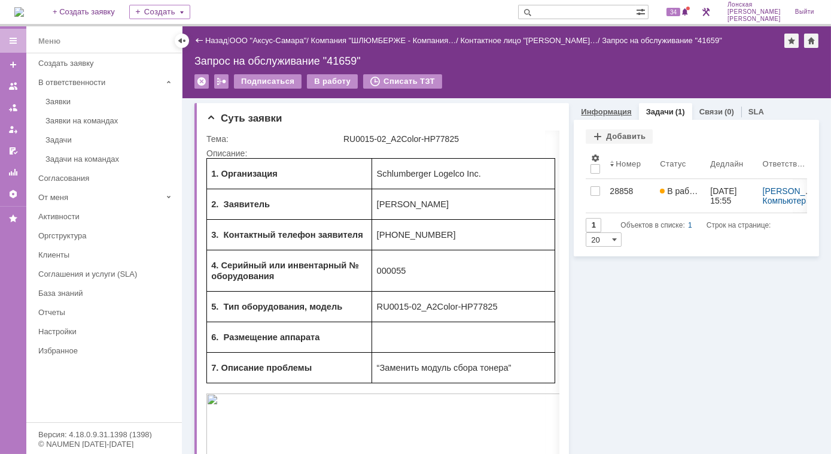
click at [602, 106] on div "Информация" at bounding box center [606, 111] width 65 height 17
click at [73, 117] on div "Заявки на командах" at bounding box center [109, 120] width 129 height 9
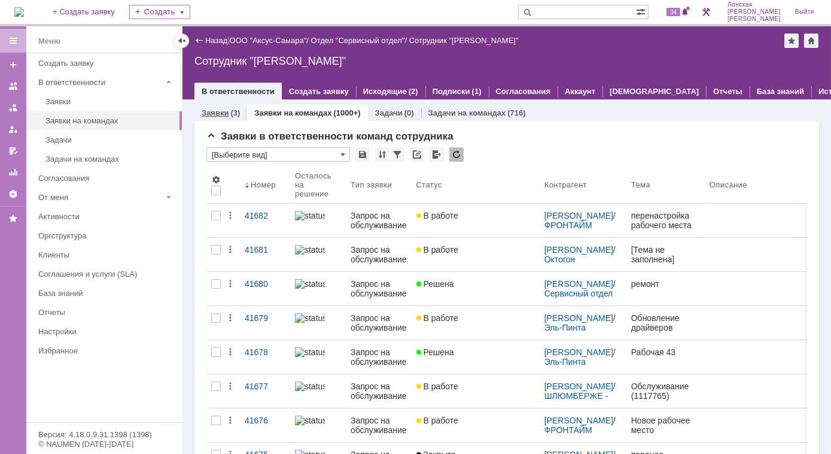
click at [226, 111] on link "Заявки" at bounding box center [215, 112] width 27 height 9
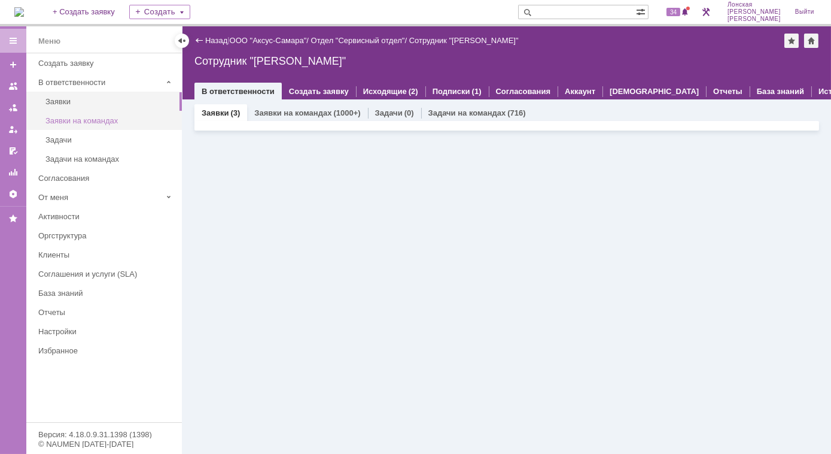
click at [83, 118] on div "Заявки на командах" at bounding box center [109, 120] width 129 height 9
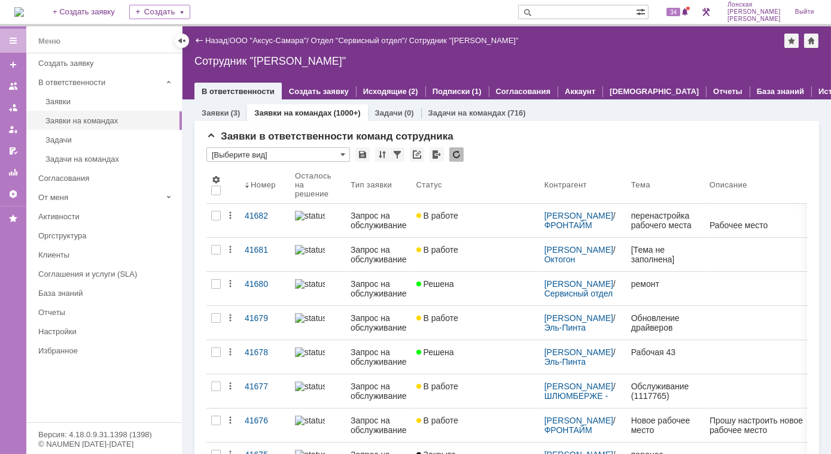
click at [282, 114] on link "Заявки на командах" at bounding box center [292, 112] width 77 height 9
click at [226, 115] on link "Заявки" at bounding box center [215, 112] width 27 height 9
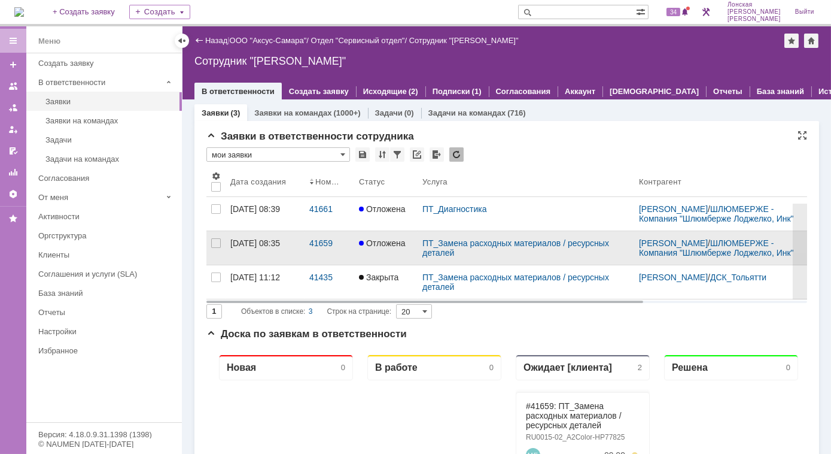
click at [278, 248] on div "[DATE] 08:35" at bounding box center [255, 243] width 50 height 10
